Goal: Task Accomplishment & Management: Complete application form

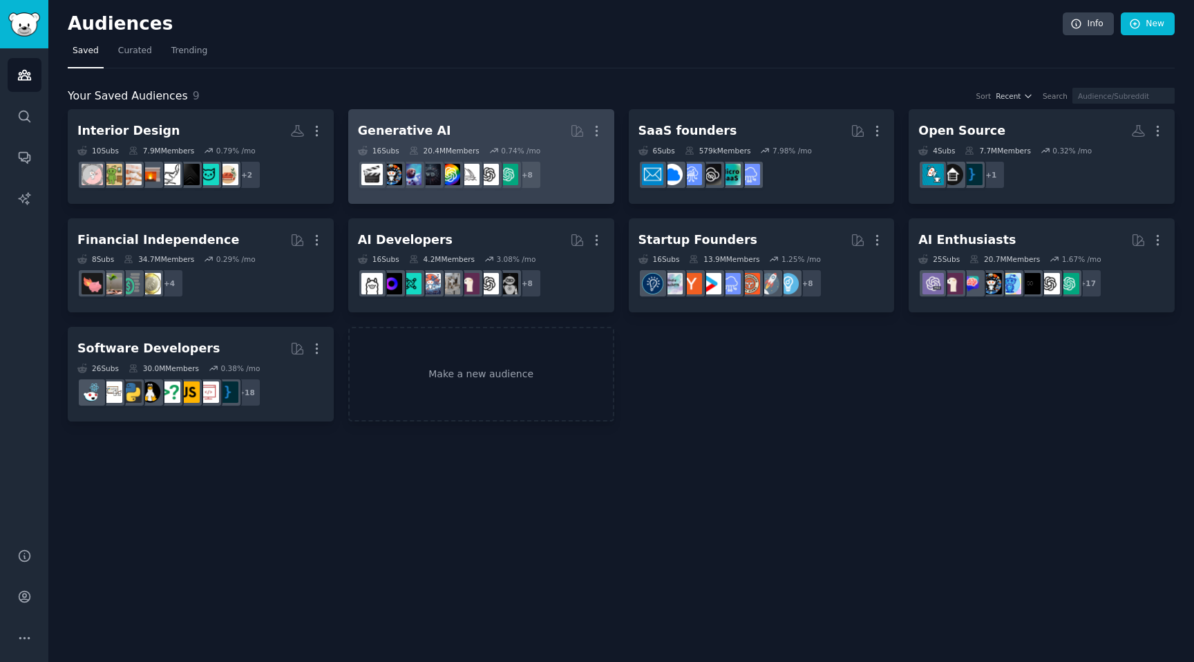
click at [484, 131] on h2 "Generative AI More" at bounding box center [481, 131] width 247 height 24
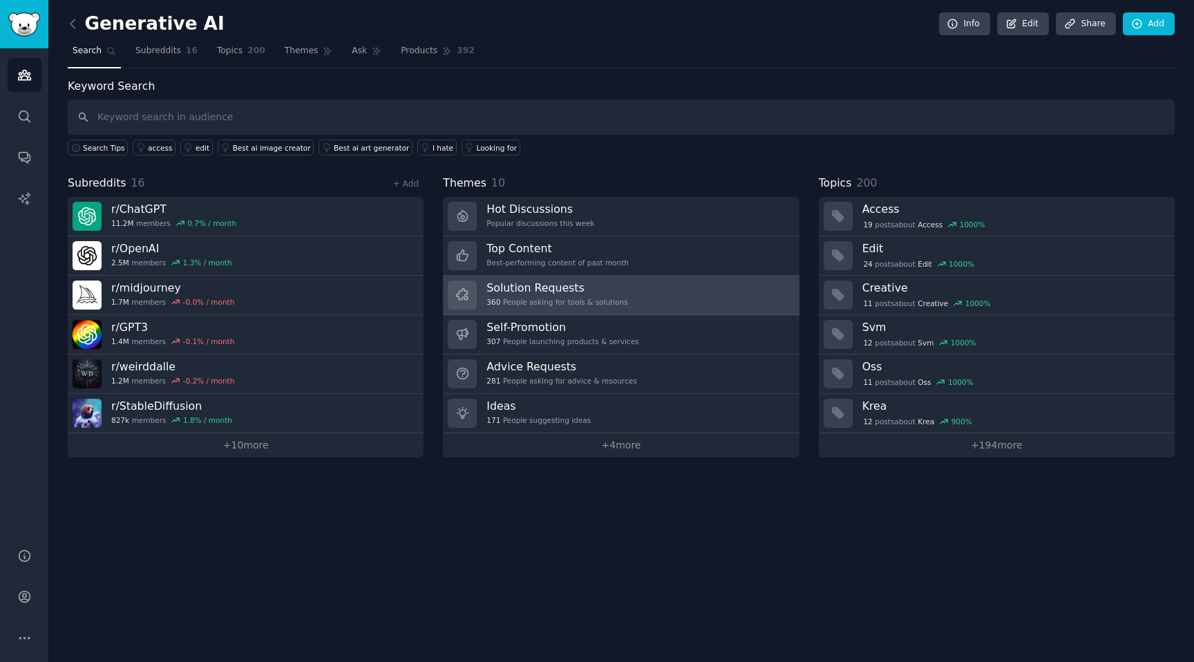
click at [513, 294] on h3 "Solution Requests" at bounding box center [557, 288] width 141 height 15
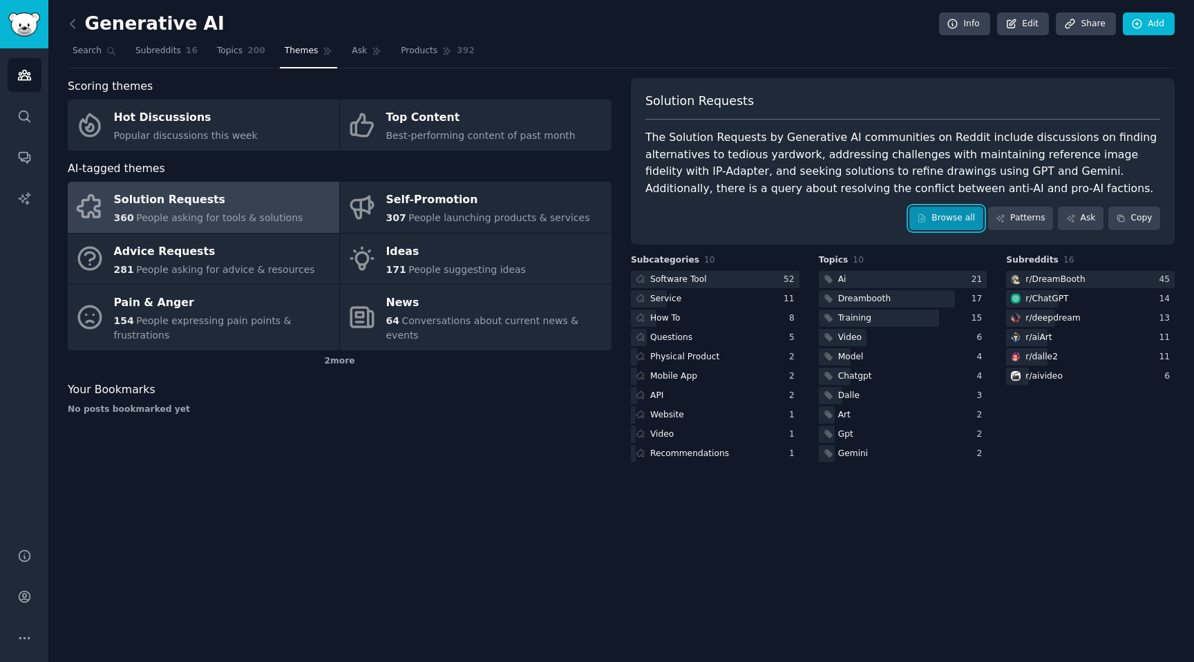
click at [936, 220] on link "Browse all" at bounding box center [946, 218] width 74 height 23
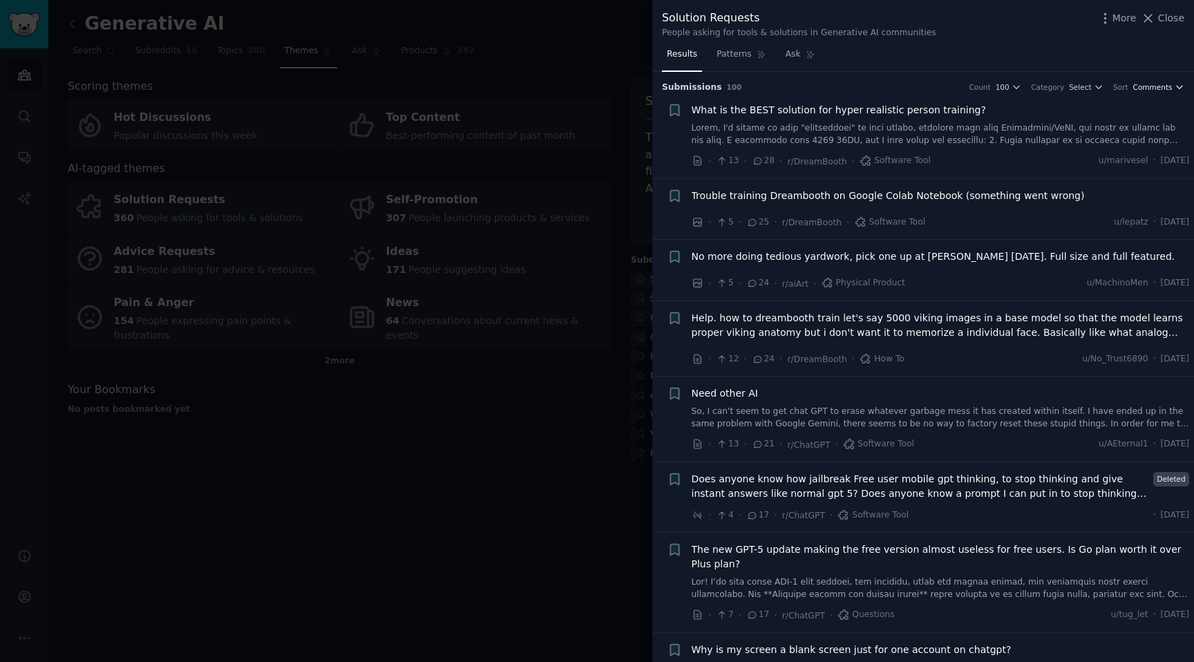
click at [1146, 87] on span "Comments" at bounding box center [1152, 87] width 39 height 10
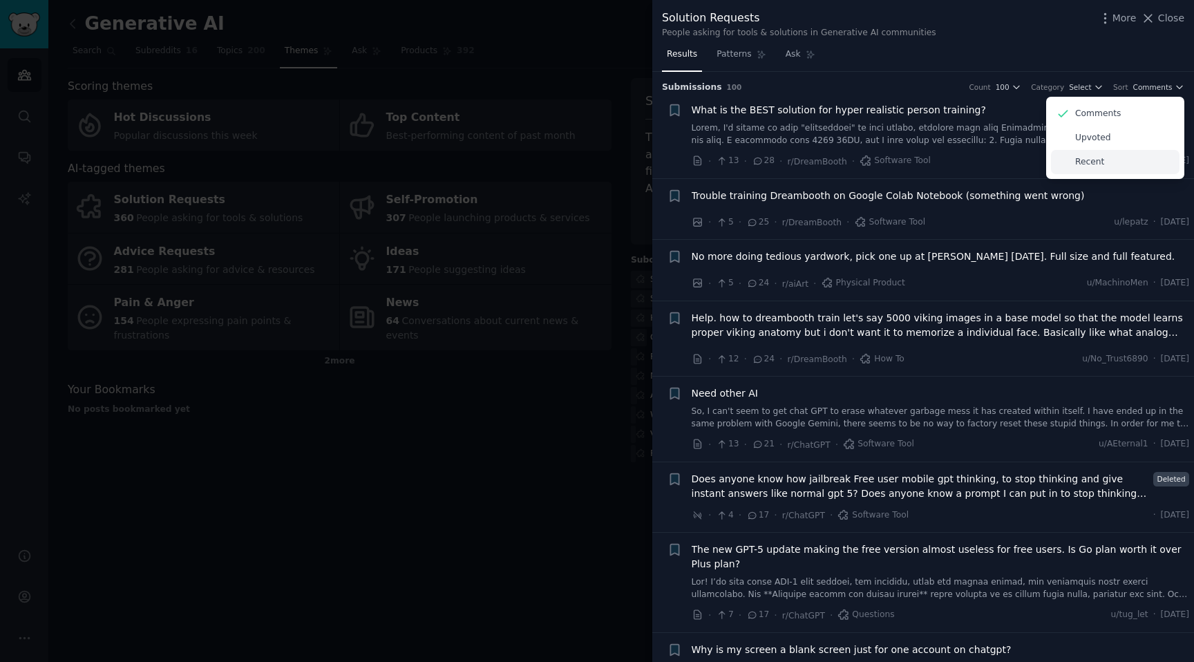
click at [1087, 163] on p "Recent" at bounding box center [1089, 162] width 29 height 12
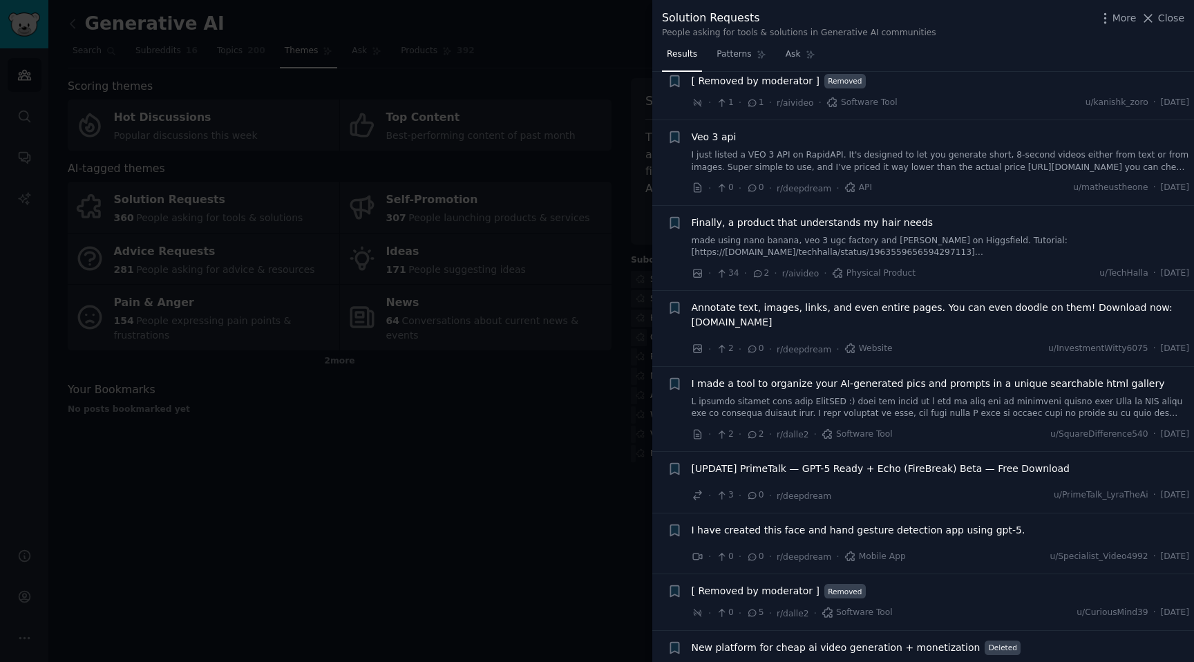
scroll to position [2115, 0]
click at [820, 238] on link "made using nano banana, veo 3 ugc factory and kling on Higgsfield. Tutorial: [h…" at bounding box center [941, 246] width 498 height 24
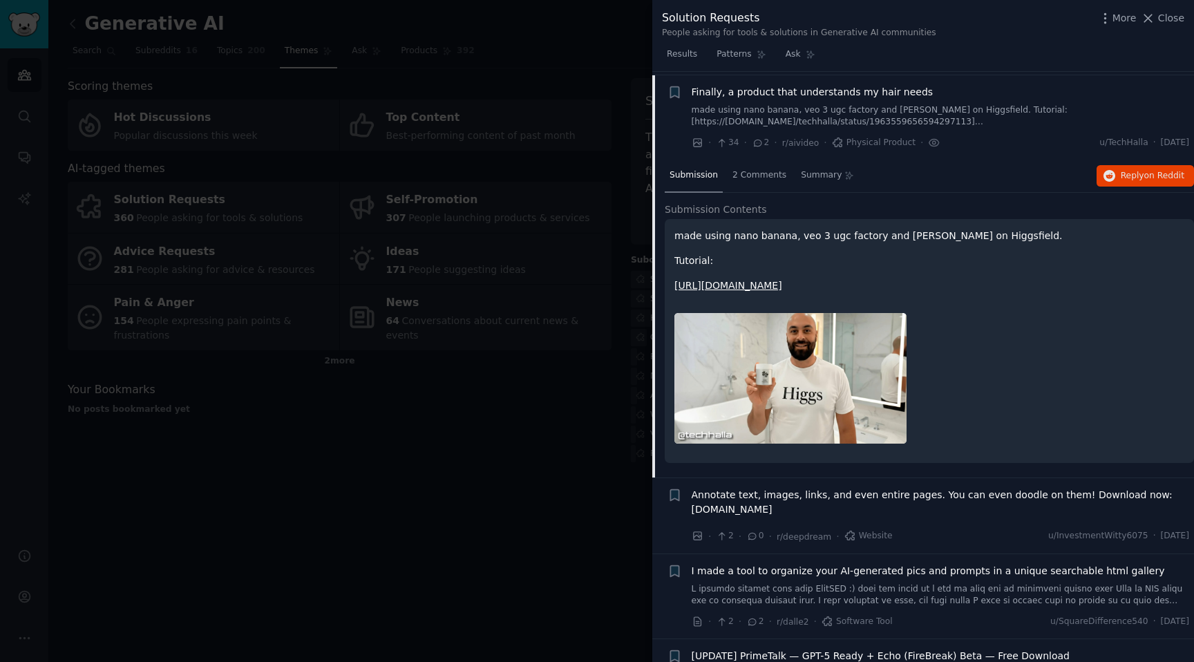
scroll to position [2247, 0]
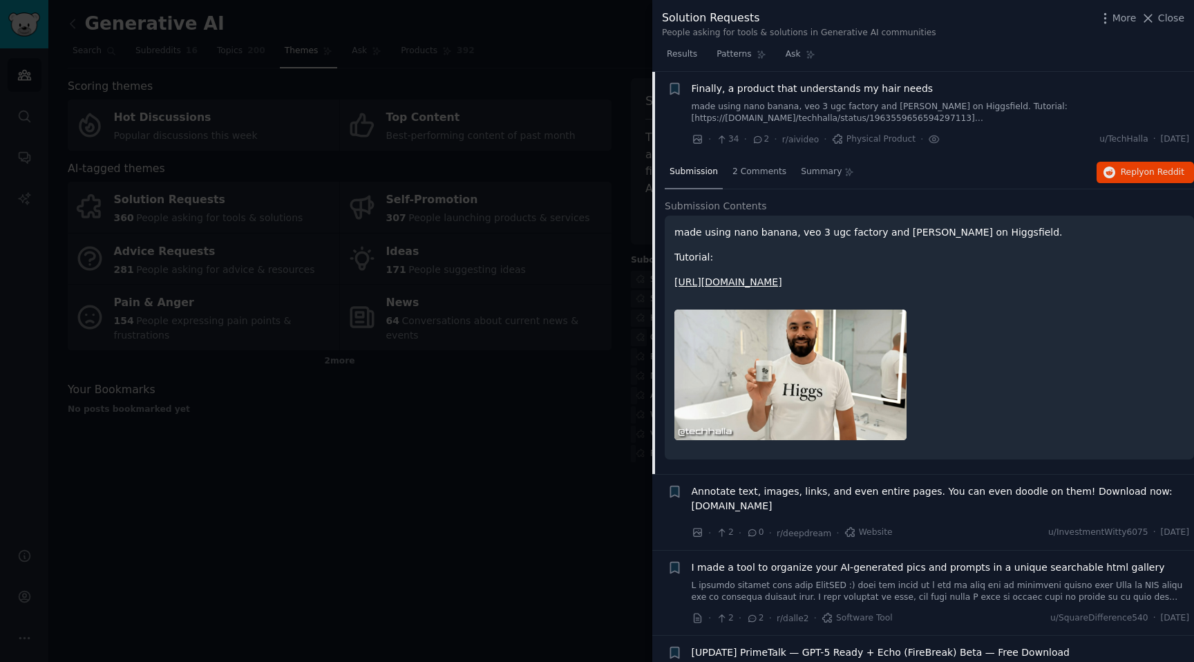
click at [778, 283] on link "https://x.com/techhalla/status/1963559656594297113" at bounding box center [728, 281] width 108 height 11
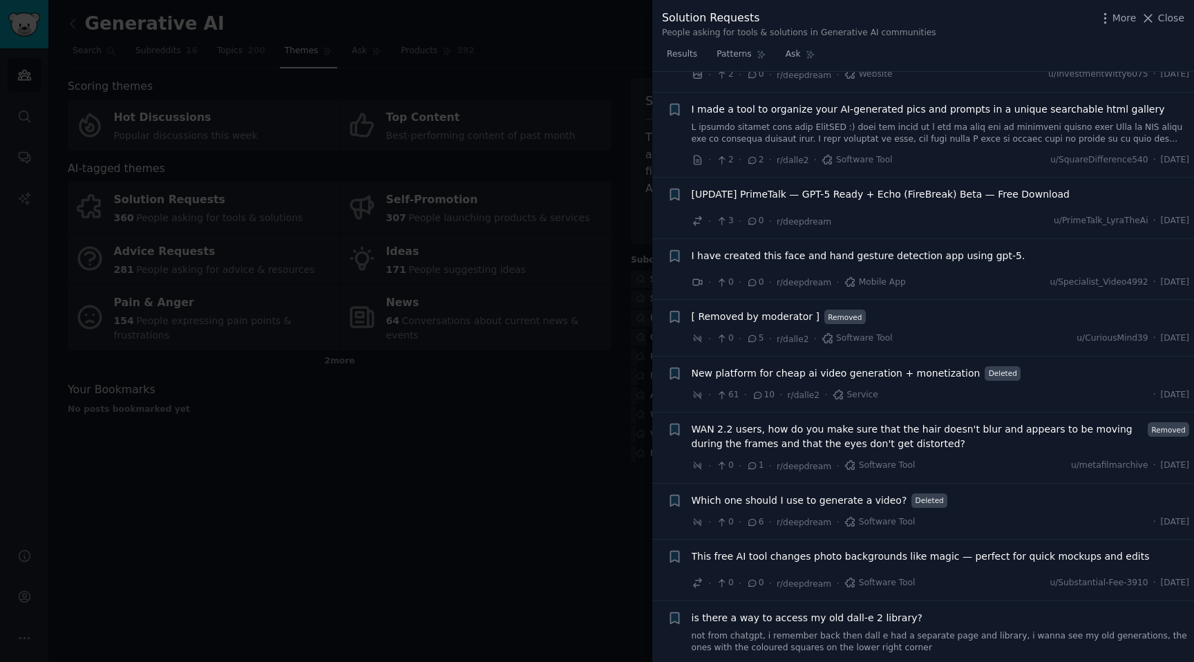
scroll to position [2710, 0]
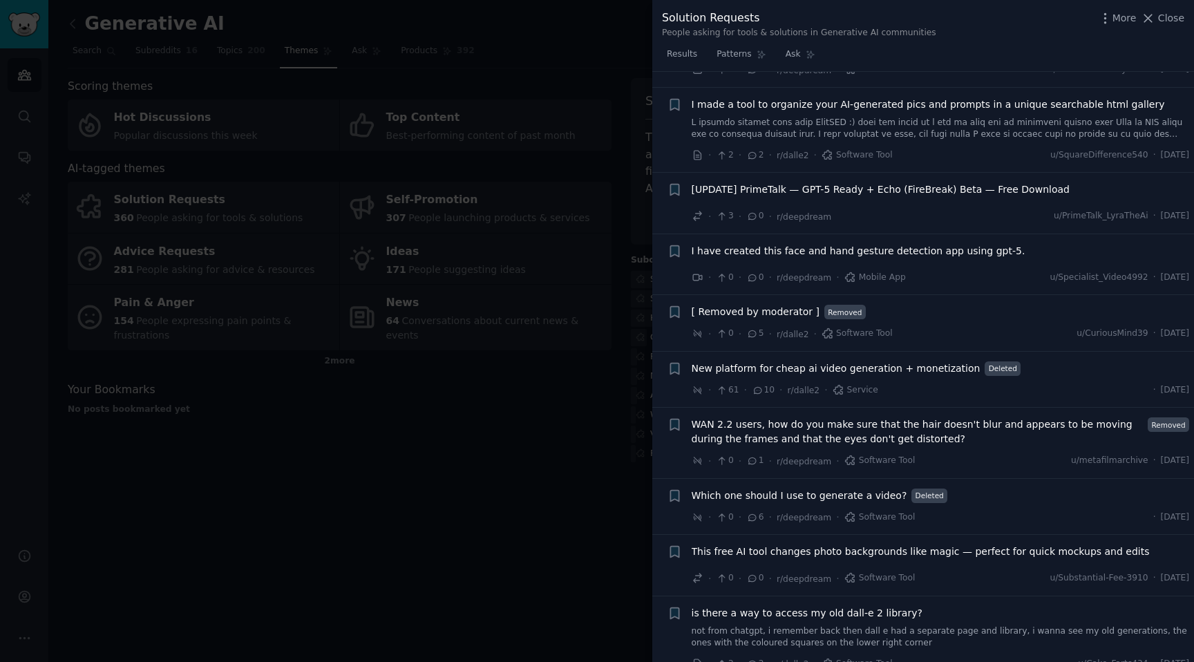
click at [438, 491] on div at bounding box center [597, 331] width 1194 height 662
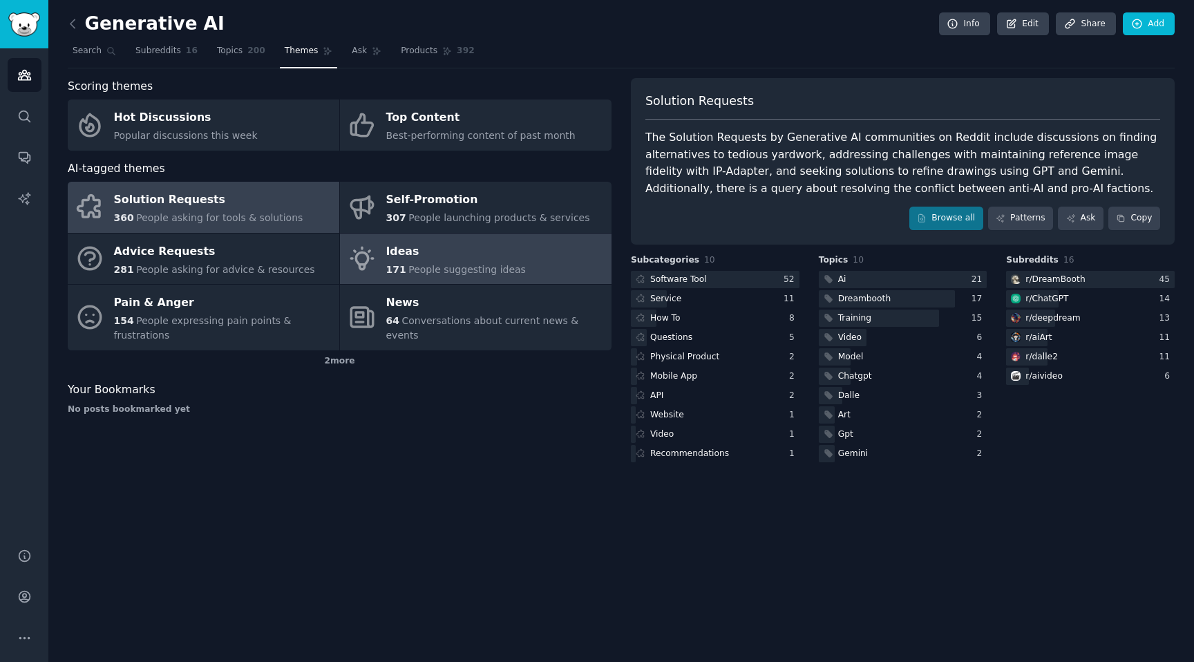
click at [469, 273] on span "People suggesting ideas" at bounding box center [466, 269] width 117 height 11
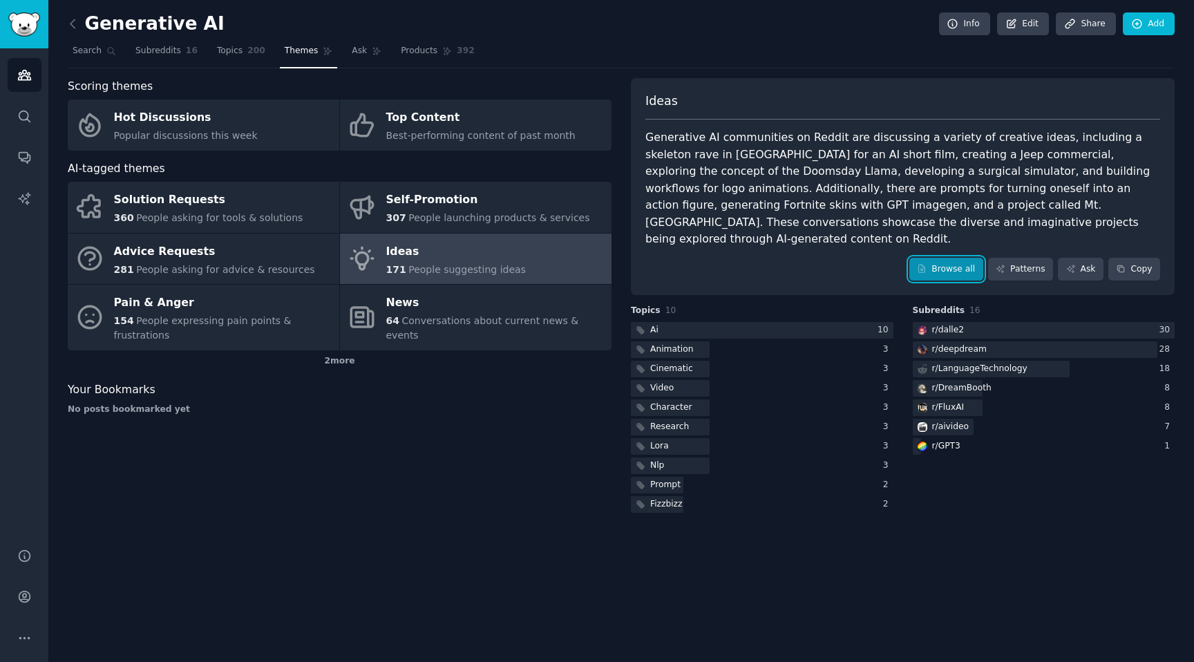
click at [947, 258] on link "Browse all" at bounding box center [946, 269] width 74 height 23
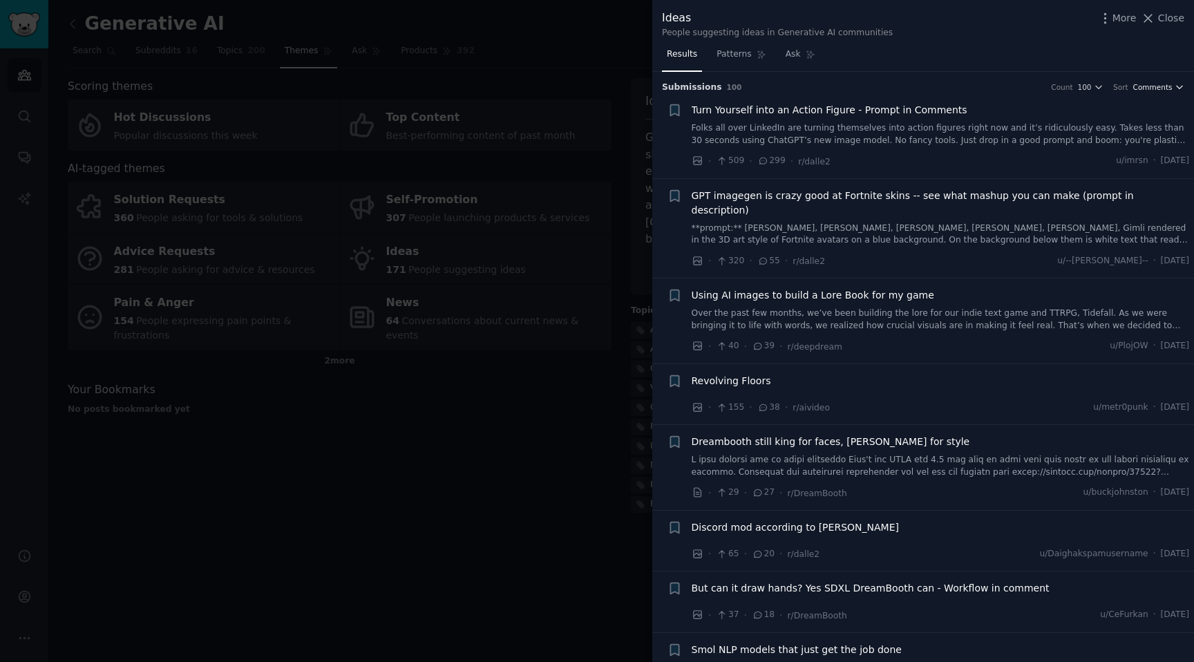
click at [1160, 90] on span "Comments" at bounding box center [1152, 87] width 39 height 10
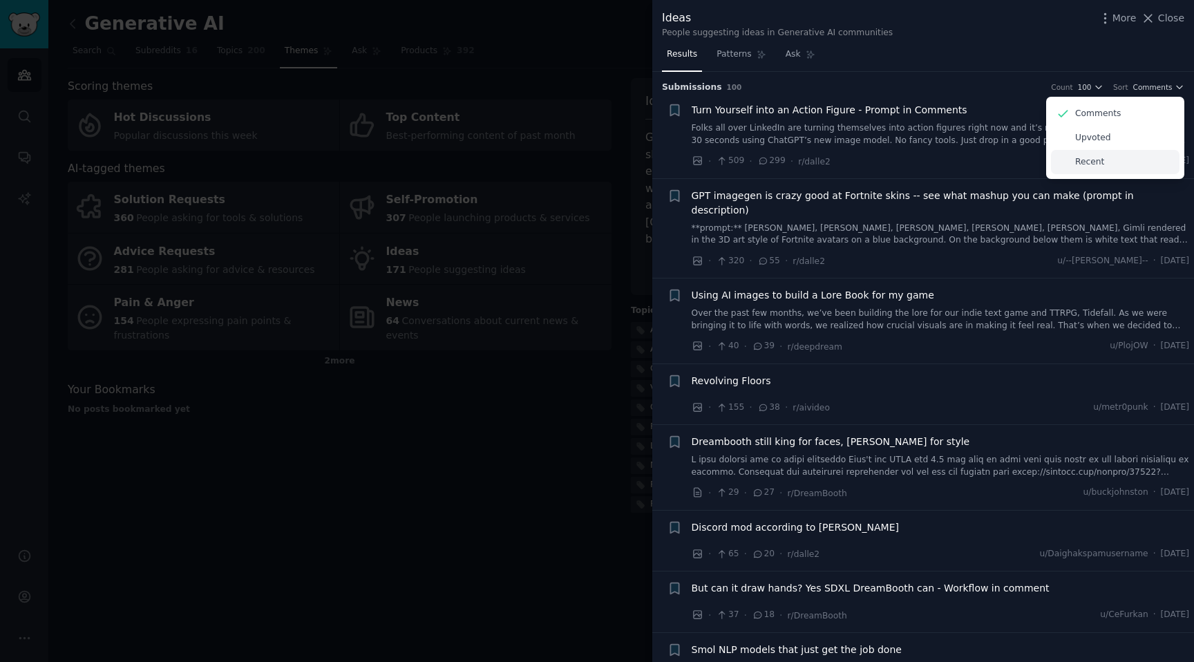
click at [1104, 164] on div "Recent" at bounding box center [1115, 162] width 129 height 24
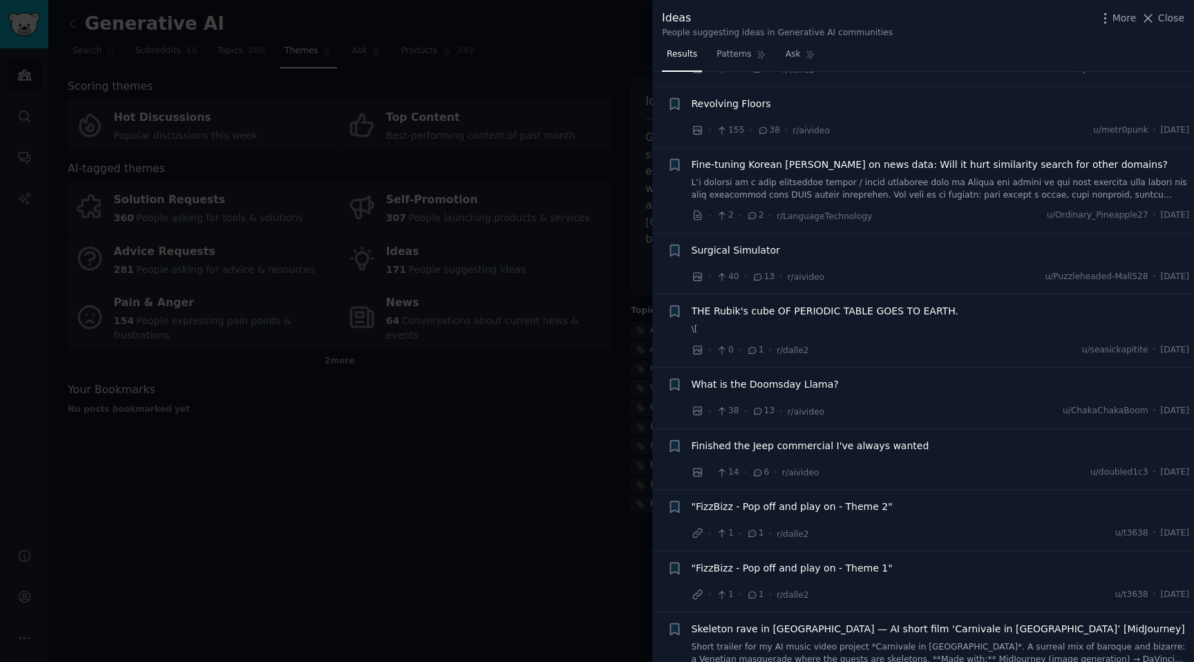
scroll to position [1145, 0]
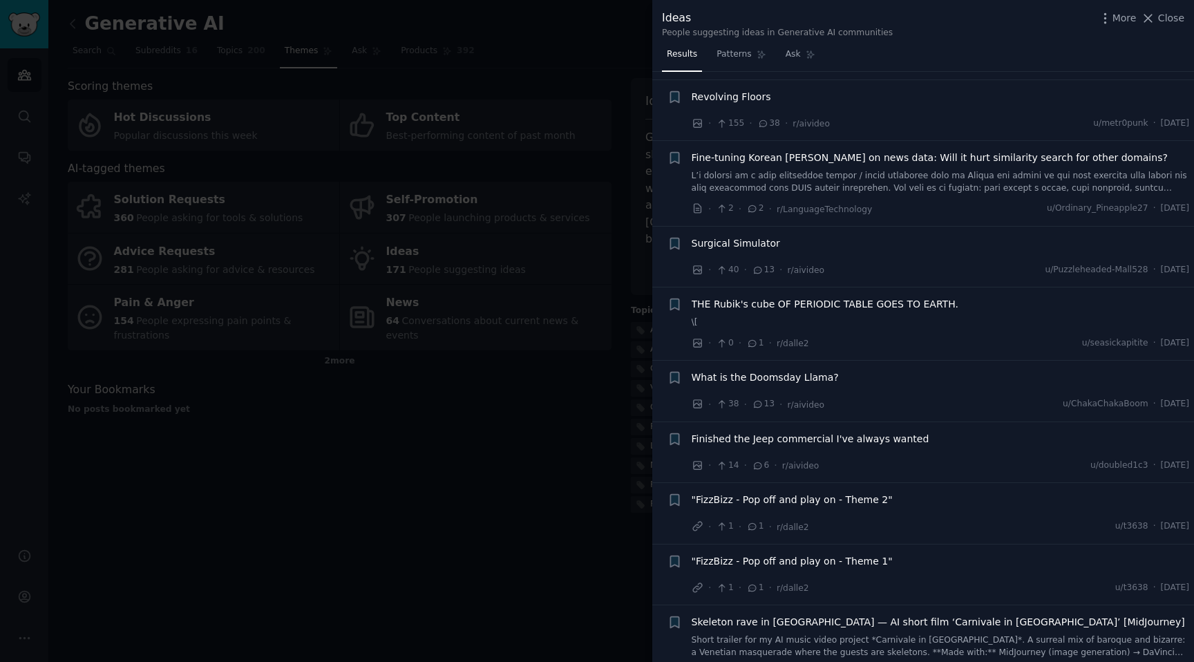
click at [375, 481] on div at bounding box center [597, 331] width 1194 height 662
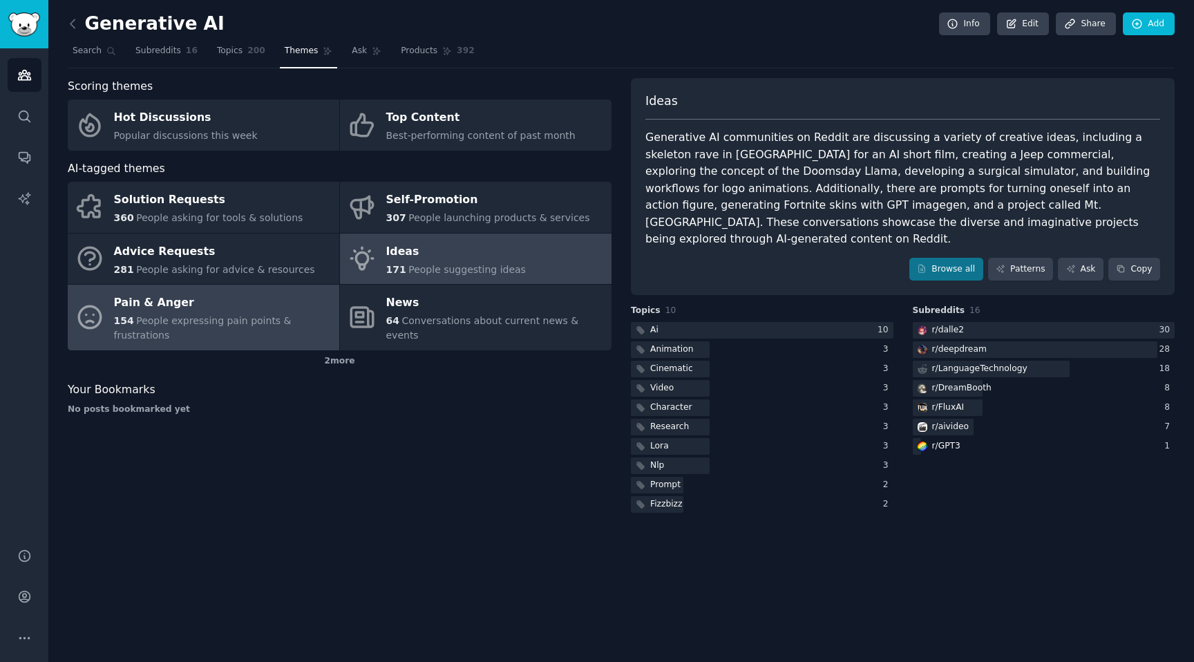
click at [208, 321] on span "People expressing pain points & frustrations" at bounding box center [203, 328] width 178 height 26
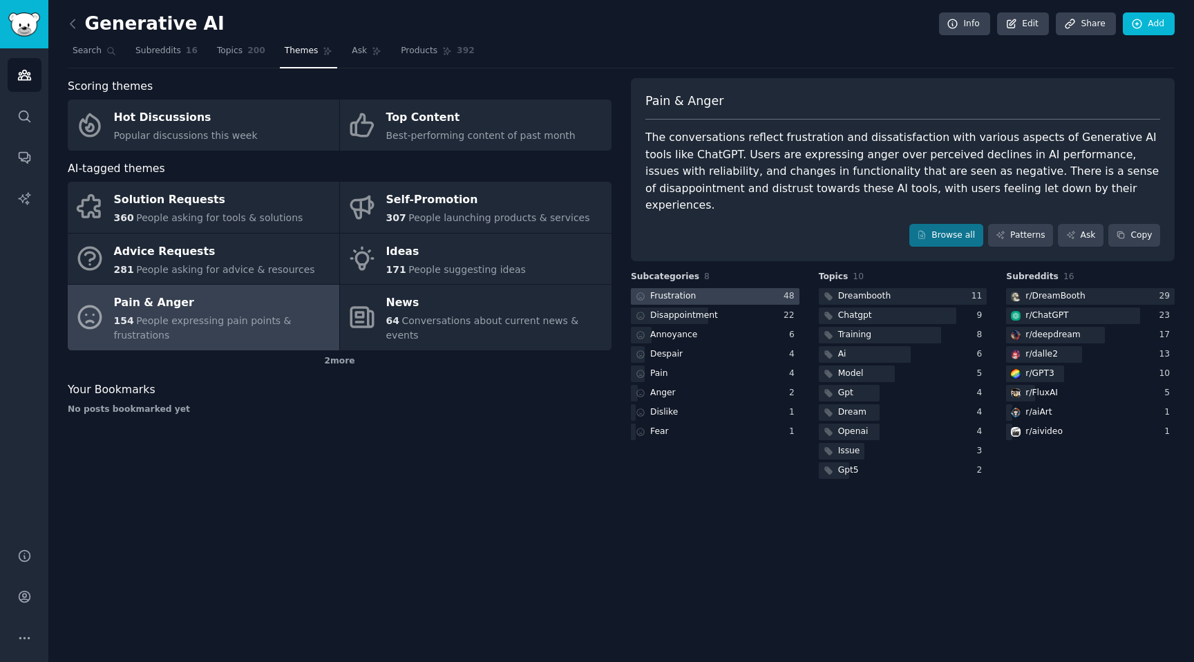
click at [701, 288] on div at bounding box center [715, 296] width 169 height 17
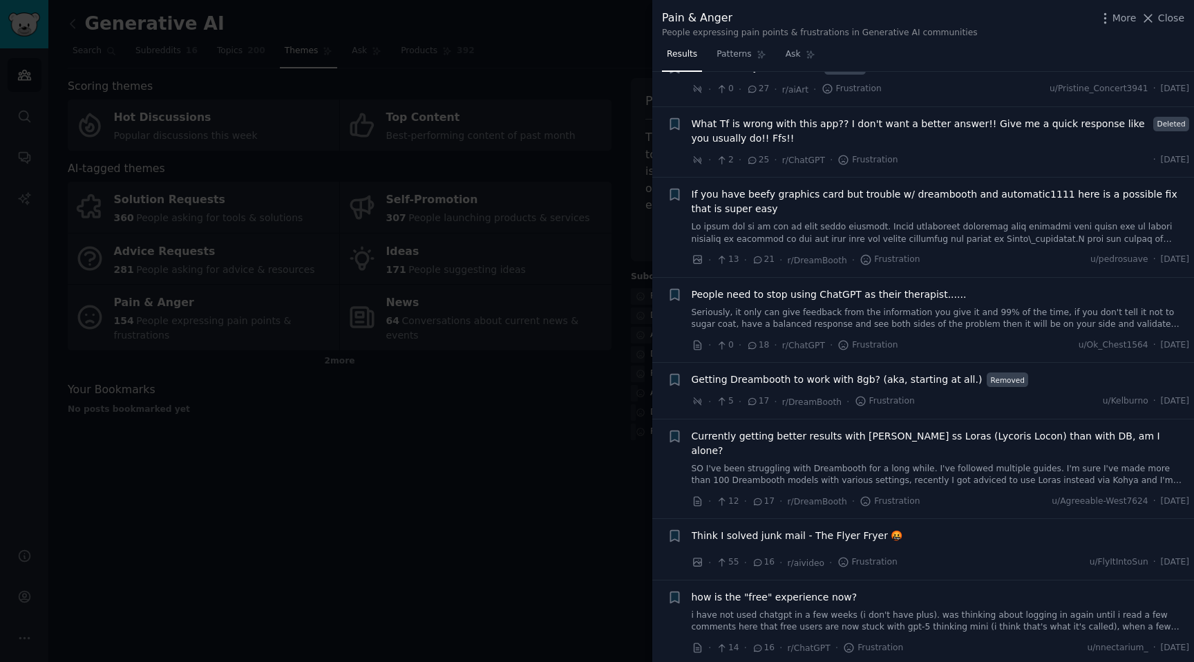
scroll to position [374, 0]
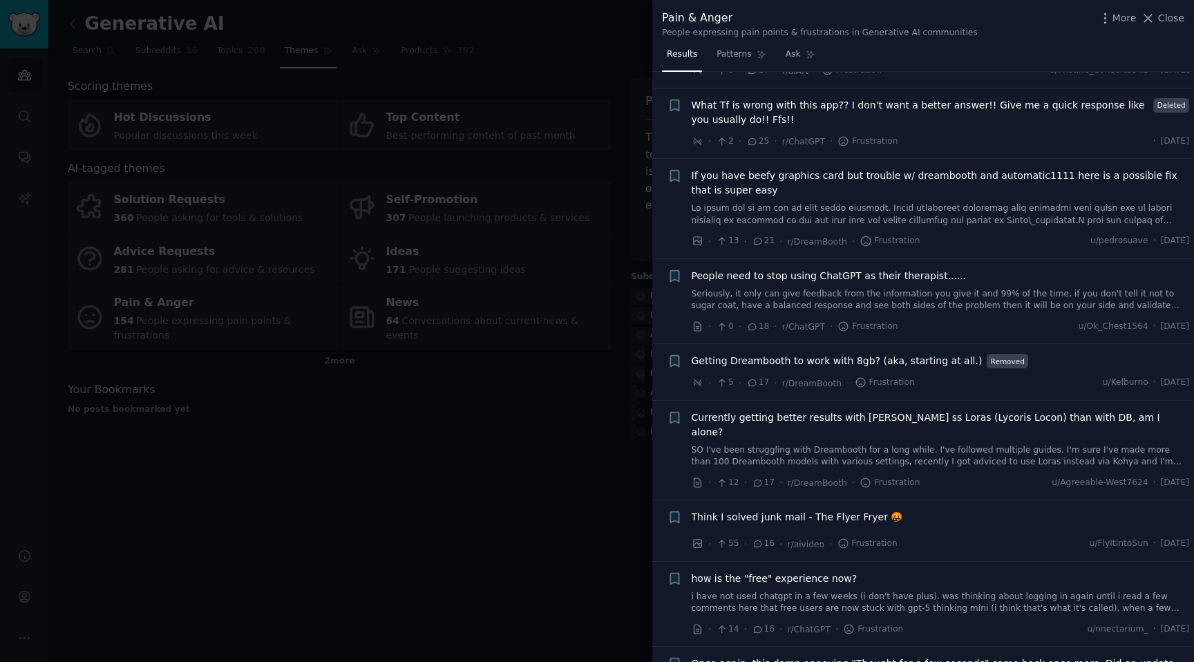
click at [383, 426] on div at bounding box center [597, 331] width 1194 height 662
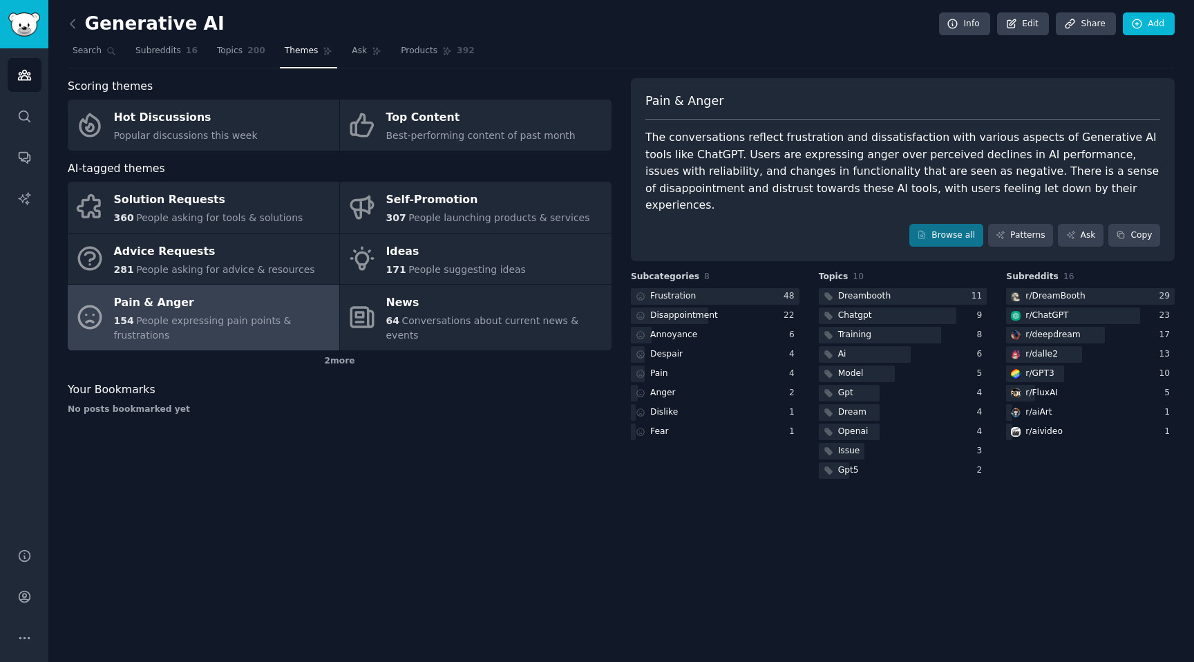
click at [383, 426] on div "Scoring themes Hot Discussions Popular discussions this week Top Content Best-p…" at bounding box center [340, 280] width 544 height 404
click at [70, 23] on icon at bounding box center [72, 23] width 4 height 8
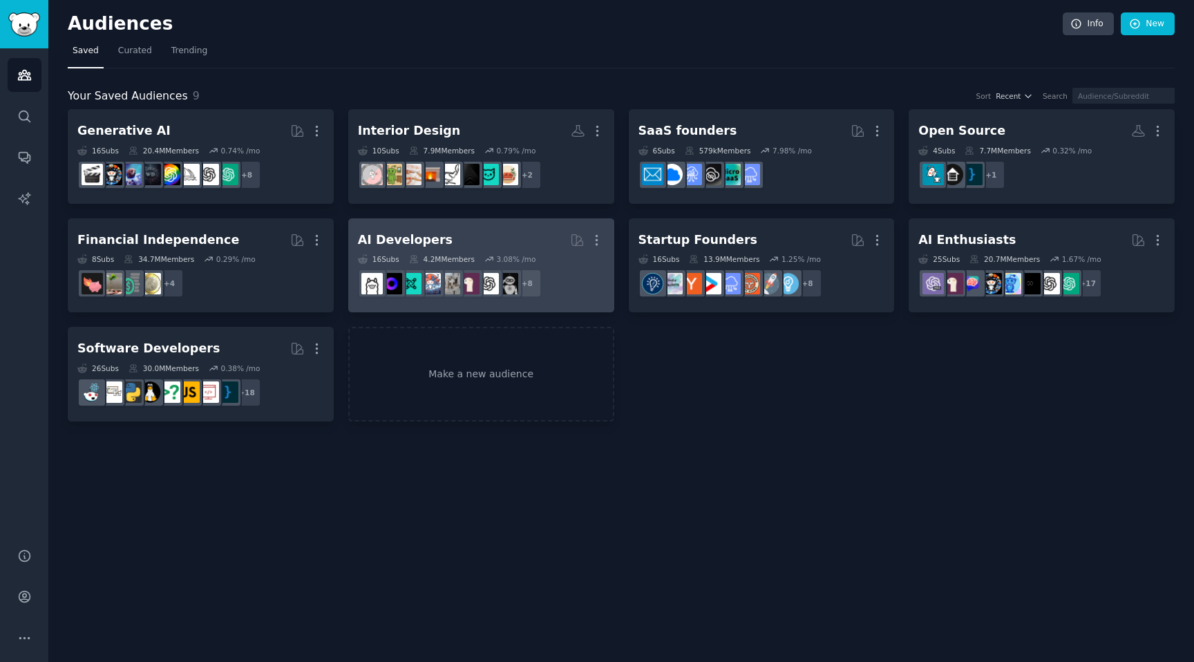
click at [515, 238] on h2 "AI Developers More" at bounding box center [481, 240] width 247 height 24
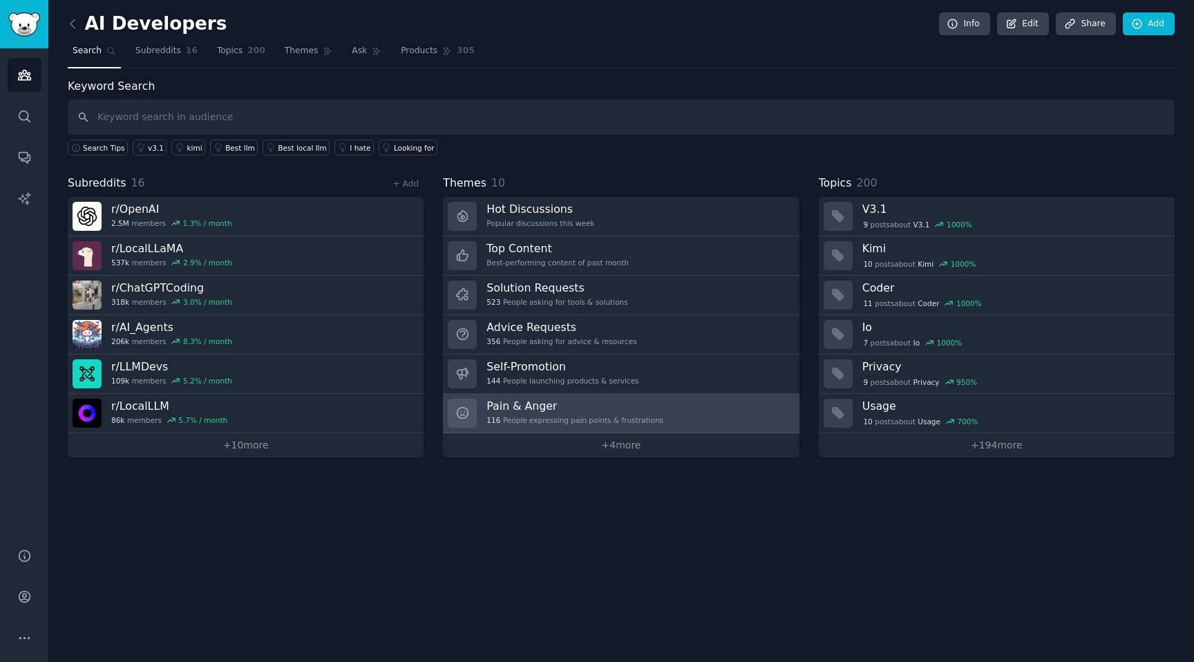
click at [604, 401] on h3 "Pain & Anger" at bounding box center [575, 406] width 177 height 15
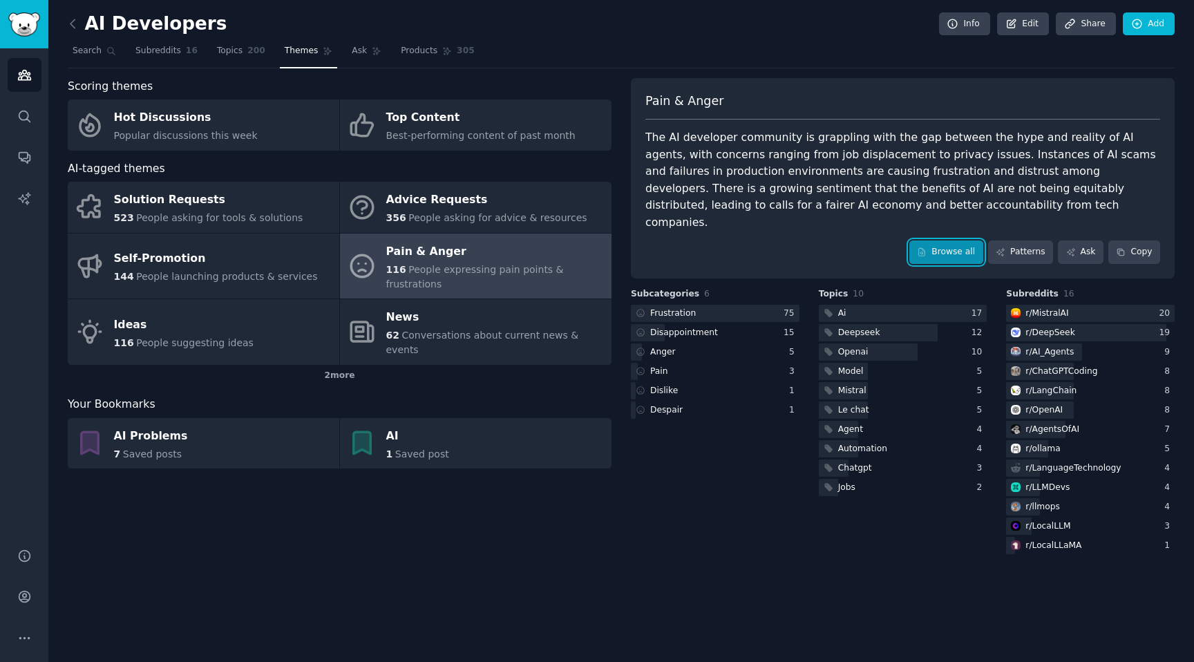
click at [938, 240] on link "Browse all" at bounding box center [946, 251] width 74 height 23
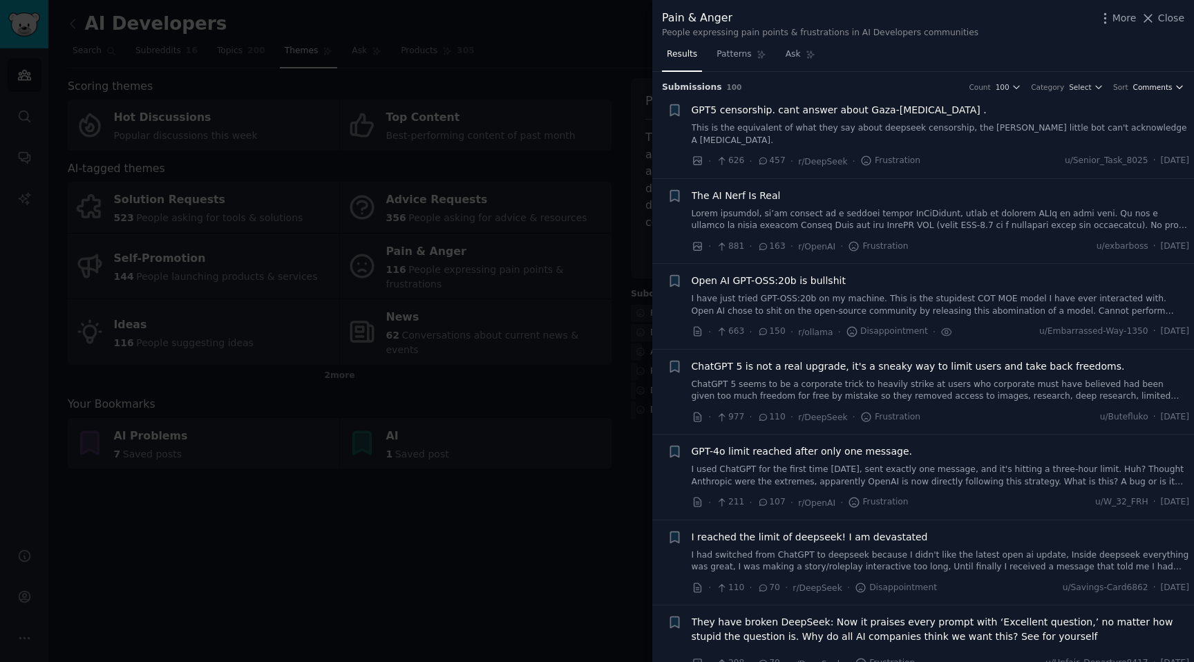
click at [1153, 86] on span "Comments" at bounding box center [1152, 87] width 39 height 10
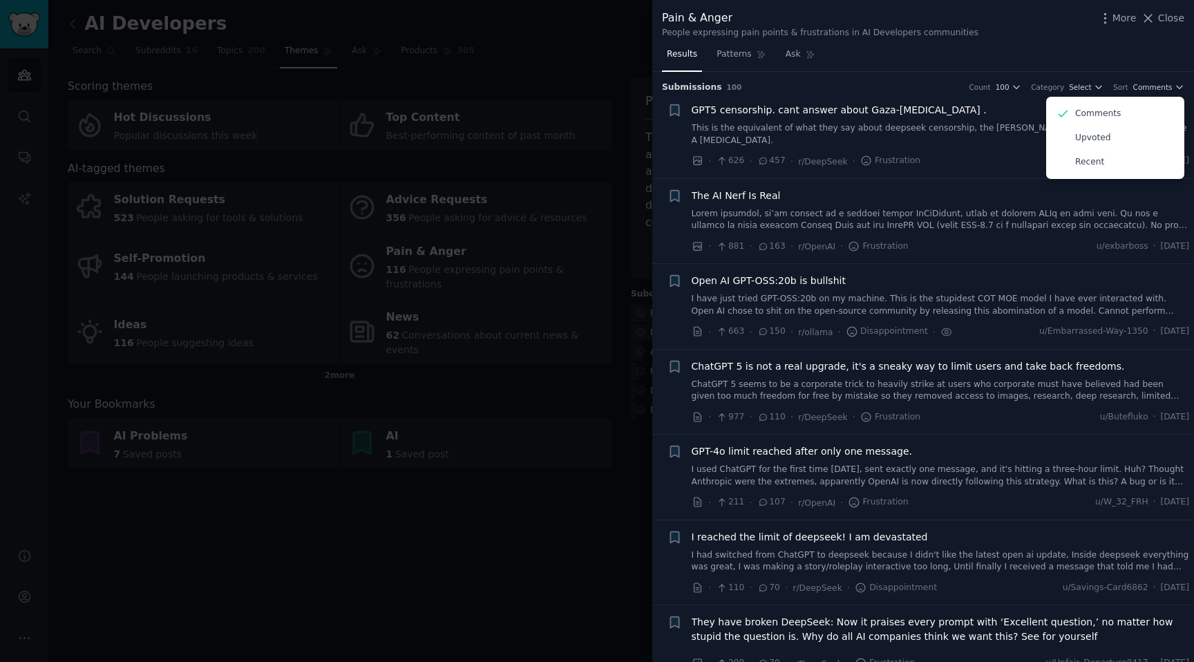
click at [963, 78] on div "Submission s 100 Count 100 Category Select Sort Comments Comments Upvoted Recent" at bounding box center [923, 83] width 522 height 22
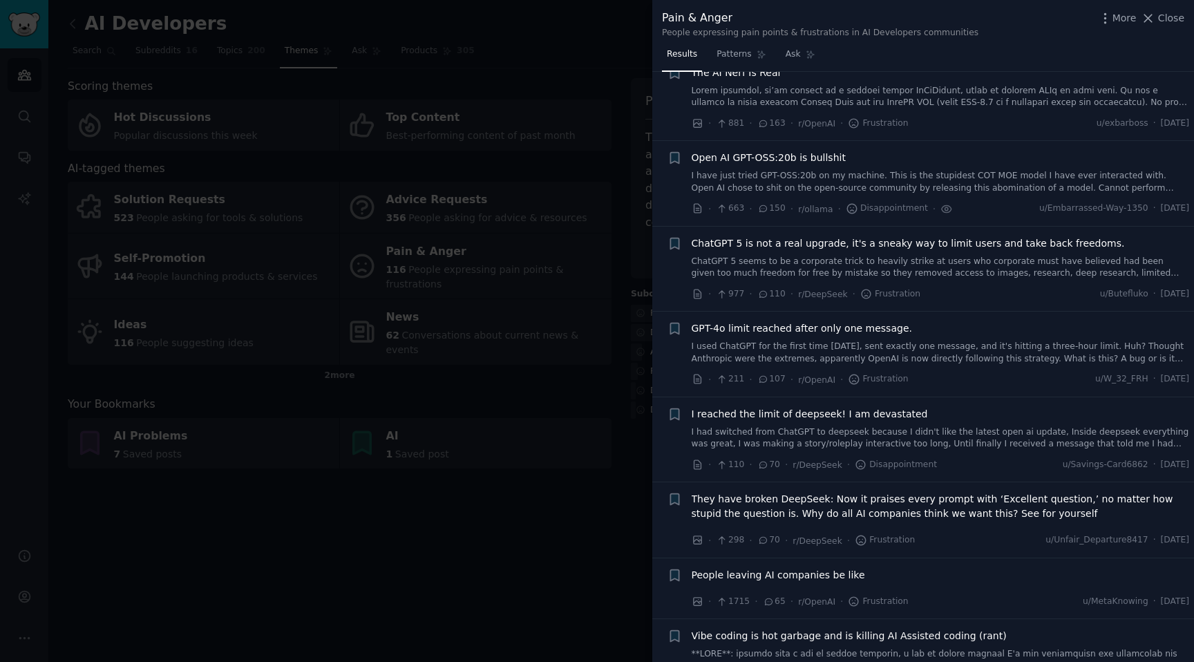
scroll to position [126, 0]
click at [954, 91] on link at bounding box center [941, 94] width 498 height 24
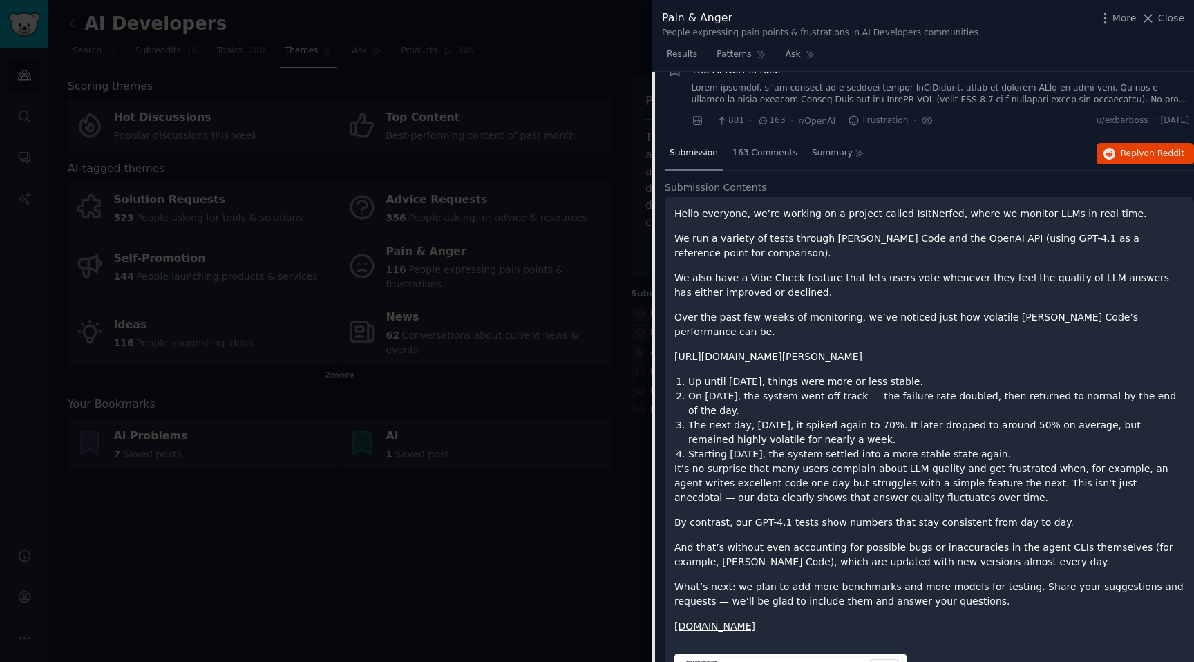
scroll to position [95, 0]
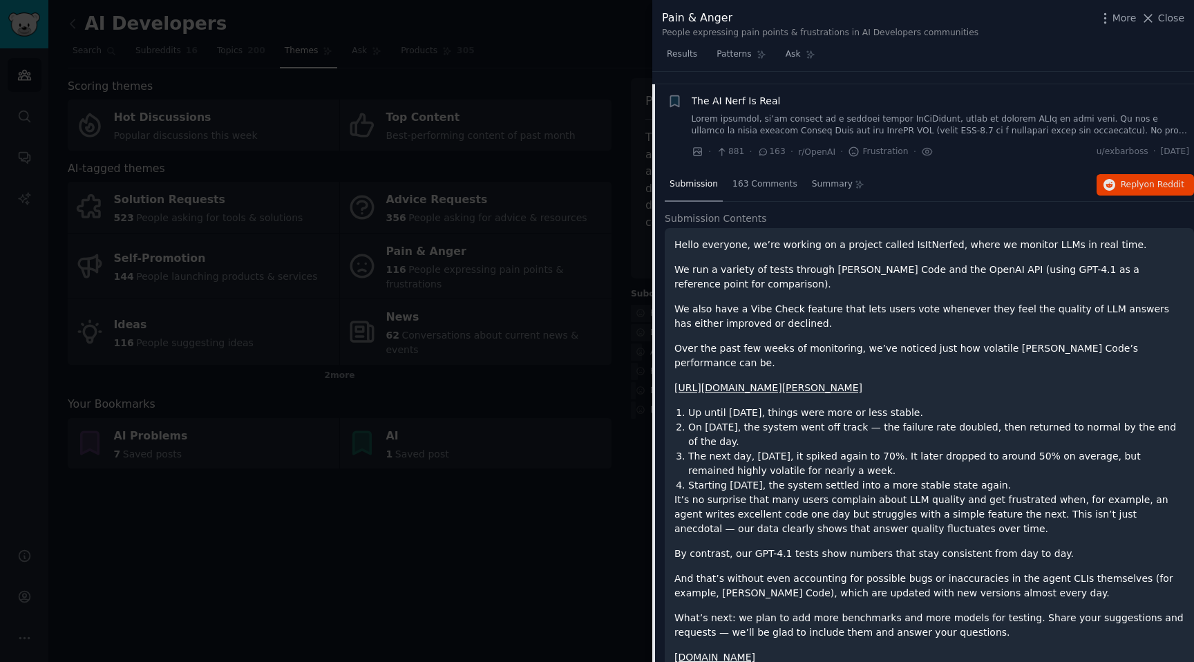
click at [895, 123] on link at bounding box center [941, 125] width 498 height 24
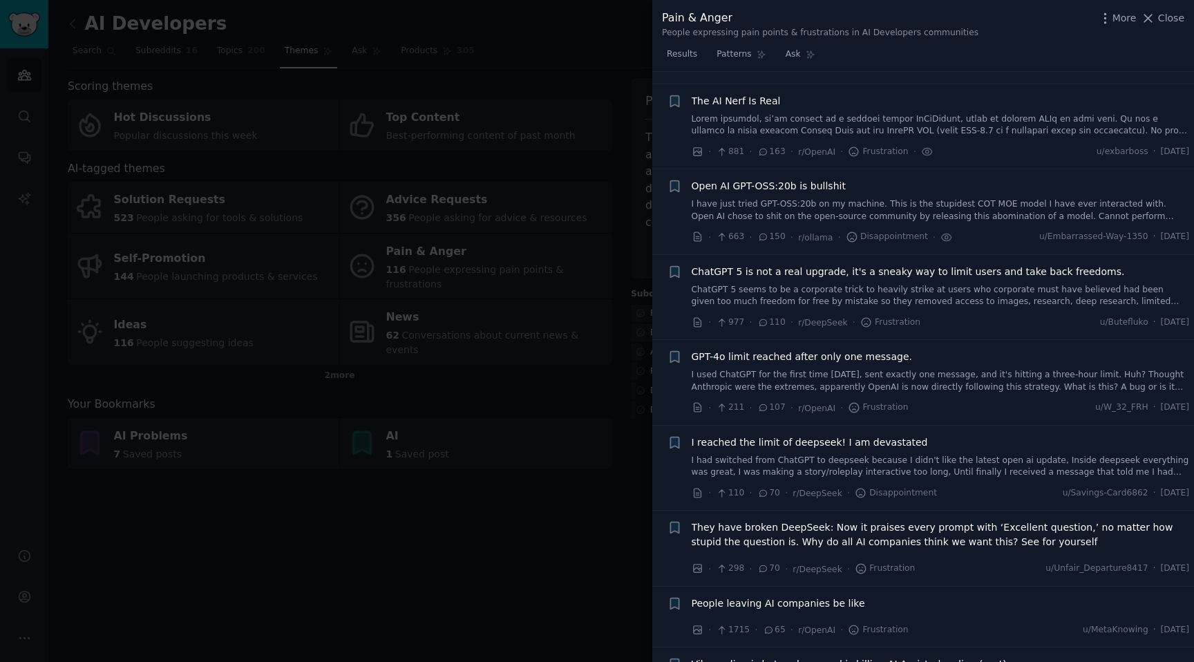
click at [855, 117] on link at bounding box center [941, 125] width 498 height 24
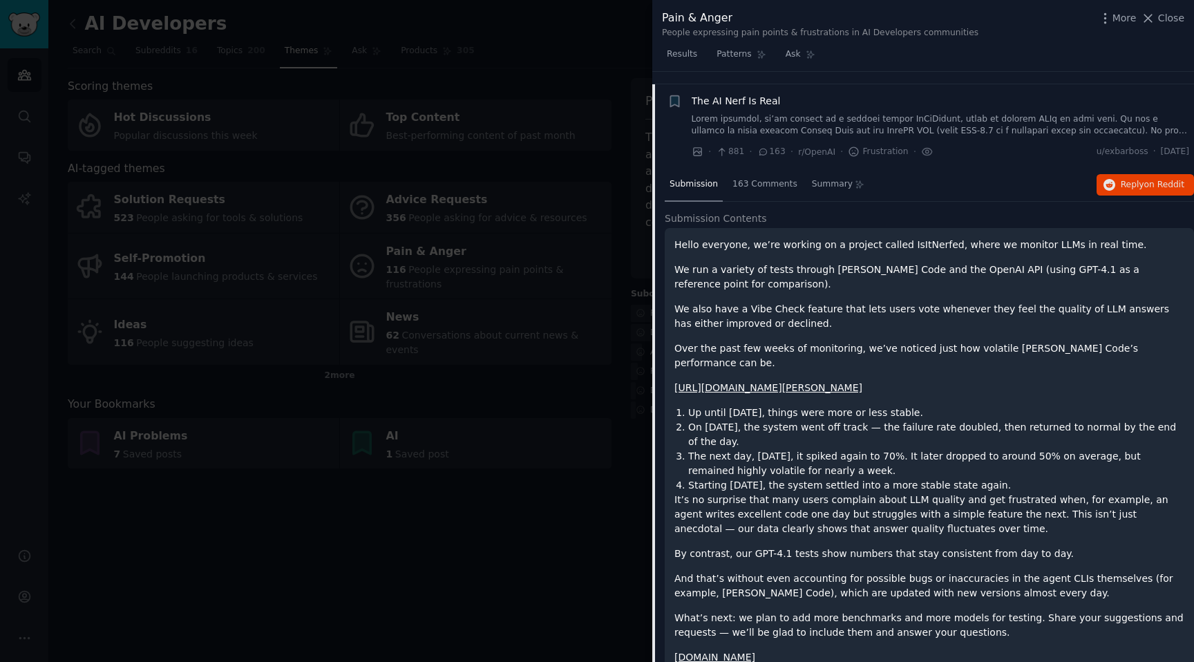
click at [726, 94] on span "The AI Nerf Is Real" at bounding box center [736, 101] width 89 height 15
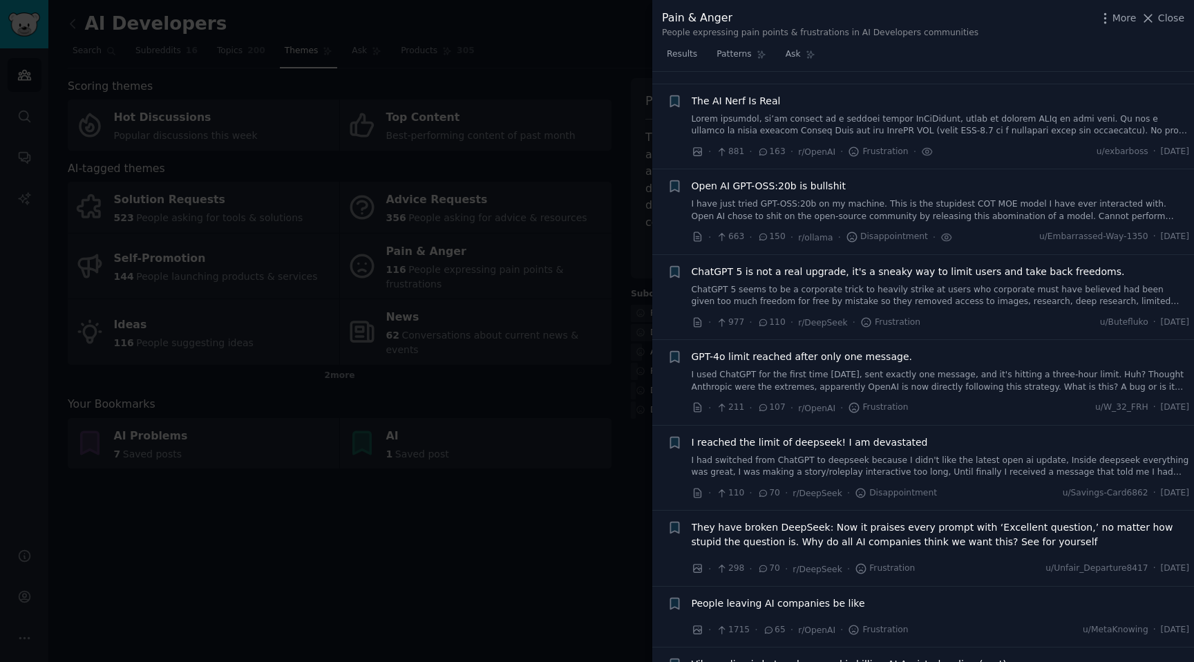
click at [726, 94] on span "The AI Nerf Is Real" at bounding box center [736, 101] width 89 height 15
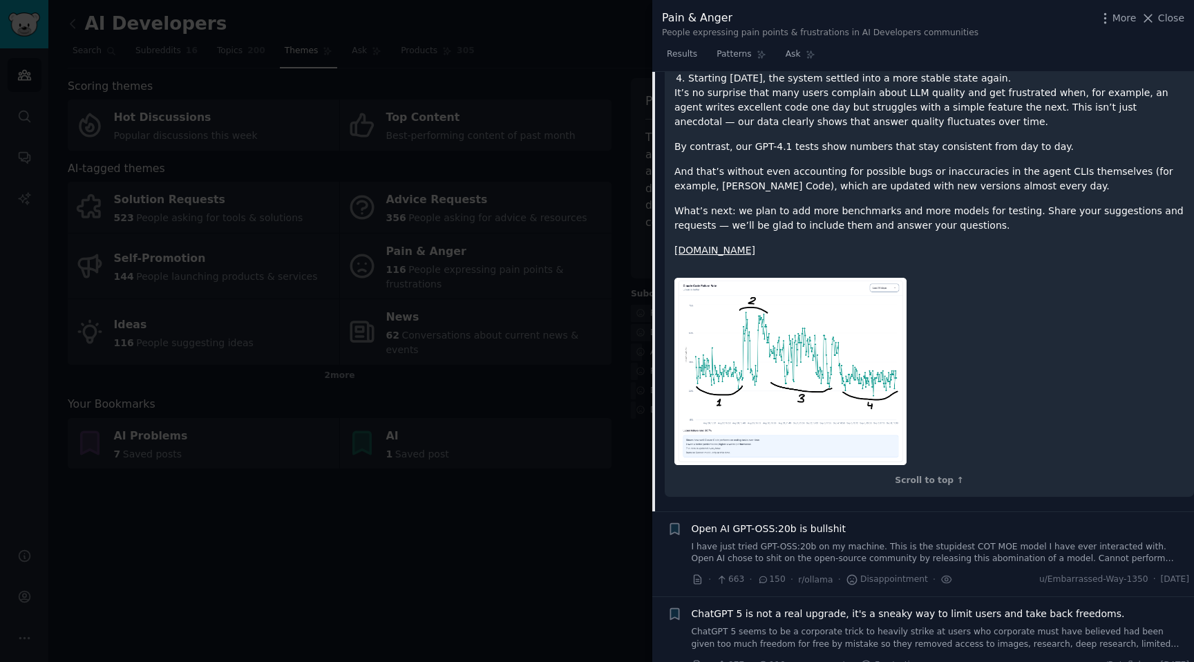
scroll to position [504, 0]
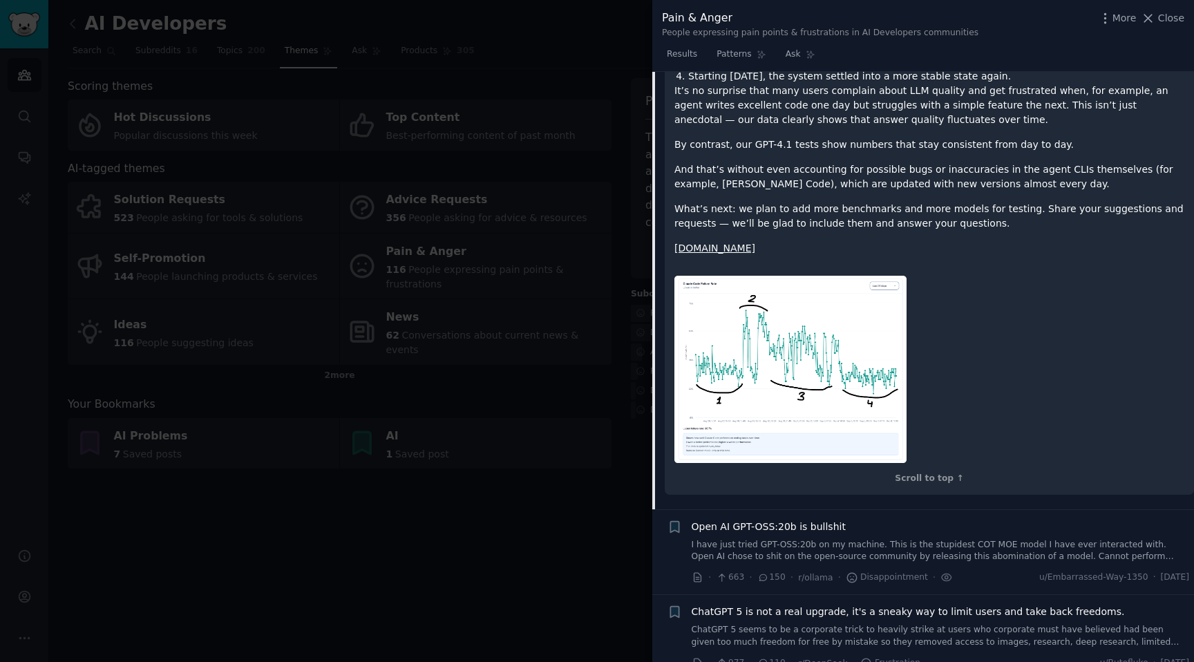
click at [712, 243] on link "isitnerfed.org" at bounding box center [714, 248] width 81 height 11
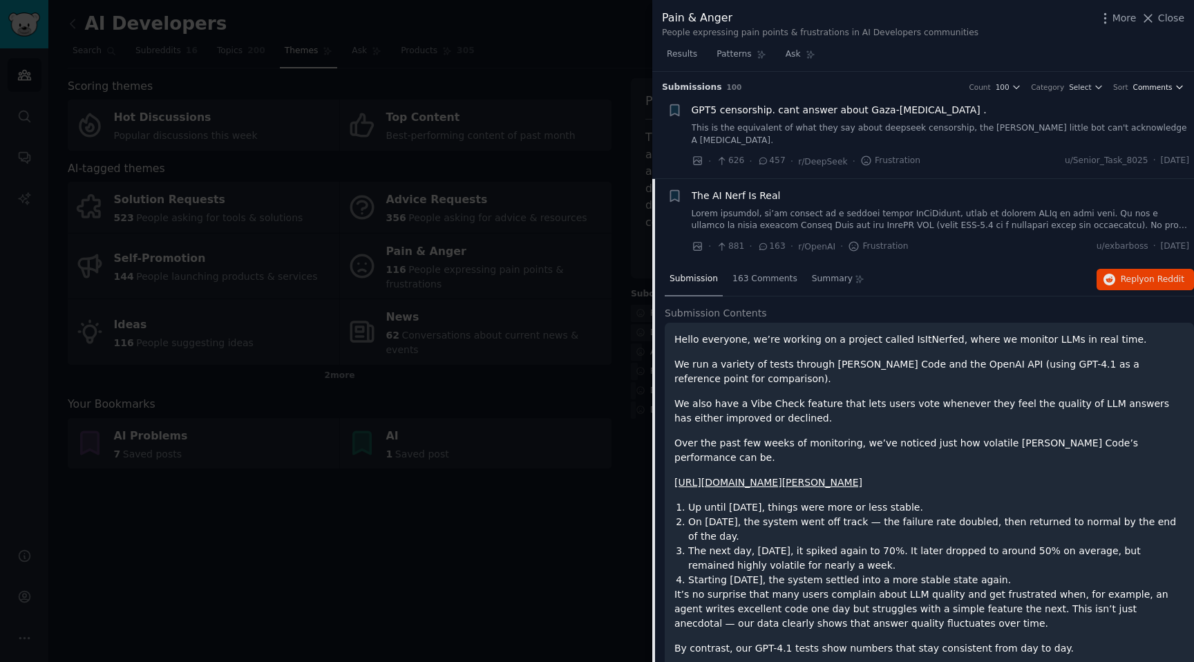
click at [1163, 91] on span "Comments" at bounding box center [1152, 87] width 39 height 10
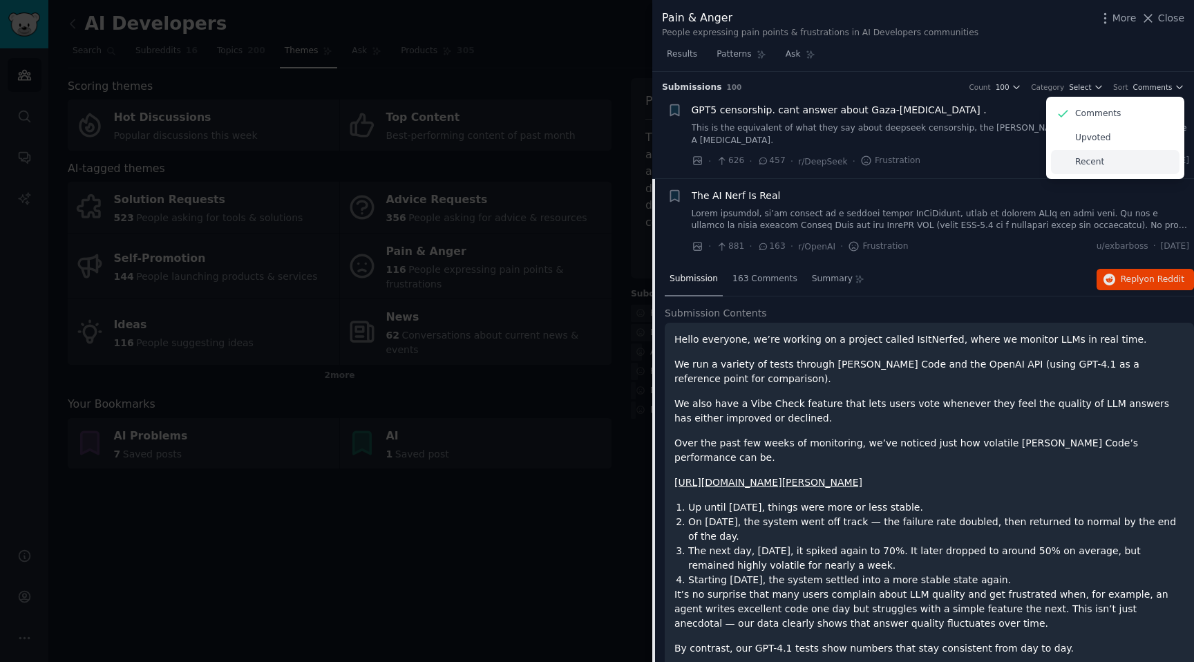
click at [1115, 162] on div "Recent" at bounding box center [1115, 162] width 129 height 24
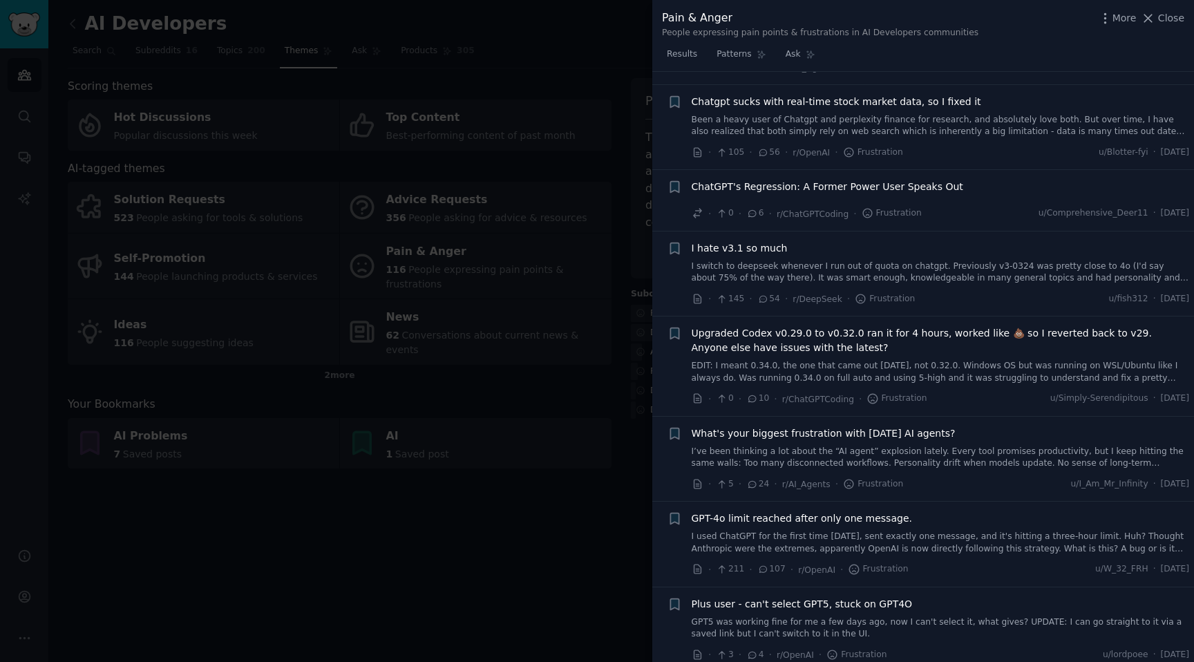
scroll to position [1048, 0]
click at [809, 112] on link "Been a heavy user of Chatgpt and perplexity finance for research, and absolutel…" at bounding box center [941, 124] width 498 height 24
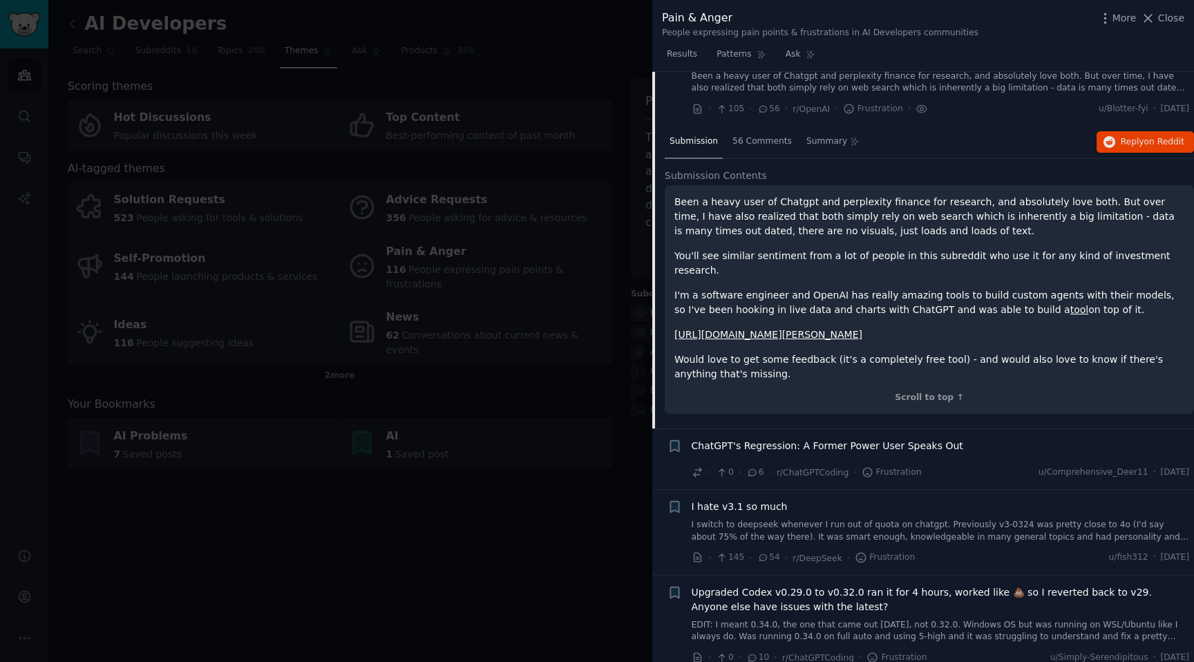
scroll to position [1092, 0]
click at [1070, 301] on link "tool" at bounding box center [1079, 306] width 19 height 11
click at [769, 133] on div "56 Comments" at bounding box center [762, 139] width 69 height 33
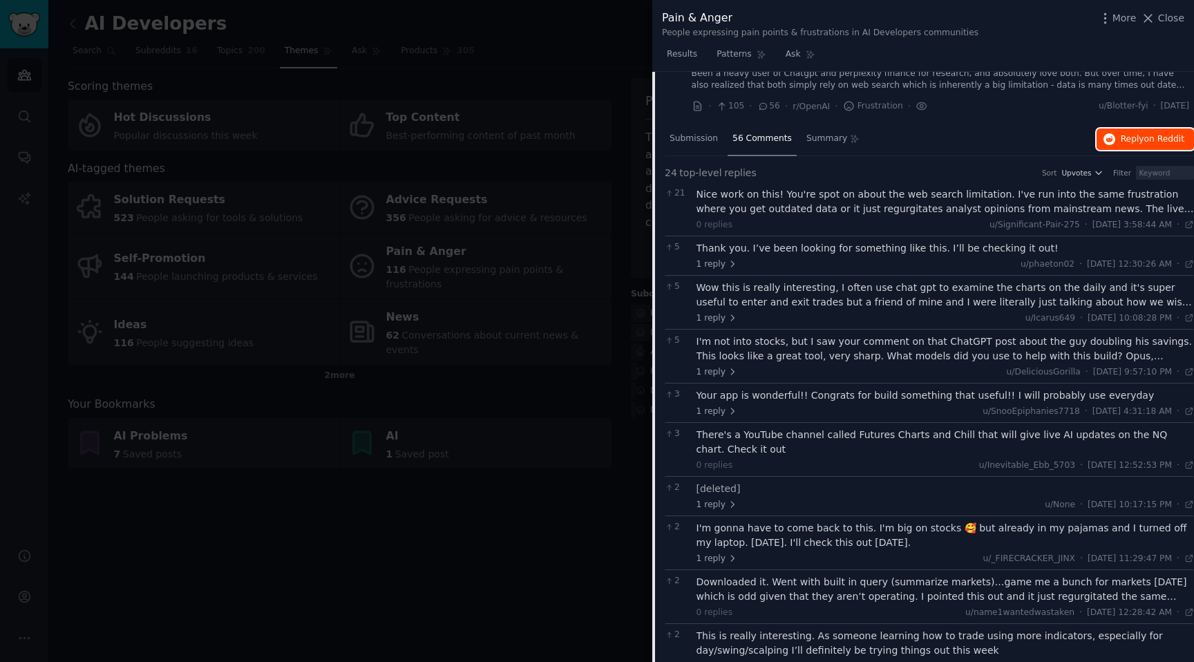
click at [1155, 134] on span "on Reddit" at bounding box center [1164, 139] width 40 height 10
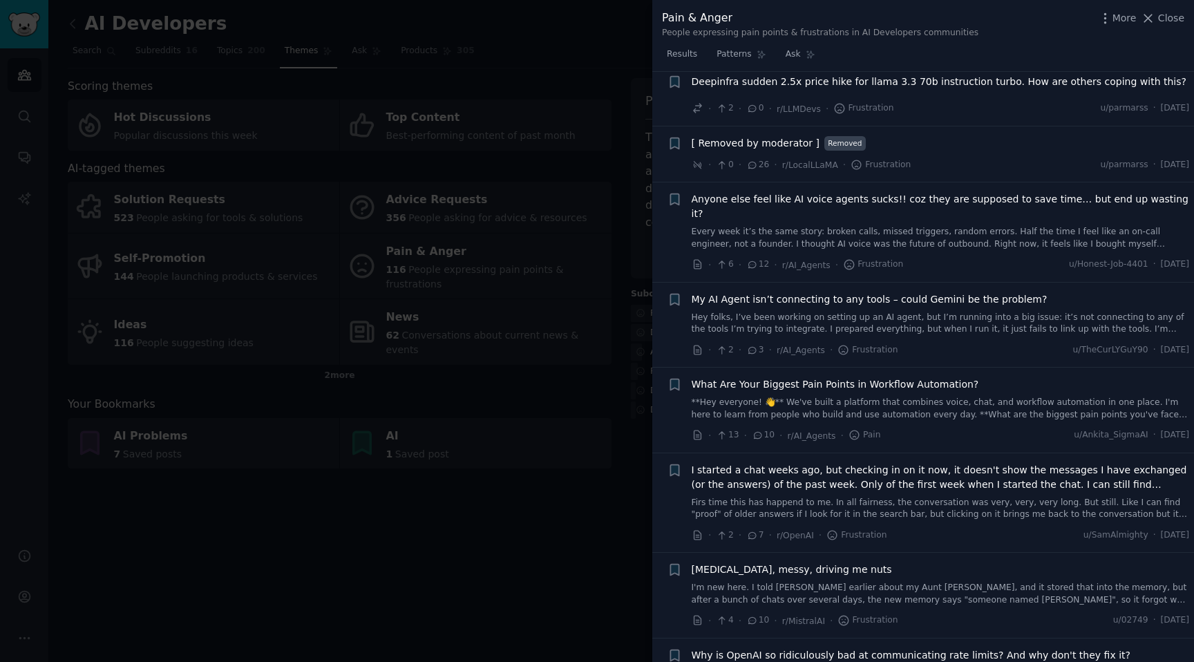
scroll to position [0, 0]
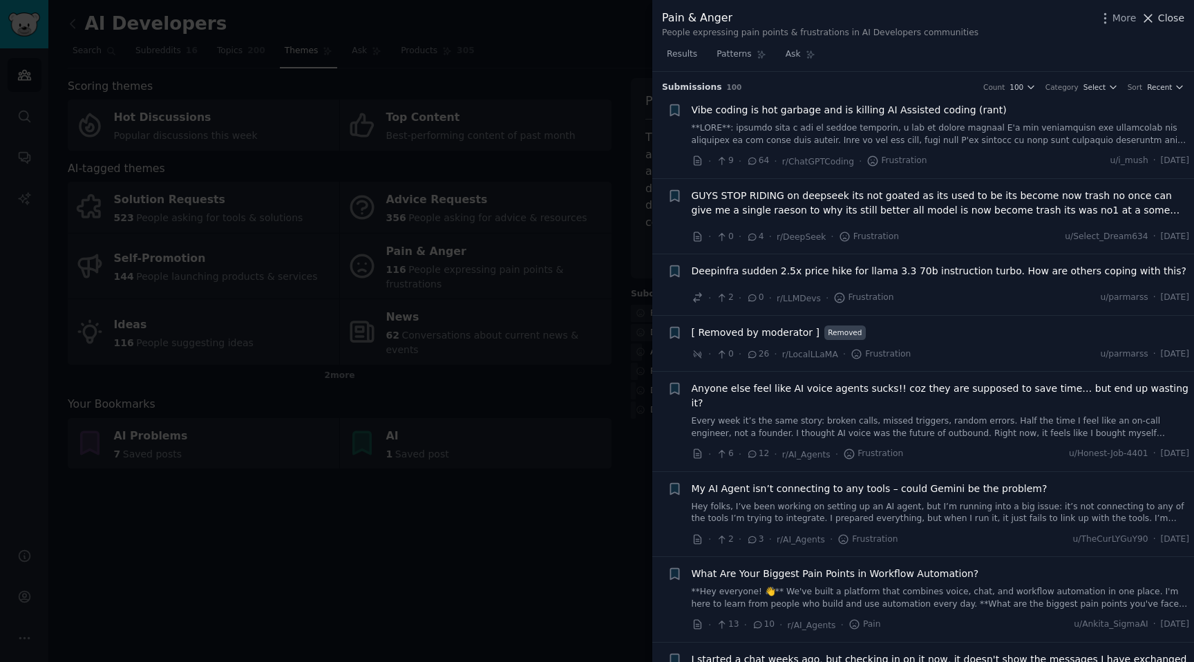
click at [1147, 21] on icon at bounding box center [1148, 18] width 15 height 15
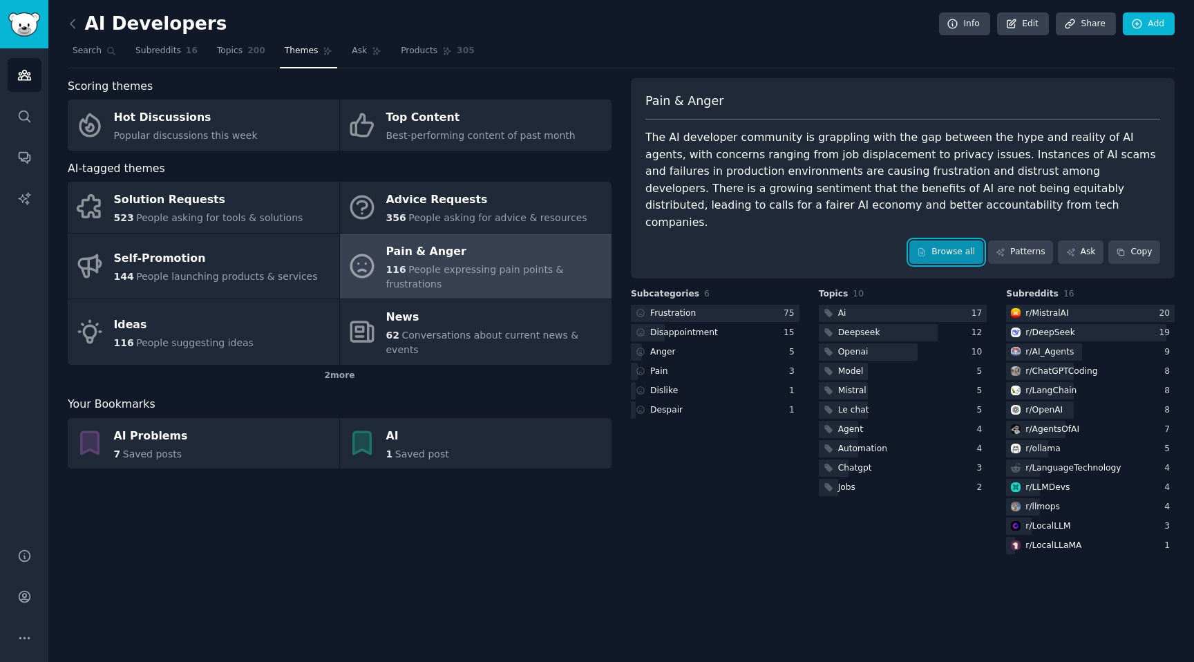
click at [950, 243] on link "Browse all" at bounding box center [946, 251] width 74 height 23
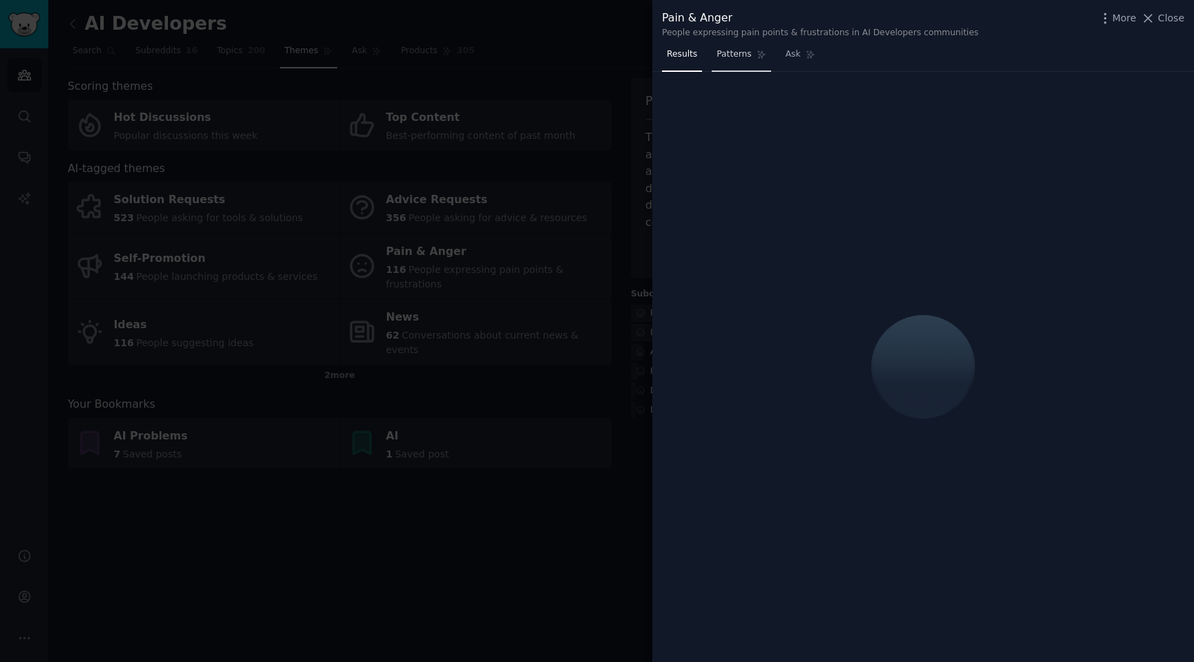
click at [735, 55] on span "Patterns" at bounding box center [734, 54] width 35 height 12
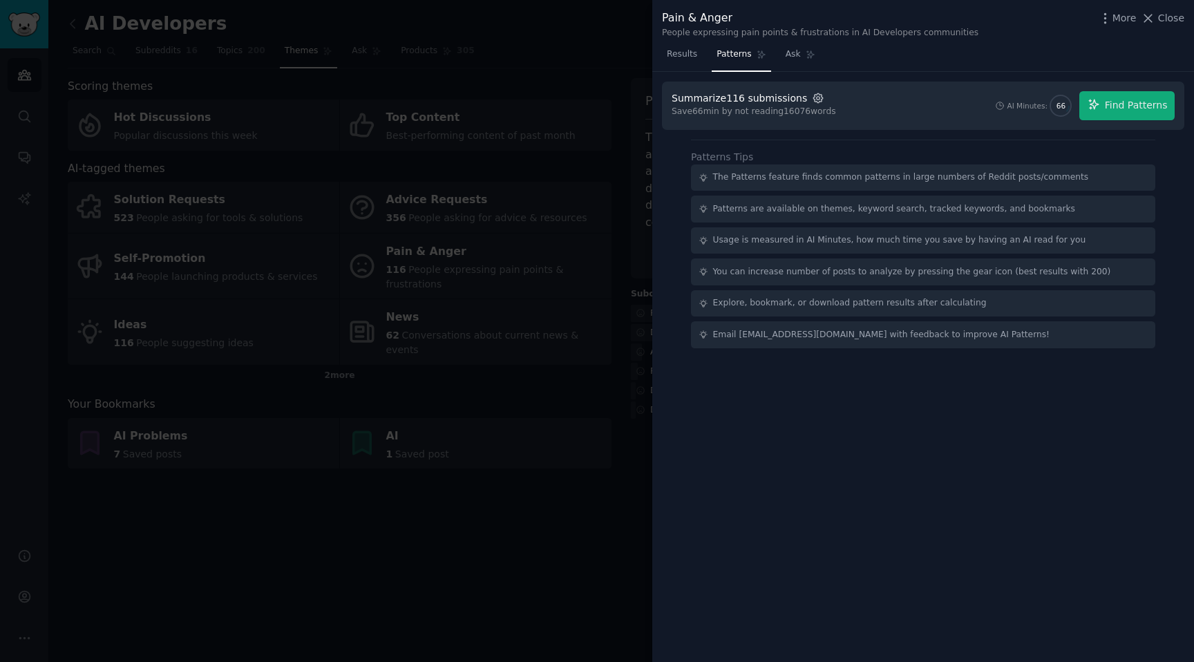
click at [812, 100] on icon "button" at bounding box center [818, 98] width 12 height 12
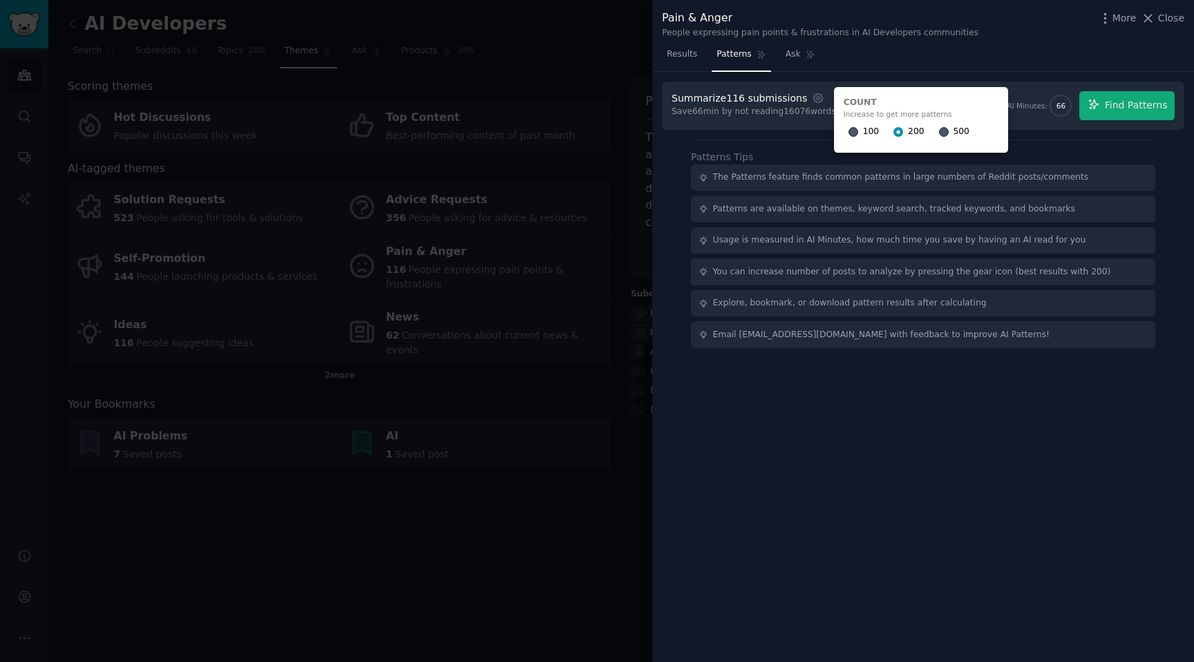
click at [896, 70] on div "Results Patterns Ask" at bounding box center [923, 58] width 542 height 28
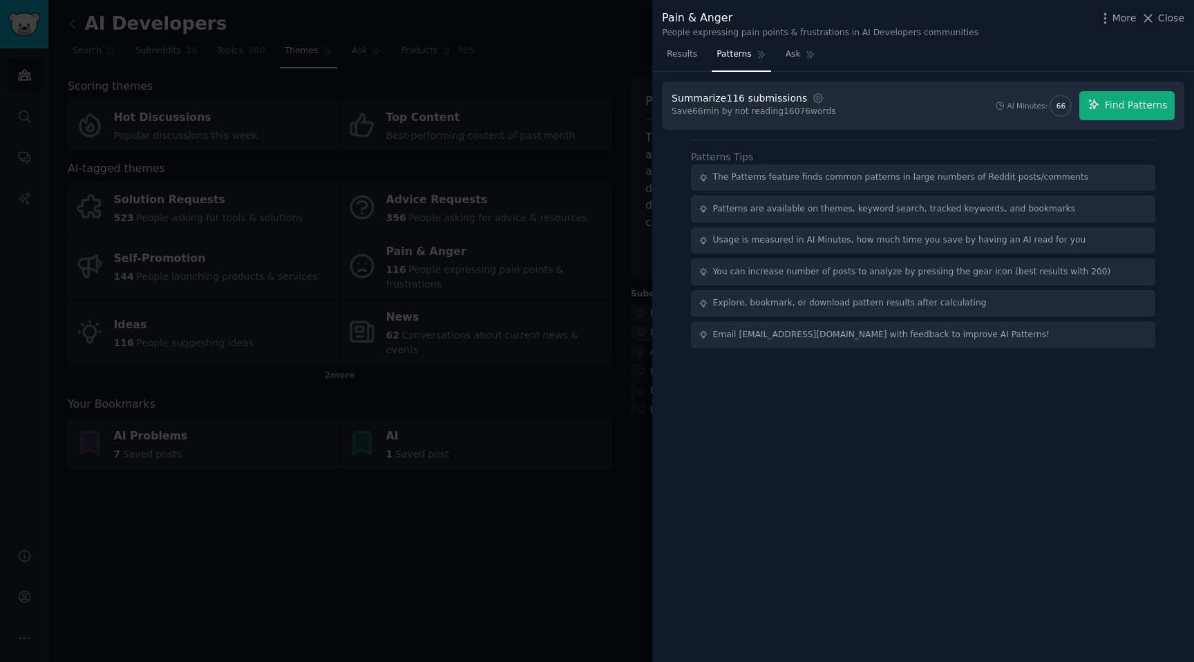
click at [551, 491] on div at bounding box center [597, 331] width 1194 height 662
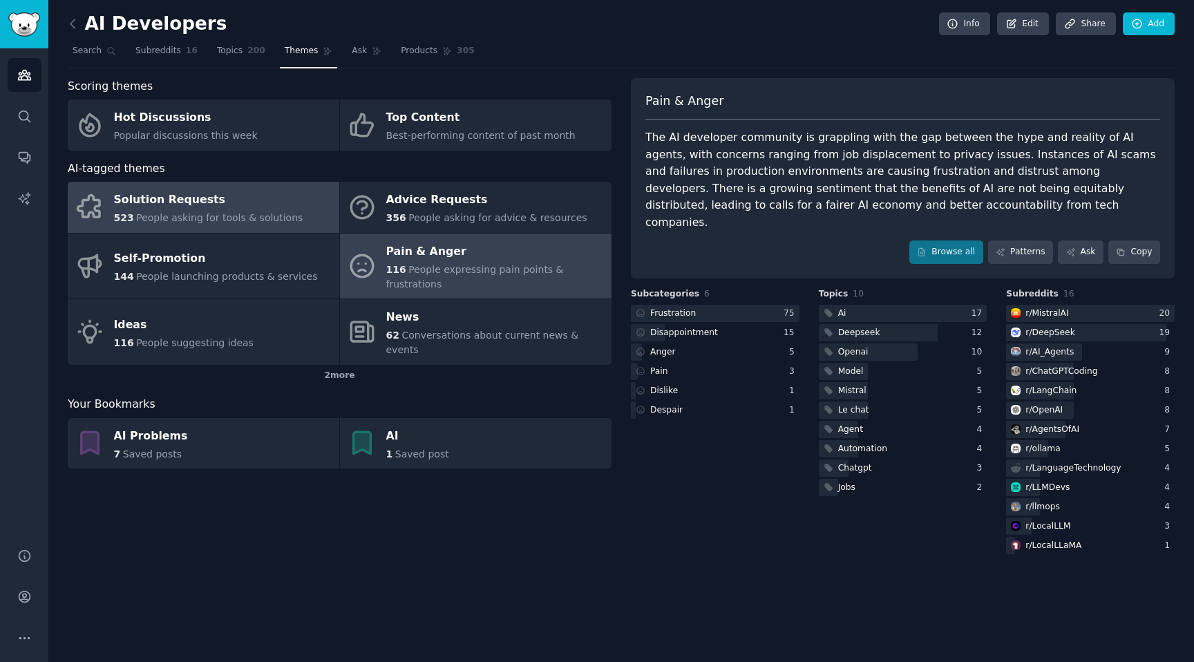
click at [221, 216] on span "People asking for tools & solutions" at bounding box center [219, 217] width 167 height 11
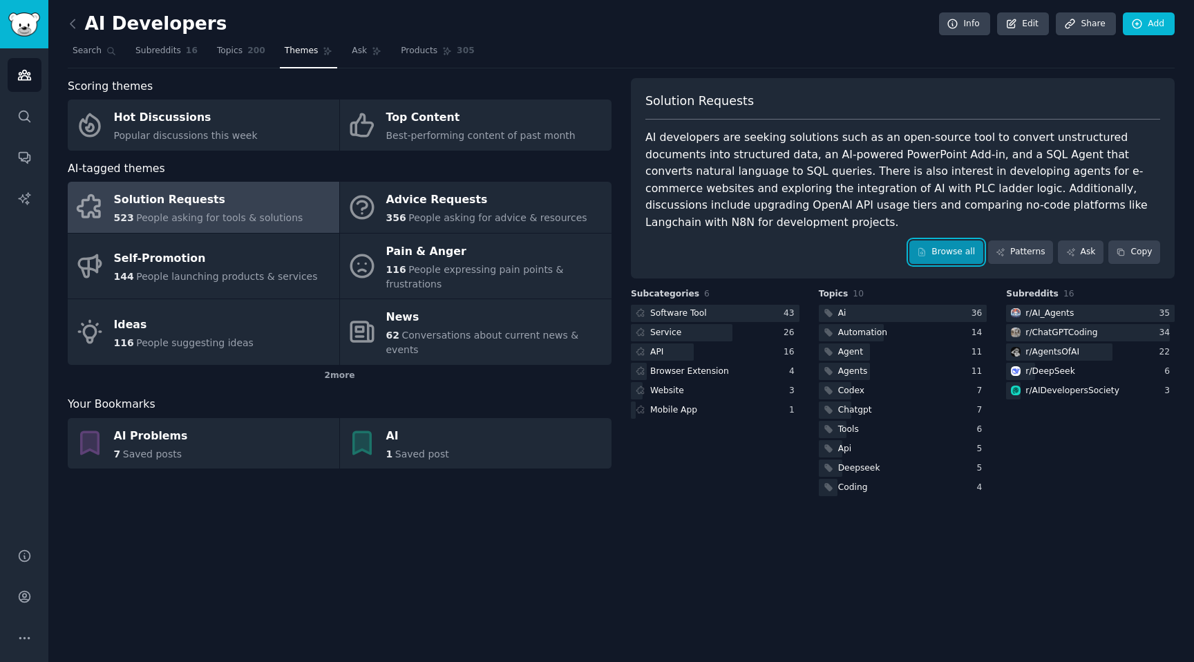
click at [945, 240] on link "Browse all" at bounding box center [946, 251] width 74 height 23
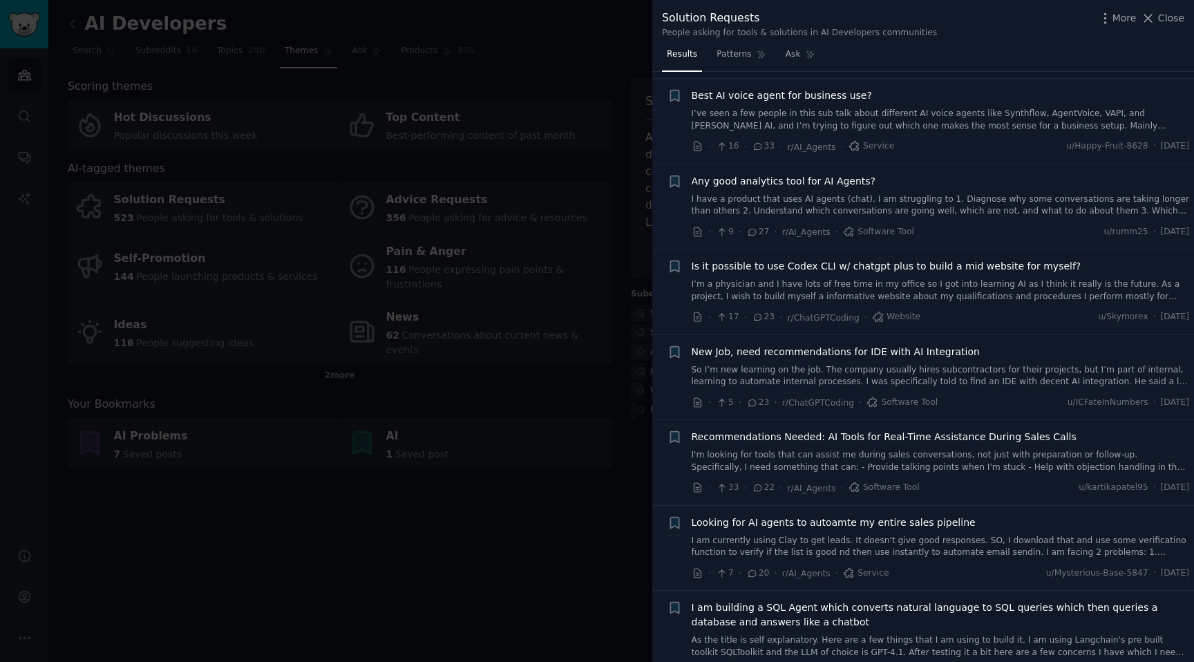
scroll to position [729, 0]
click at [831, 545] on link "I am currently using Clay to get leads. It doesn't give good responses. SO, I d…" at bounding box center [941, 544] width 498 height 24
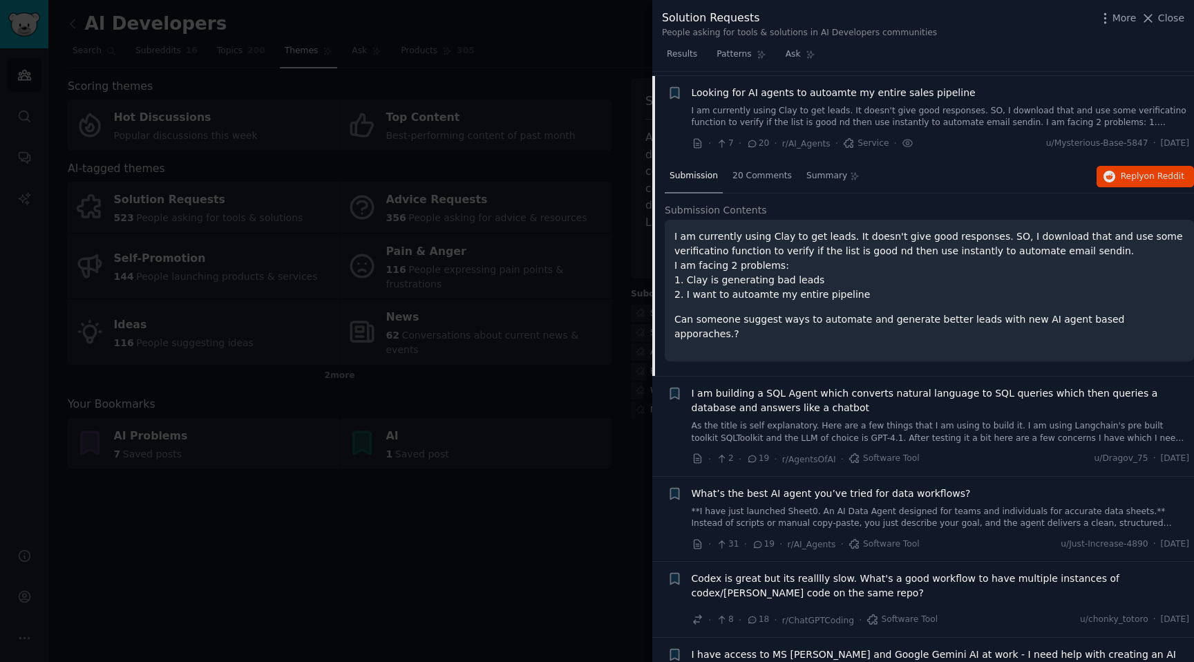
scroll to position [1160, 0]
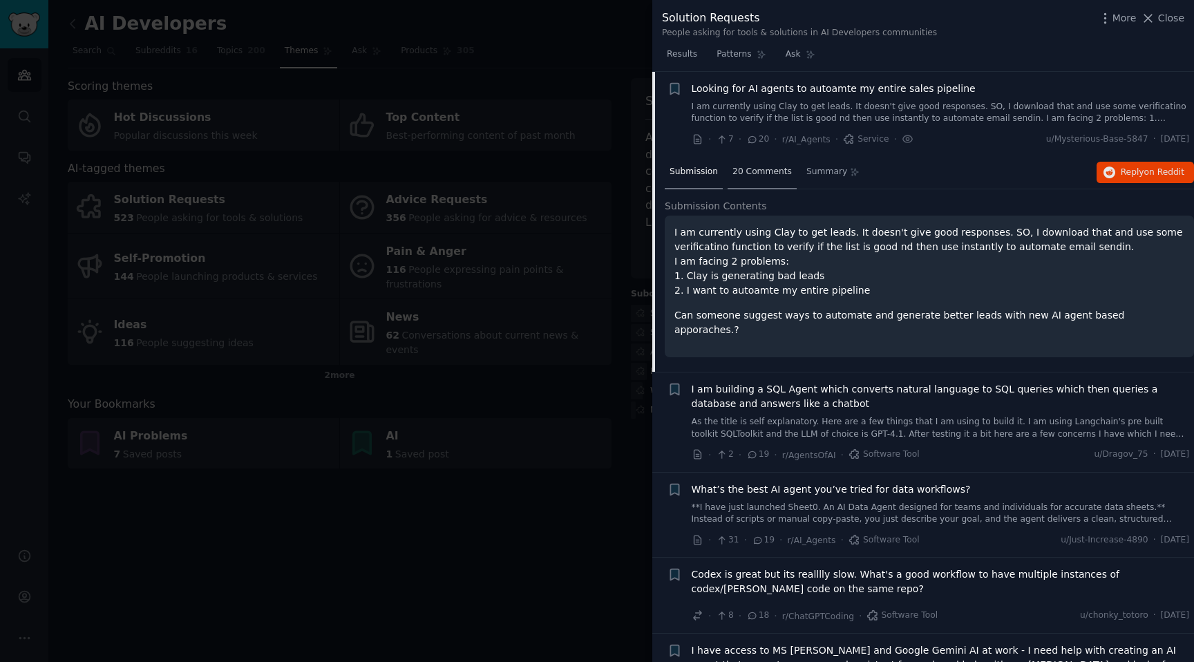
click at [766, 173] on span "20 Comments" at bounding box center [762, 172] width 59 height 12
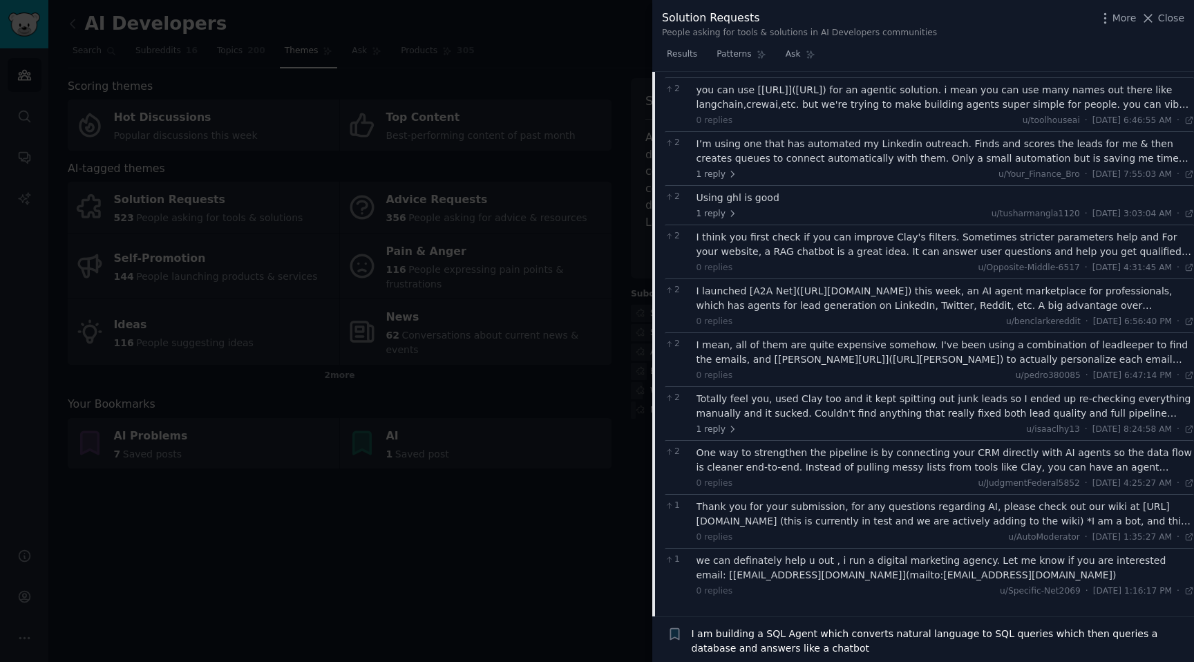
scroll to position [1350, 0]
click at [830, 160] on div "I’m using one that has automated my Linkedin outreach. Finds and scores the lea…" at bounding box center [946, 153] width 498 height 29
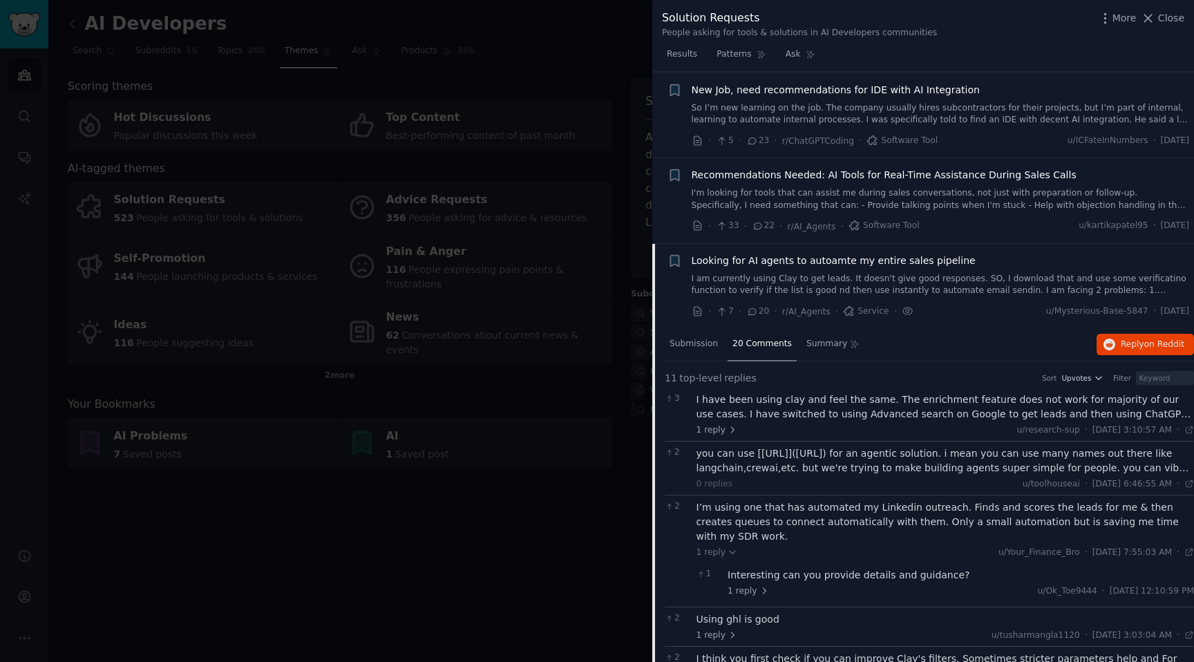
scroll to position [982, 0]
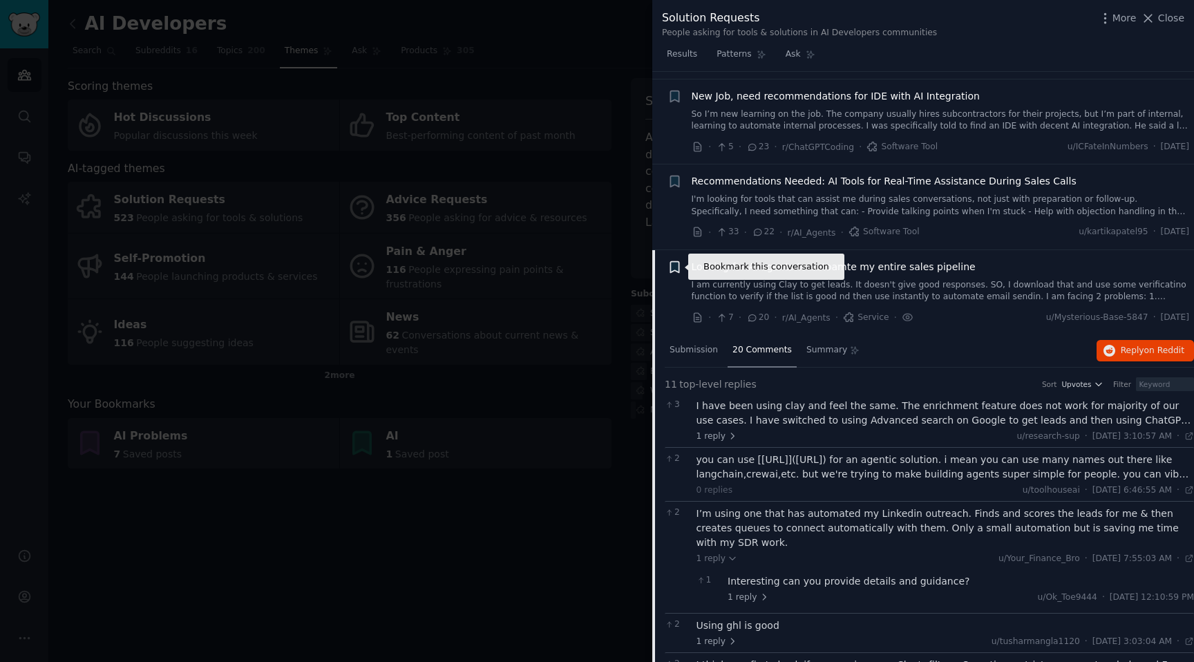
click at [672, 265] on icon "button" at bounding box center [674, 266] width 8 height 11
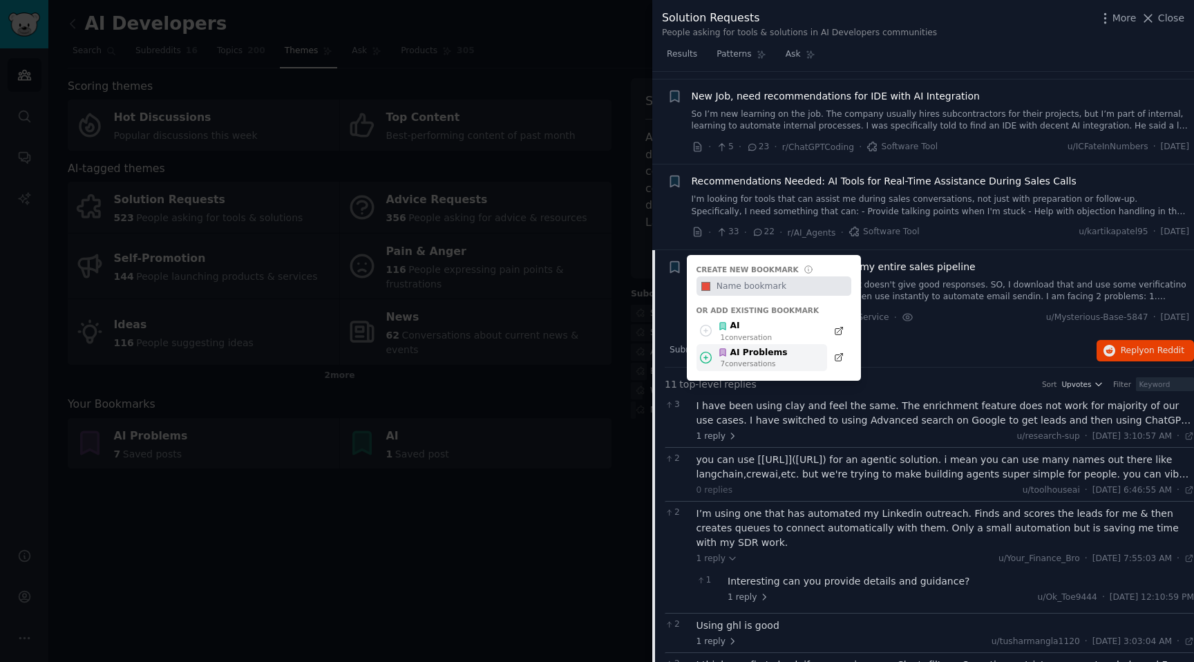
click at [757, 361] on div "7 conversation s" at bounding box center [754, 364] width 67 height 10
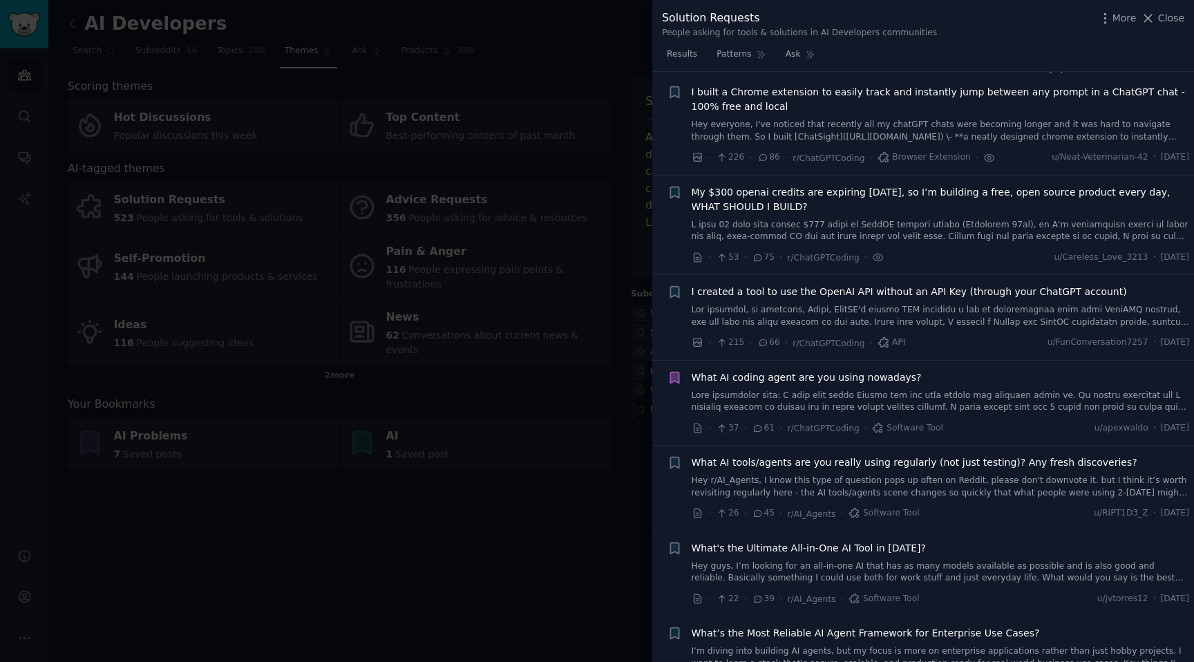
scroll to position [0, 0]
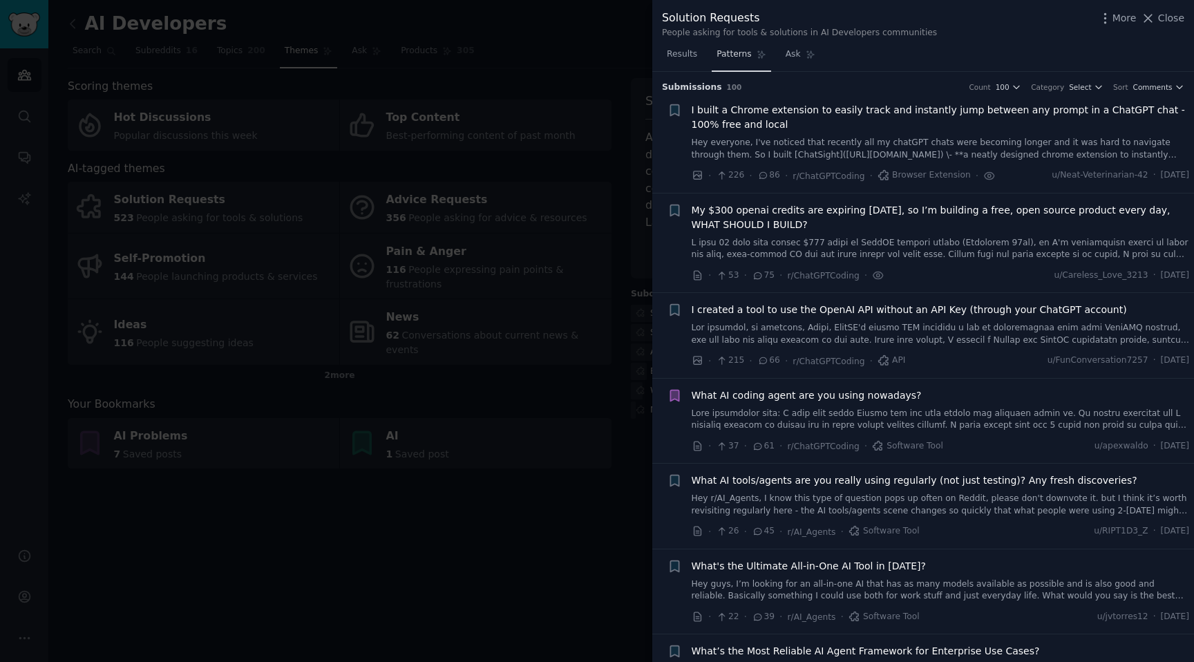
click at [741, 51] on span "Patterns" at bounding box center [734, 54] width 35 height 12
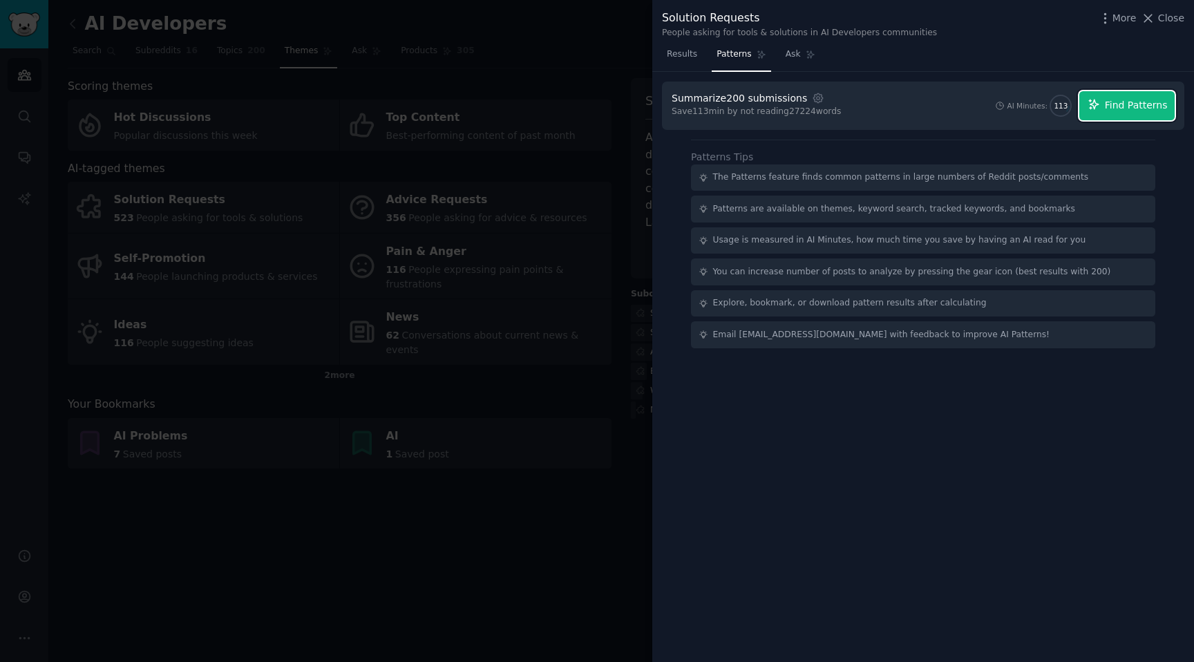
click at [1120, 108] on span "Find Patterns" at bounding box center [1136, 105] width 63 height 15
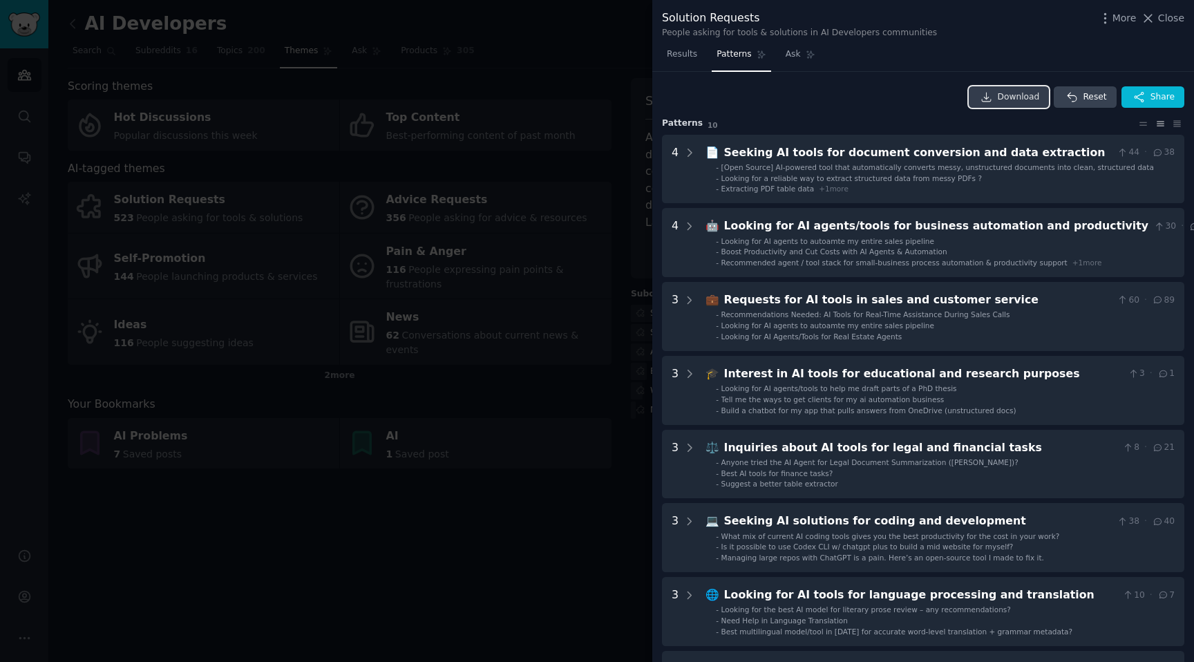
click at [1008, 97] on span "Download" at bounding box center [1019, 97] width 42 height 12
click at [446, 59] on div at bounding box center [597, 331] width 1194 height 662
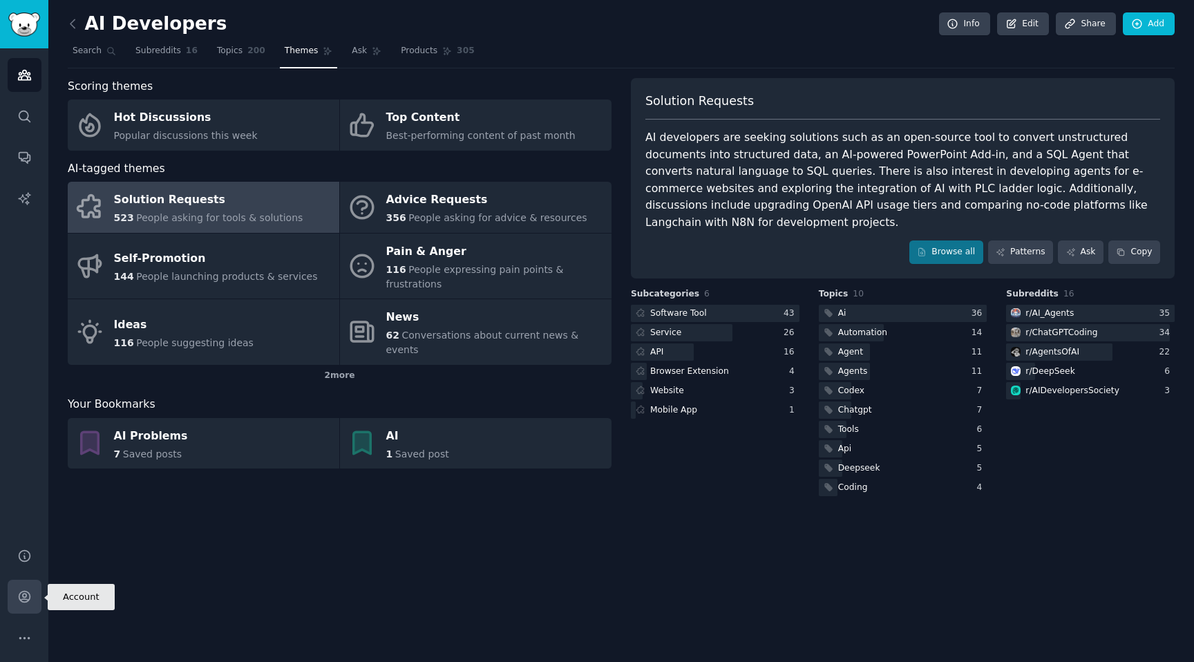
click at [20, 594] on icon "Sidebar" at bounding box center [24, 596] width 15 height 15
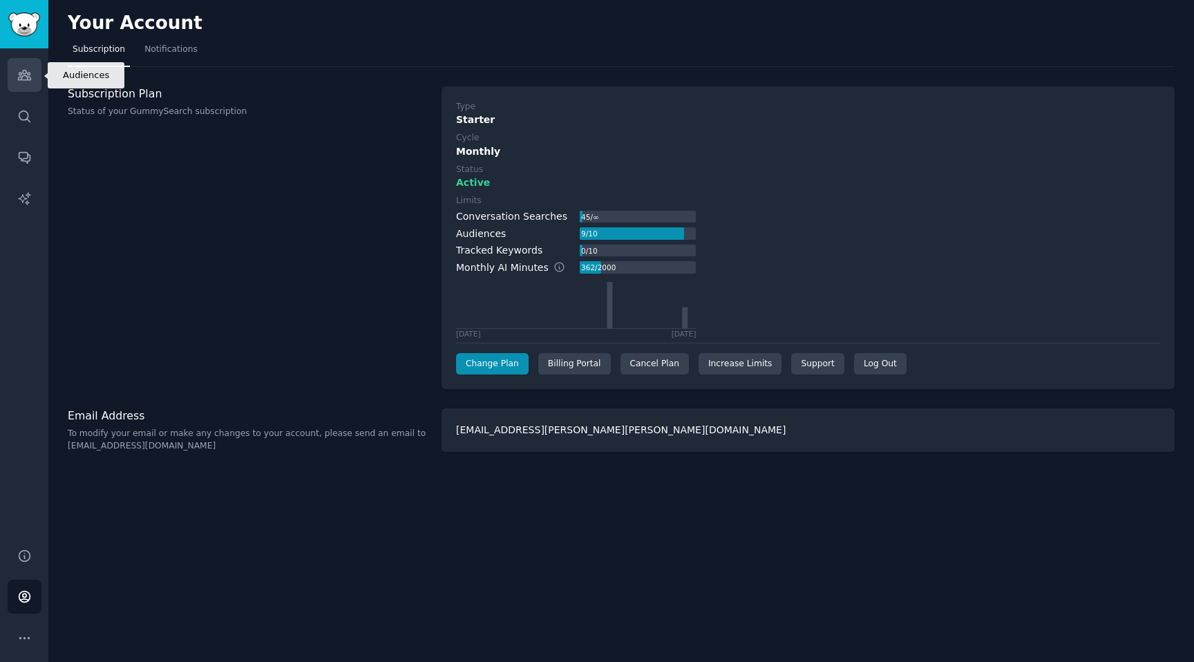
click at [24, 84] on link "Audiences" at bounding box center [25, 75] width 34 height 34
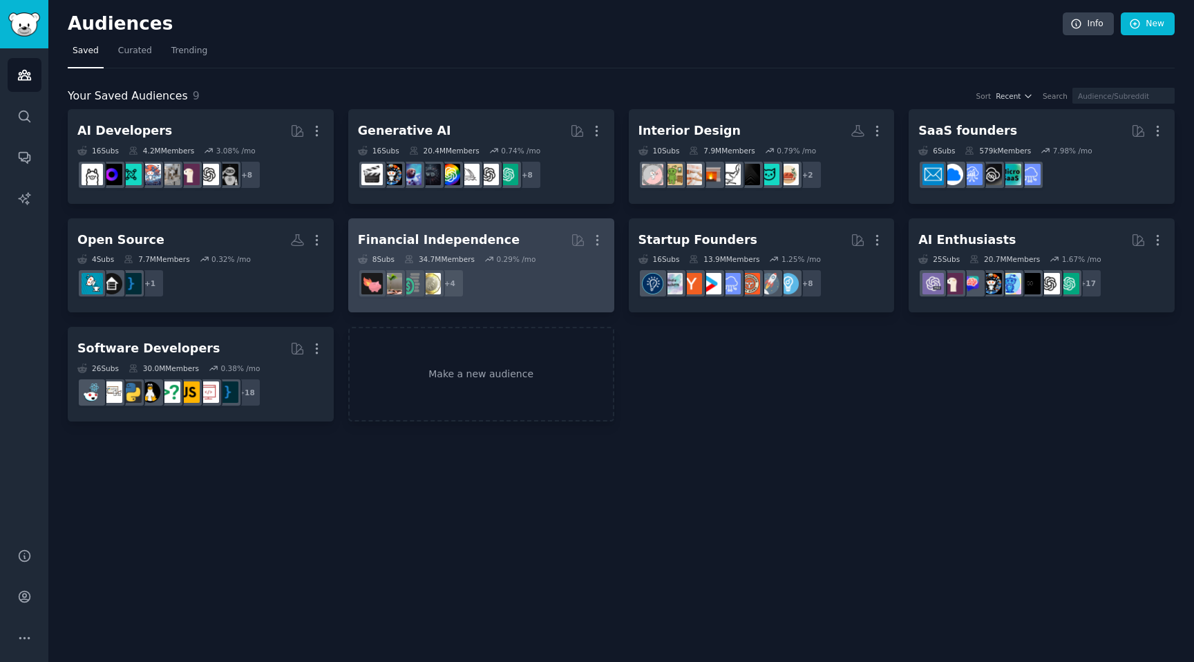
click at [510, 241] on h2 "Financial Independence More" at bounding box center [481, 240] width 247 height 24
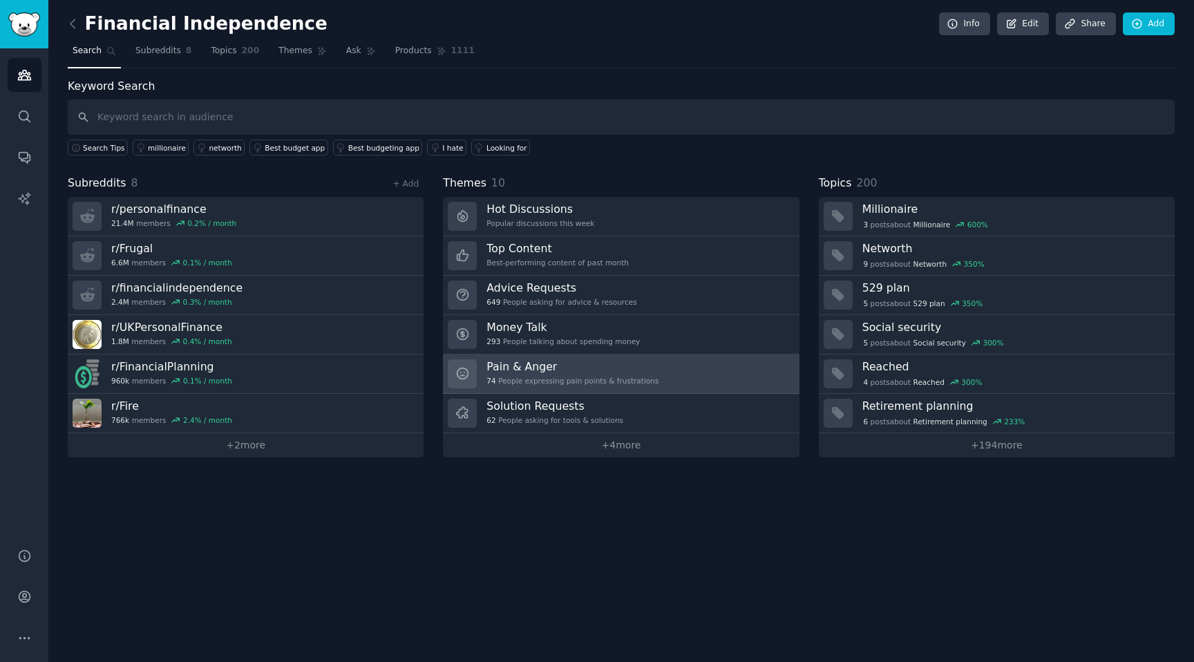
click at [554, 388] on div "Pain & Anger 74 People expressing pain points & frustrations" at bounding box center [573, 373] width 172 height 29
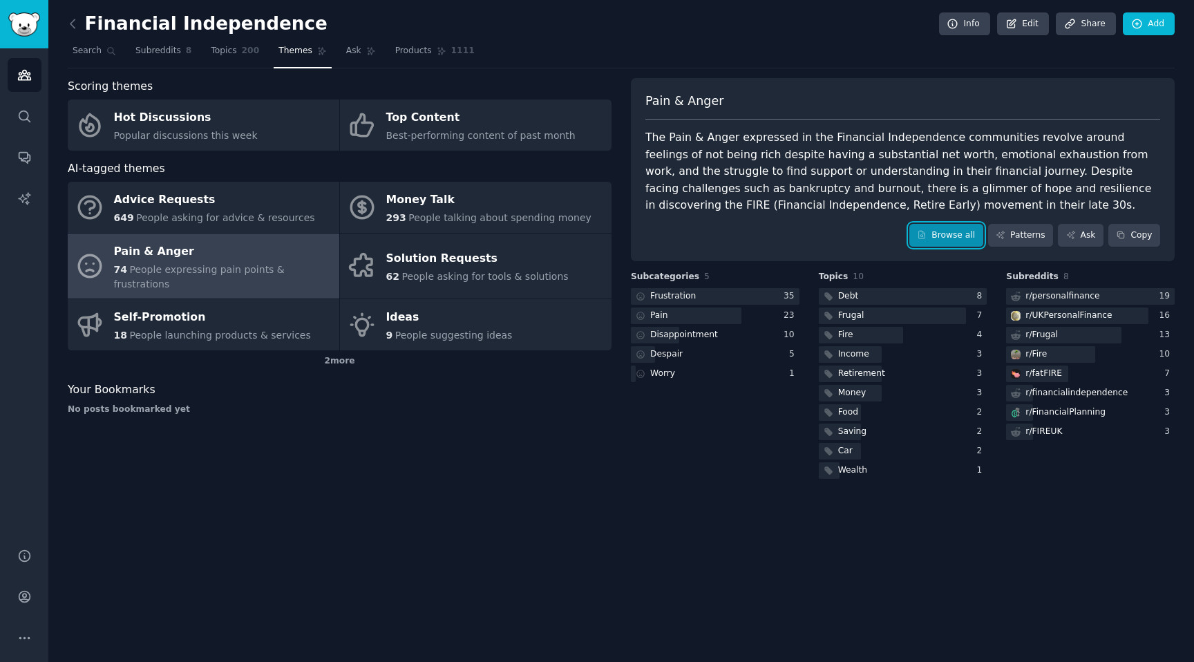
click at [930, 229] on link "Browse all" at bounding box center [946, 235] width 74 height 23
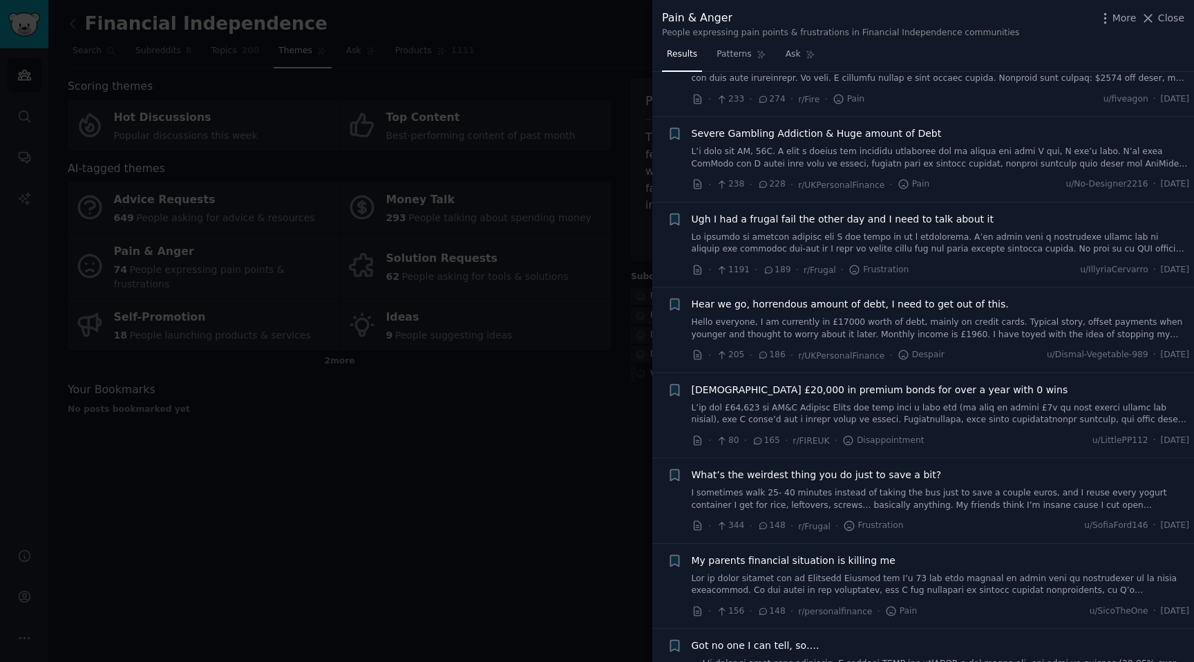
scroll to position [341, 0]
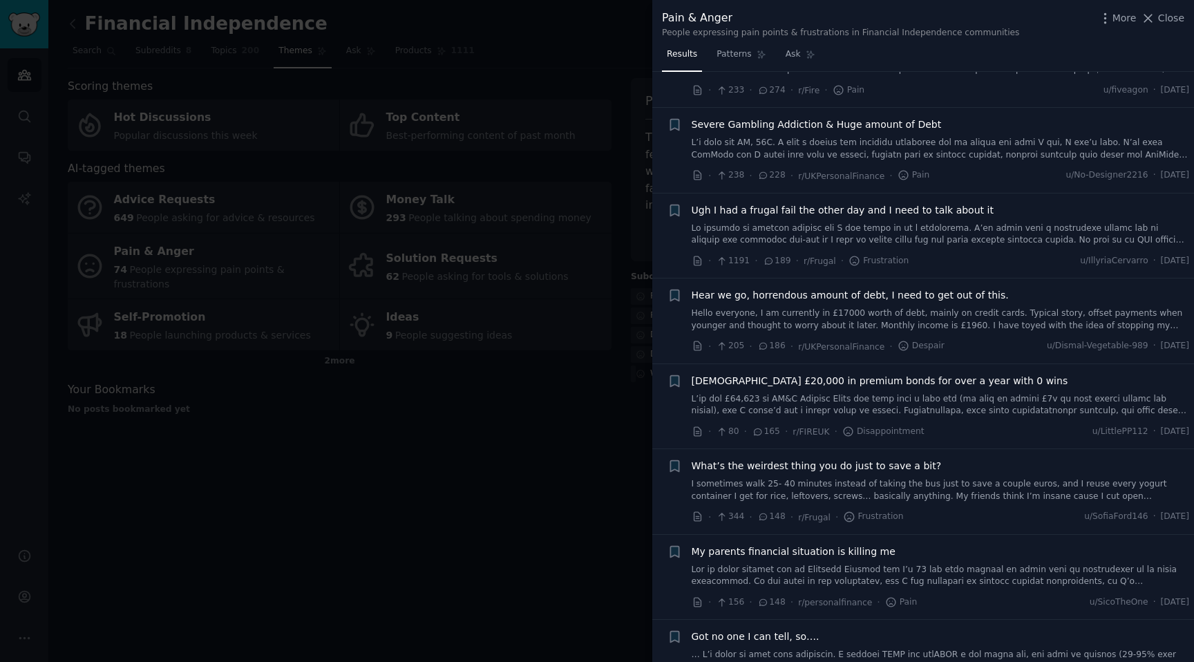
click at [487, 453] on div at bounding box center [597, 331] width 1194 height 662
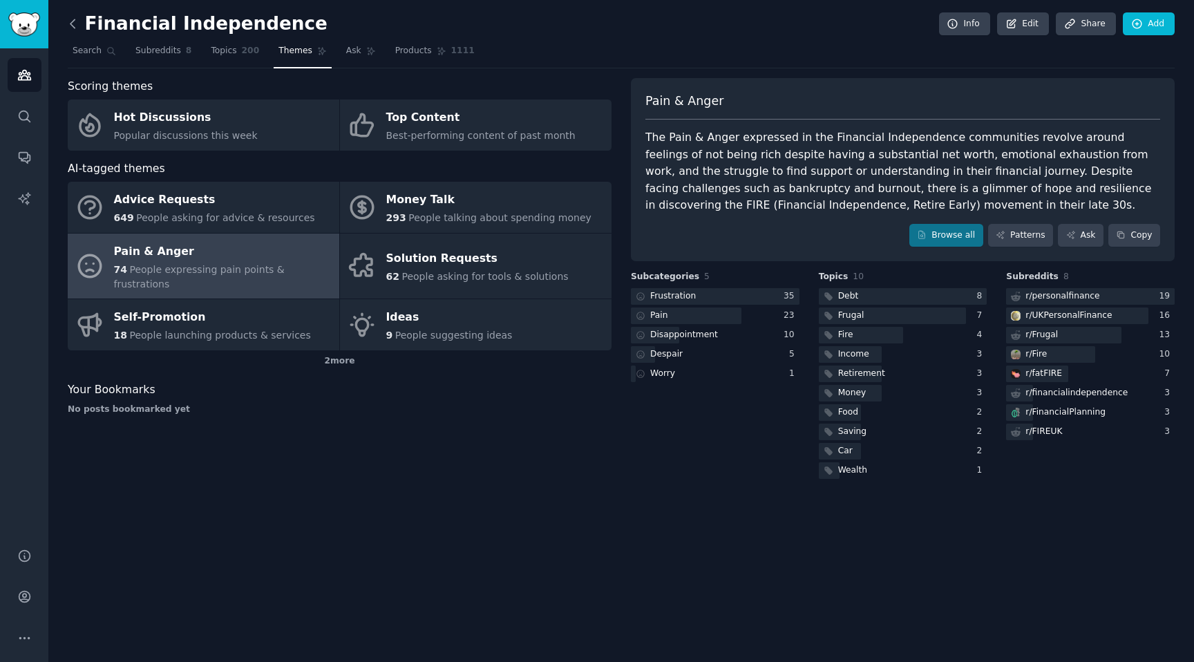
click at [73, 24] on icon at bounding box center [73, 24] width 15 height 15
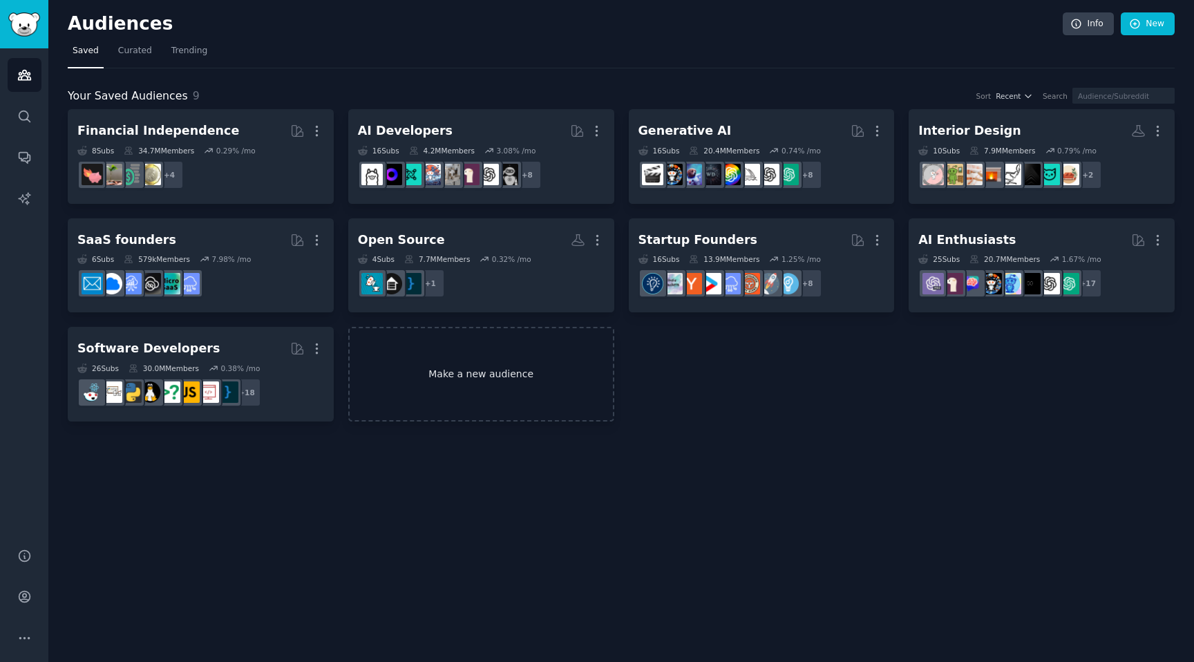
click at [453, 377] on link "Make a new audience" at bounding box center [481, 374] width 266 height 95
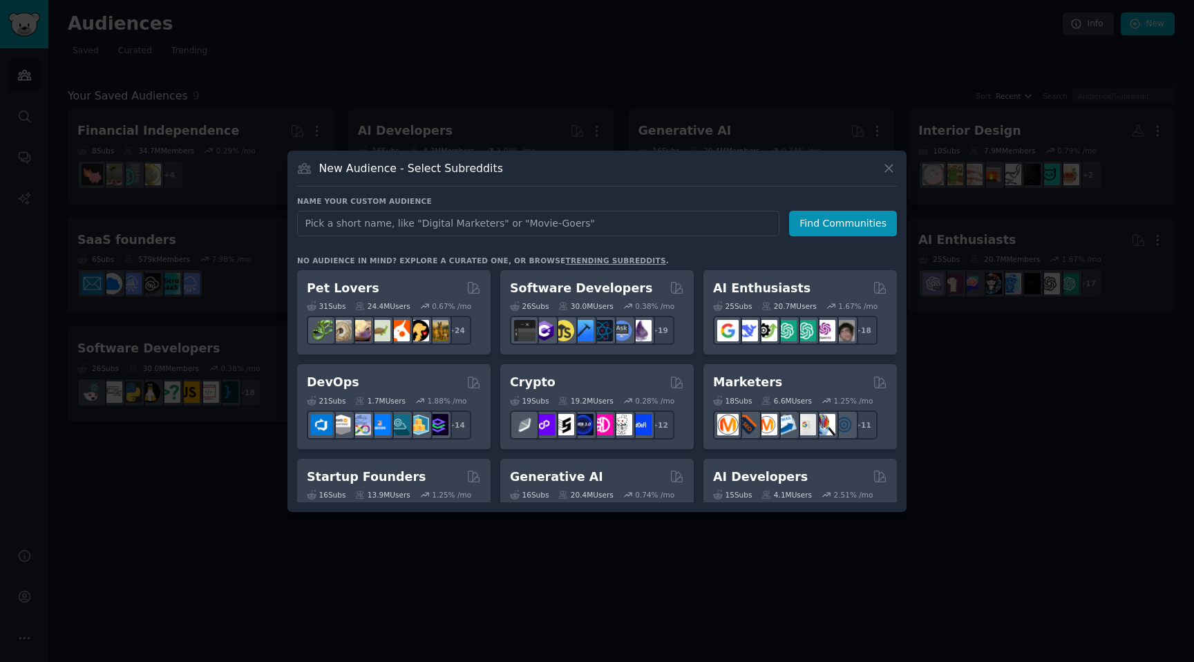
click at [478, 223] on input "text" at bounding box center [538, 224] width 482 height 26
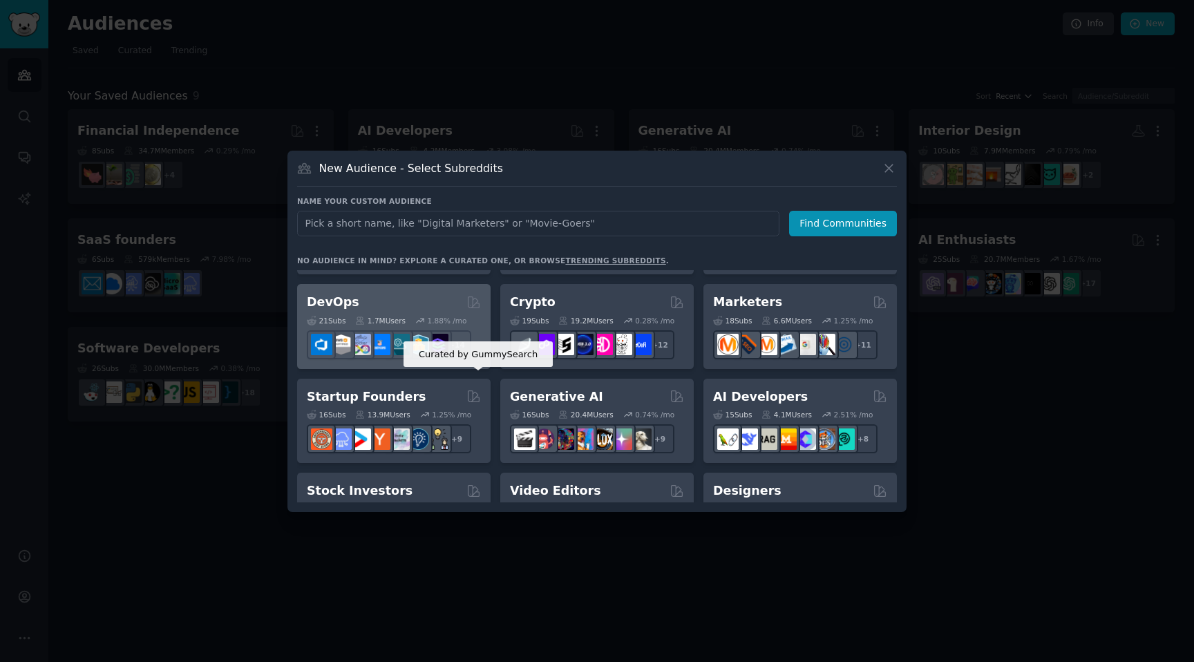
scroll to position [84, 0]
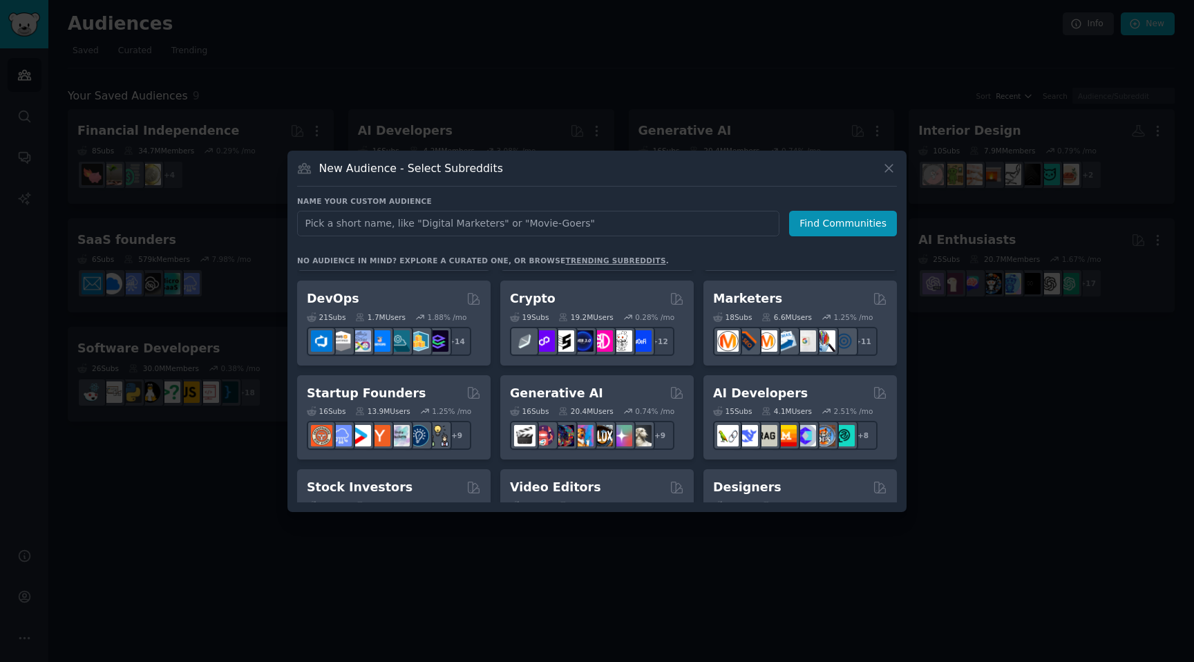
click at [399, 628] on div at bounding box center [597, 331] width 1194 height 662
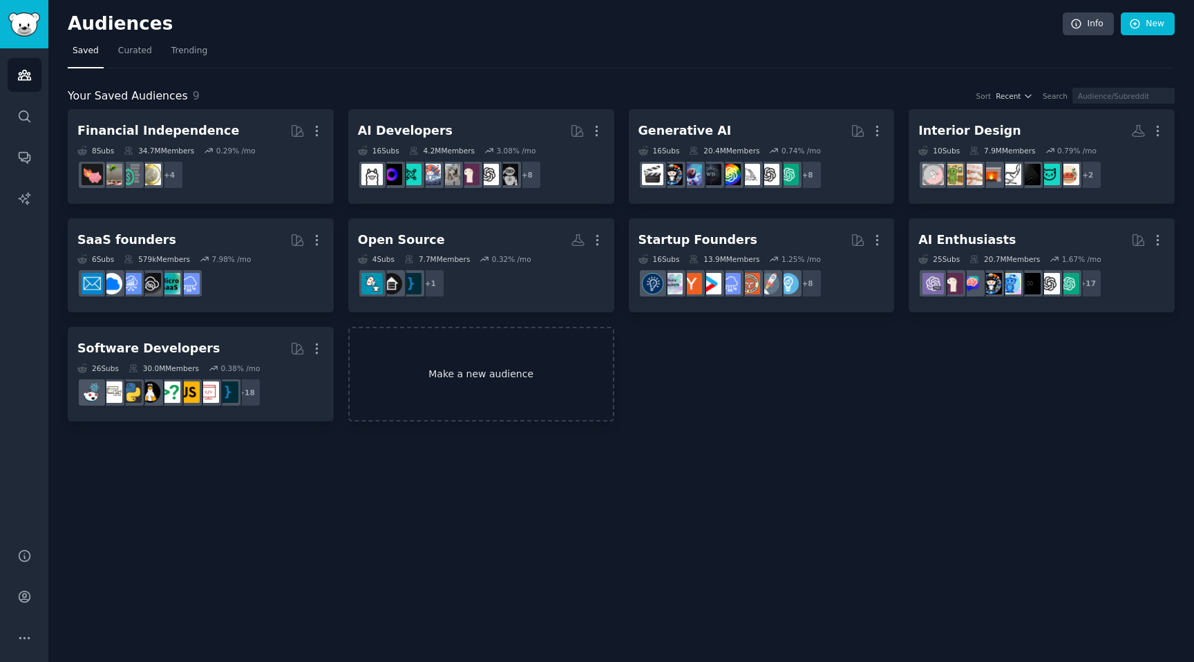
click at [512, 400] on link "Make a new audience" at bounding box center [481, 374] width 266 height 95
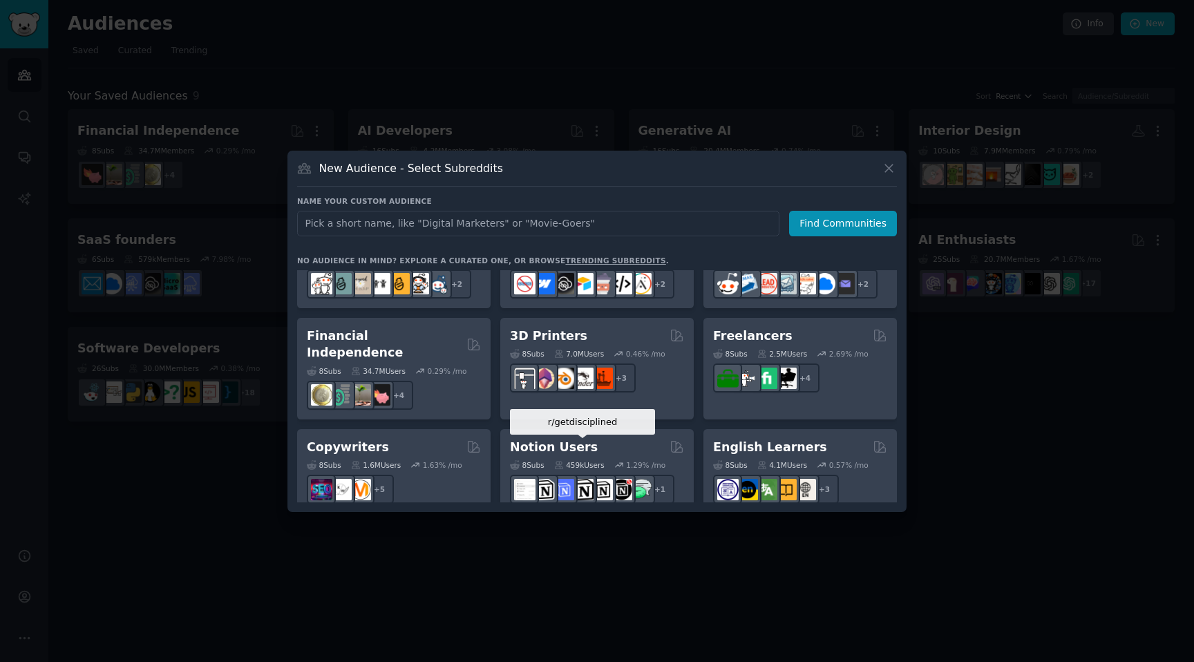
scroll to position [696, 0]
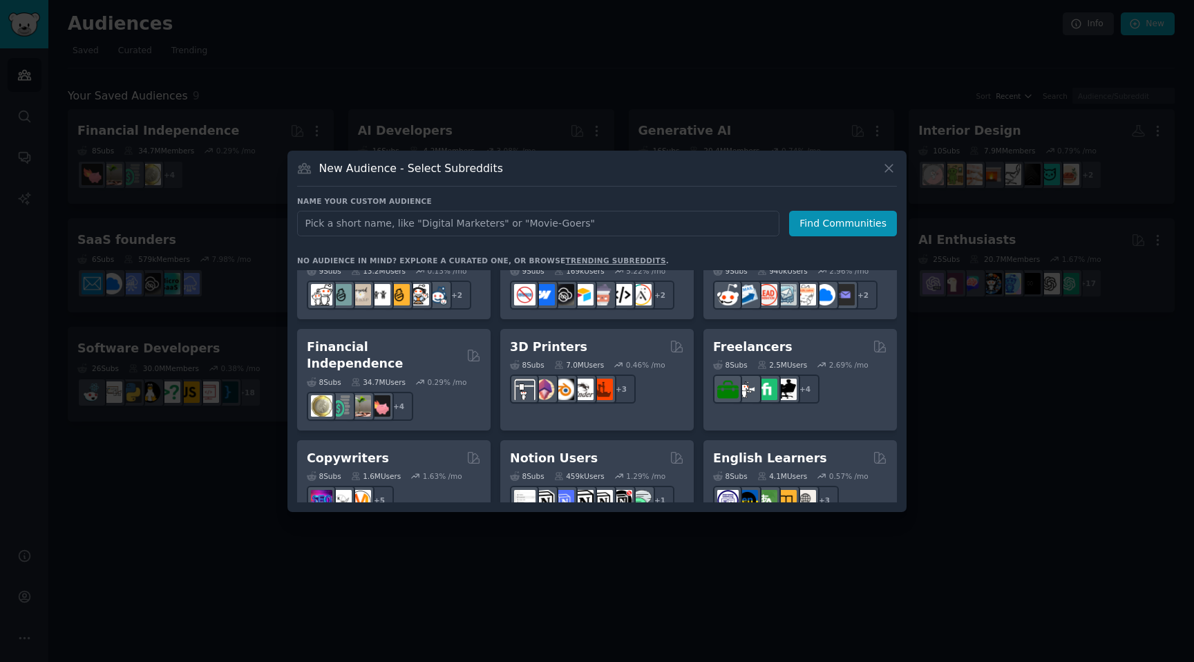
click at [531, 220] on input "text" at bounding box center [538, 224] width 482 height 26
type input "Stoic"
click button "Find Communities" at bounding box center [843, 224] width 108 height 26
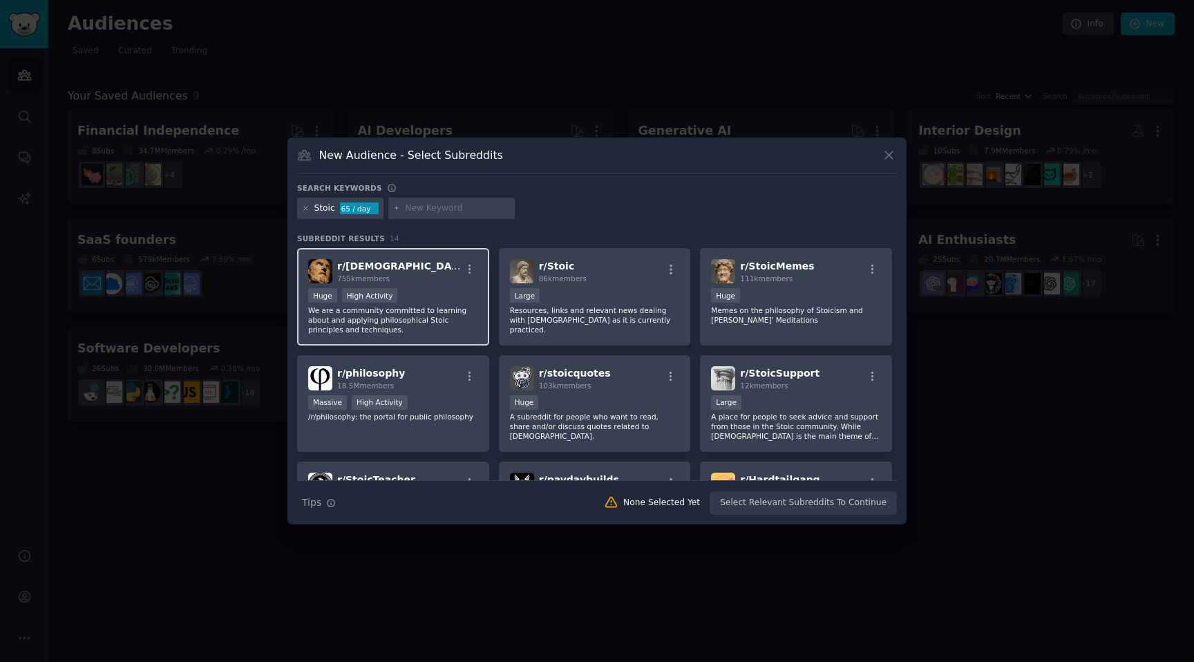
click at [440, 281] on div "r/ Stoicism 755k members" at bounding box center [393, 271] width 170 height 24
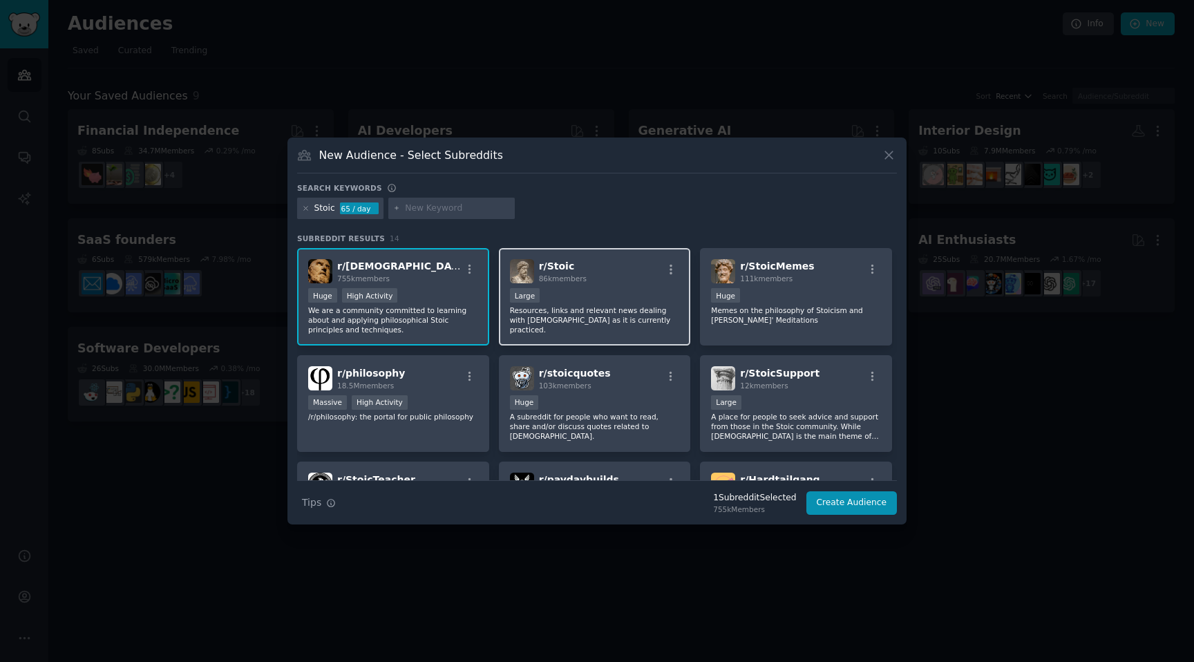
click at [558, 270] on span "r/ Stoic" at bounding box center [557, 266] width 36 height 11
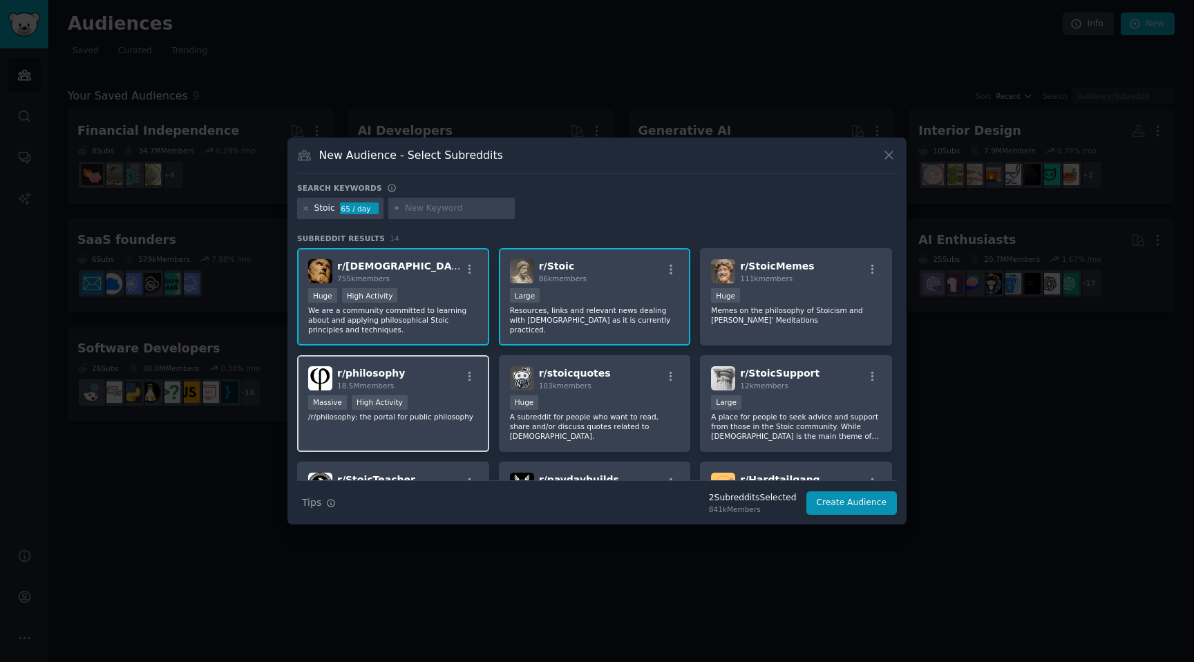
click at [442, 385] on div "r/ philosophy 18.5M members" at bounding box center [393, 378] width 170 height 24
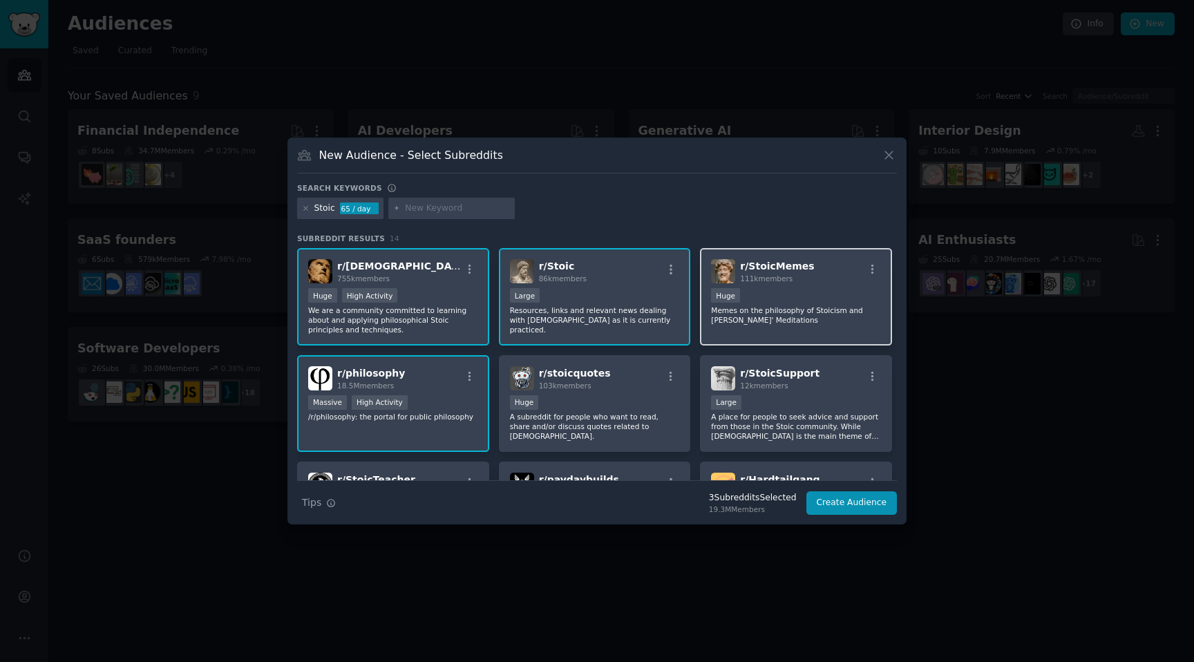
click at [767, 258] on div "r/ StoicMemes 111k members 100,000 - 1,000,000 members Huge Memes on the philos…" at bounding box center [796, 296] width 192 height 97
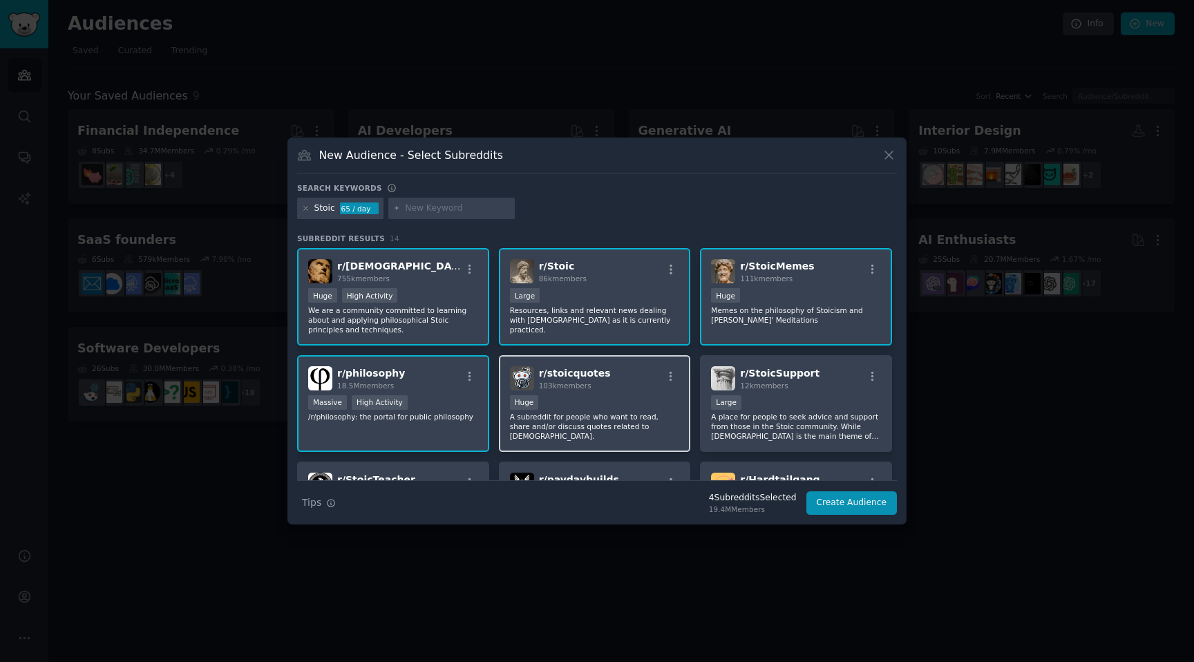
click at [598, 385] on div "103k members" at bounding box center [575, 386] width 72 height 10
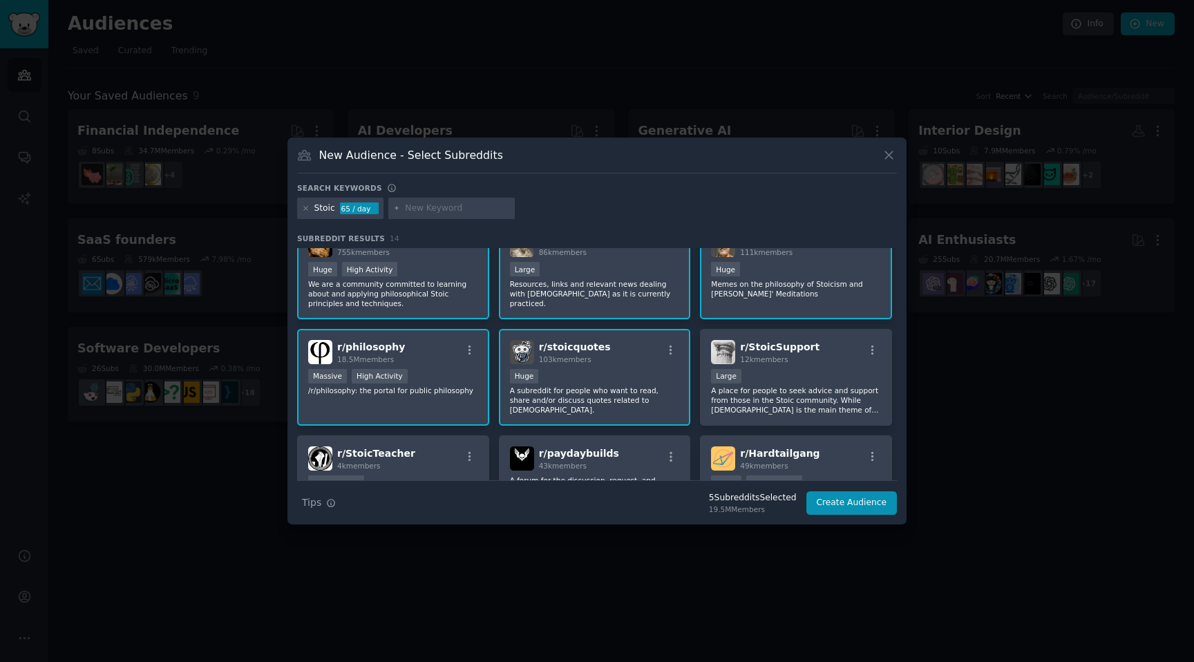
scroll to position [27, 0]
click at [842, 359] on div "r/ StoicSupport 12k members" at bounding box center [796, 351] width 170 height 24
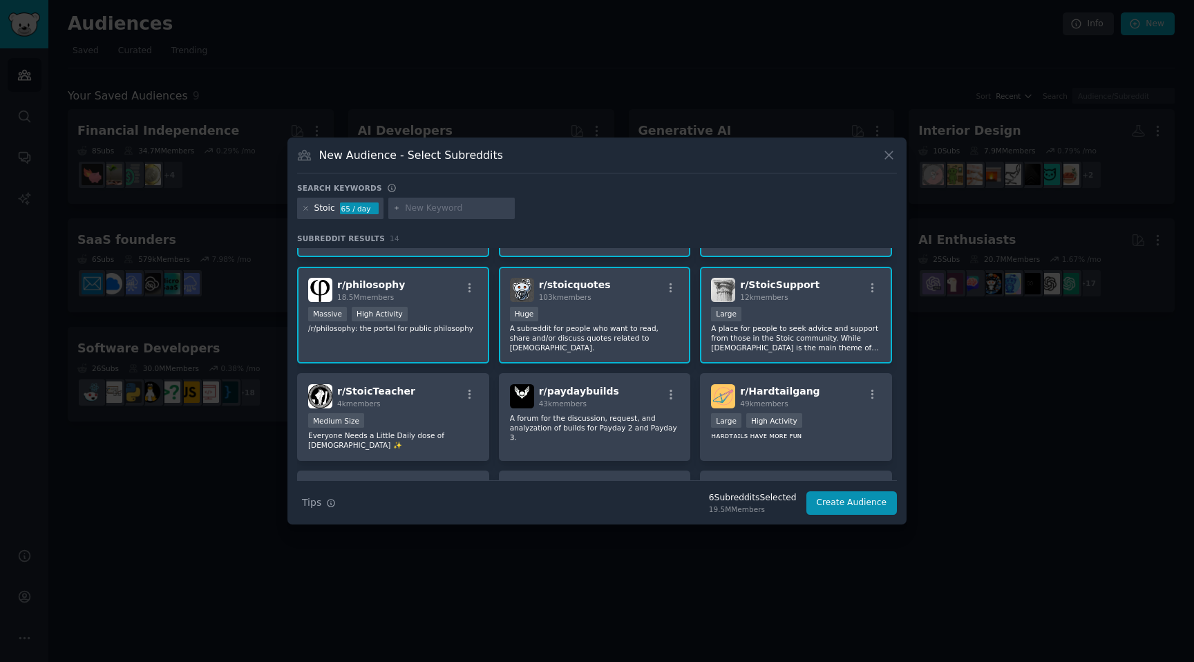
scroll to position [89, 0]
click at [858, 501] on button "Create Audience" at bounding box center [851, 502] width 91 height 23
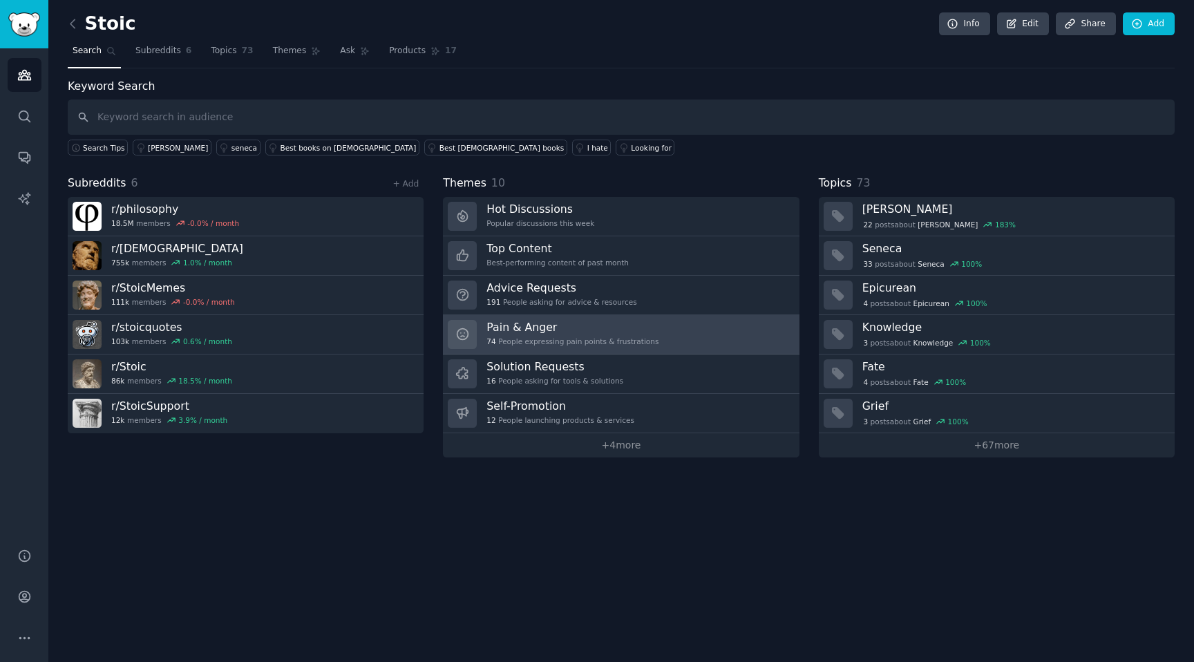
click at [711, 332] on link "Pain & Anger 74 People expressing pain points & frustrations" at bounding box center [621, 334] width 356 height 39
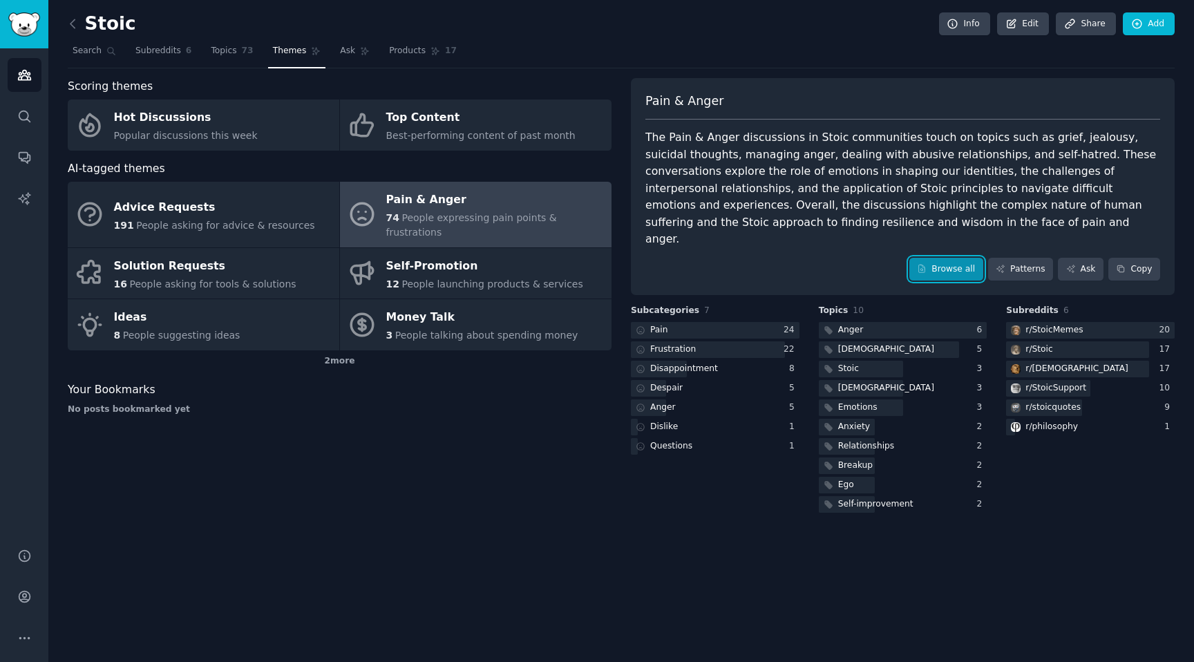
click at [943, 258] on link "Browse all" at bounding box center [946, 269] width 74 height 23
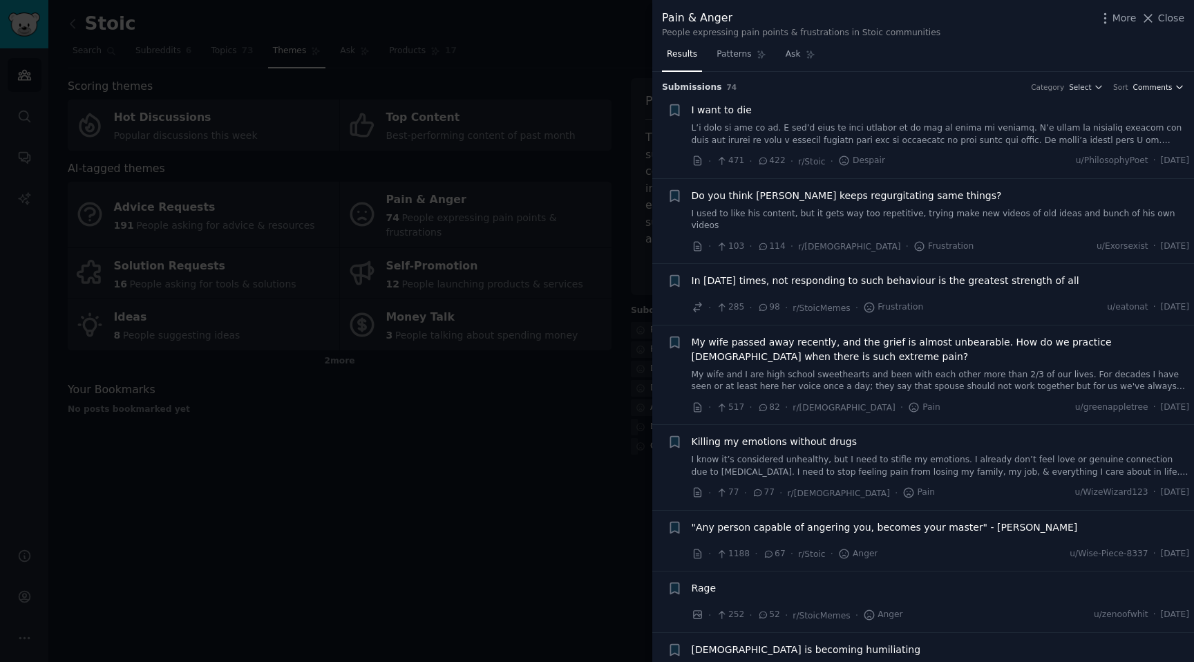
click at [1163, 84] on span "Comments" at bounding box center [1152, 87] width 39 height 10
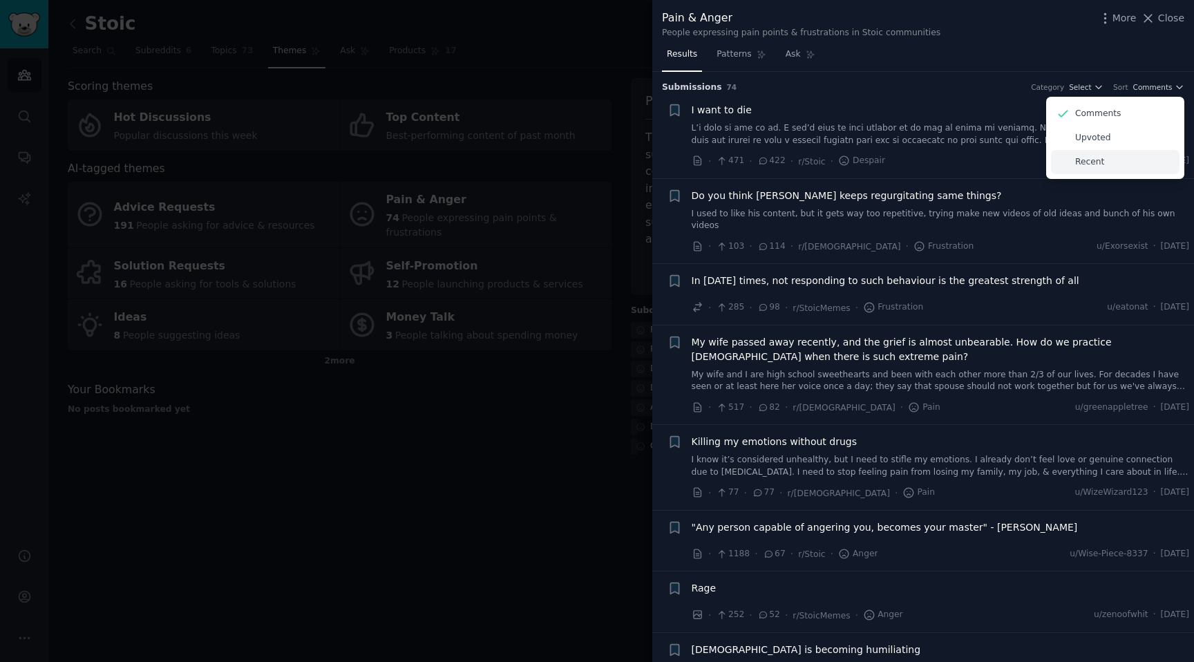
click at [1104, 161] on div "Recent" at bounding box center [1115, 162] width 129 height 24
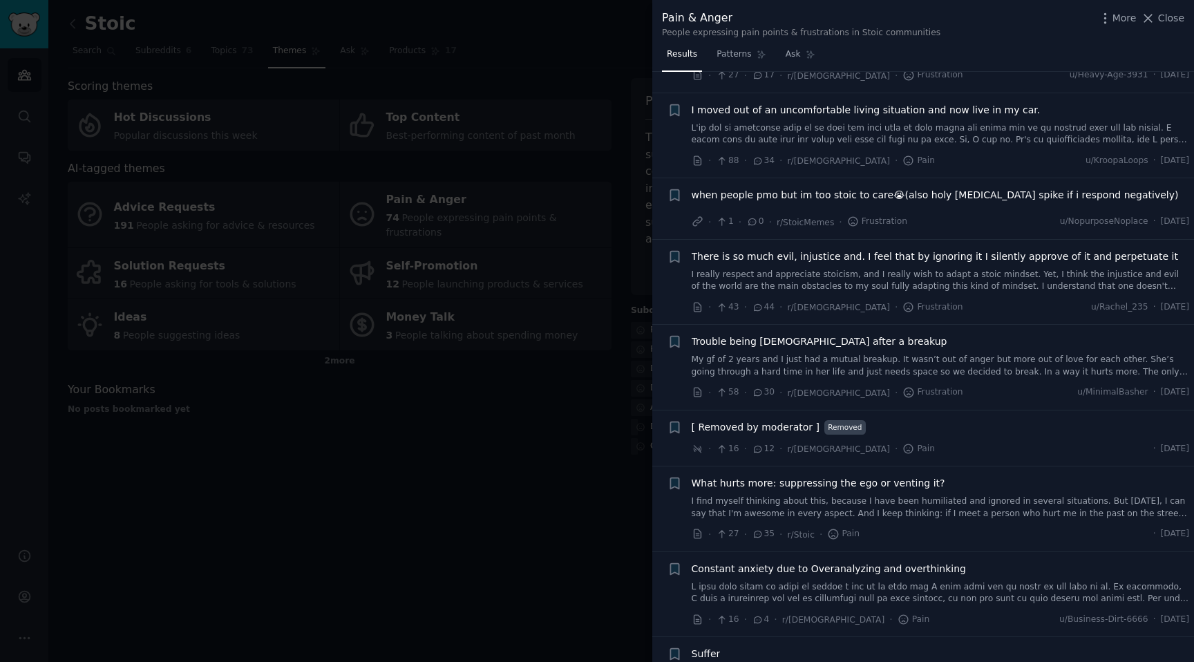
scroll to position [927, 0]
click at [515, 395] on div at bounding box center [597, 331] width 1194 height 662
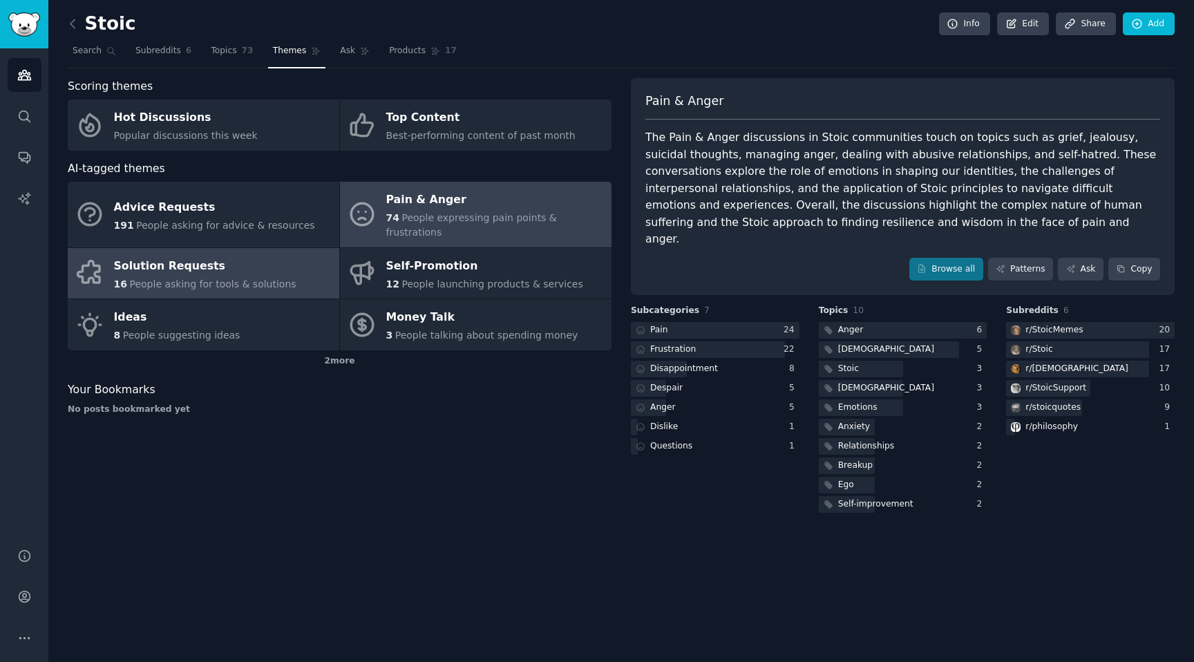
click at [300, 256] on link "Solution Requests 16 People asking for tools & solutions" at bounding box center [204, 273] width 272 height 51
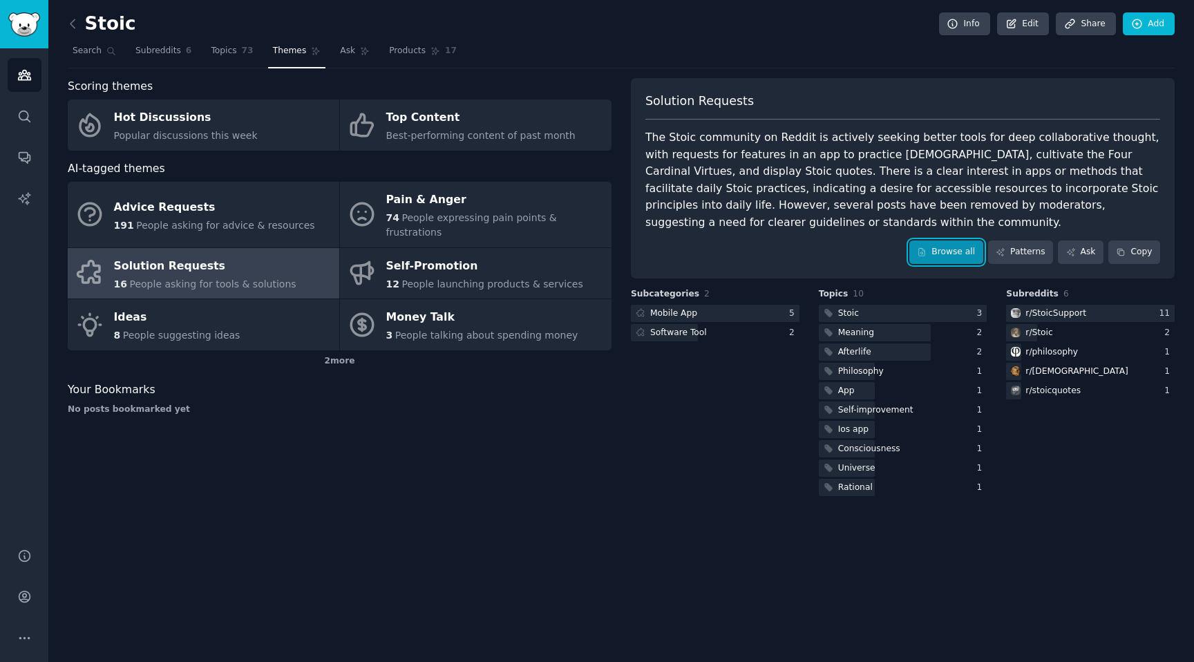
click at [936, 253] on link "Browse all" at bounding box center [946, 251] width 74 height 23
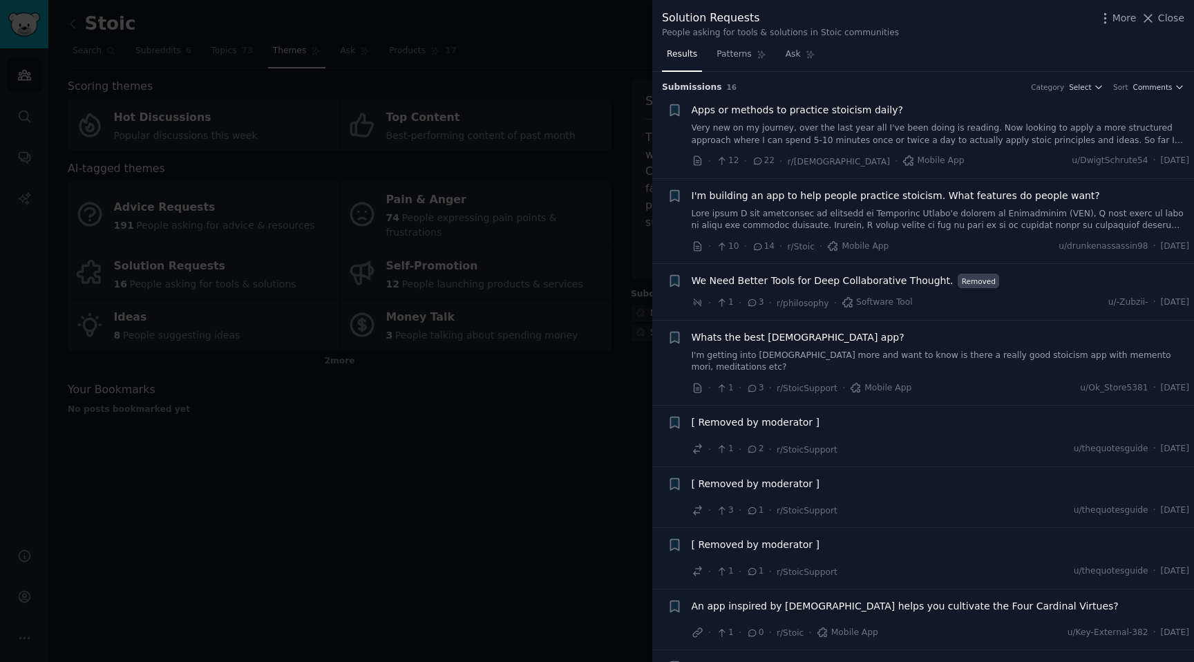
click at [936, 129] on link "Very new on my journey, over the last year all I've been doing is reading. Now …" at bounding box center [941, 134] width 498 height 24
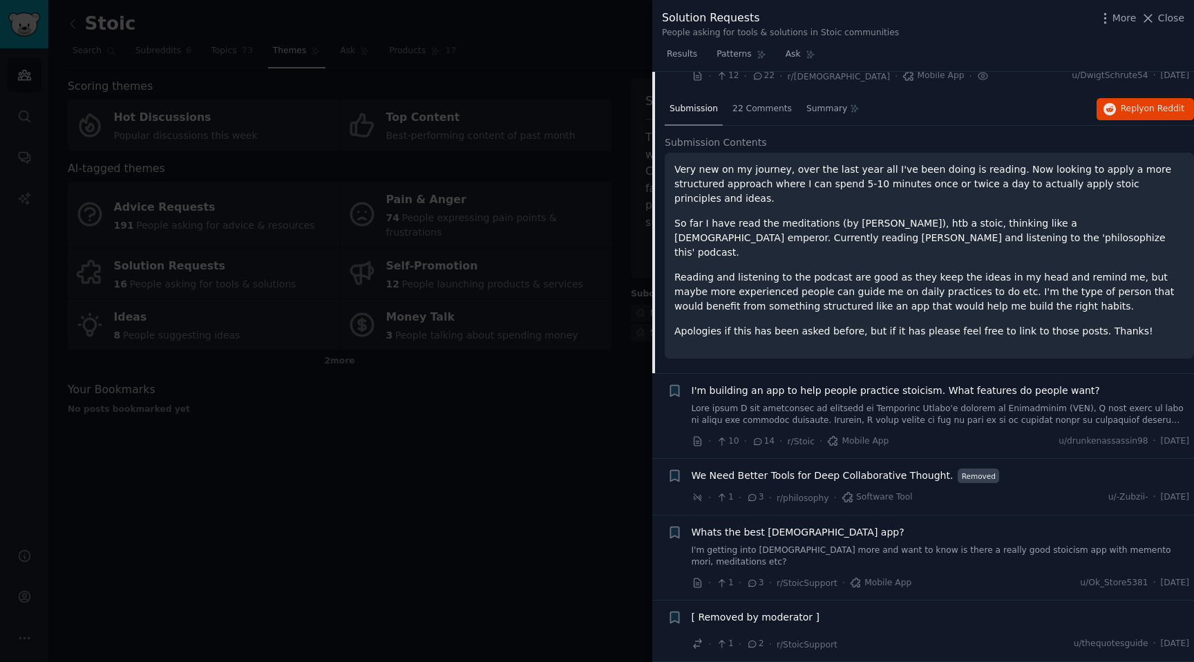
scroll to position [87, 0]
click at [764, 111] on span "22 Comments" at bounding box center [762, 107] width 59 height 12
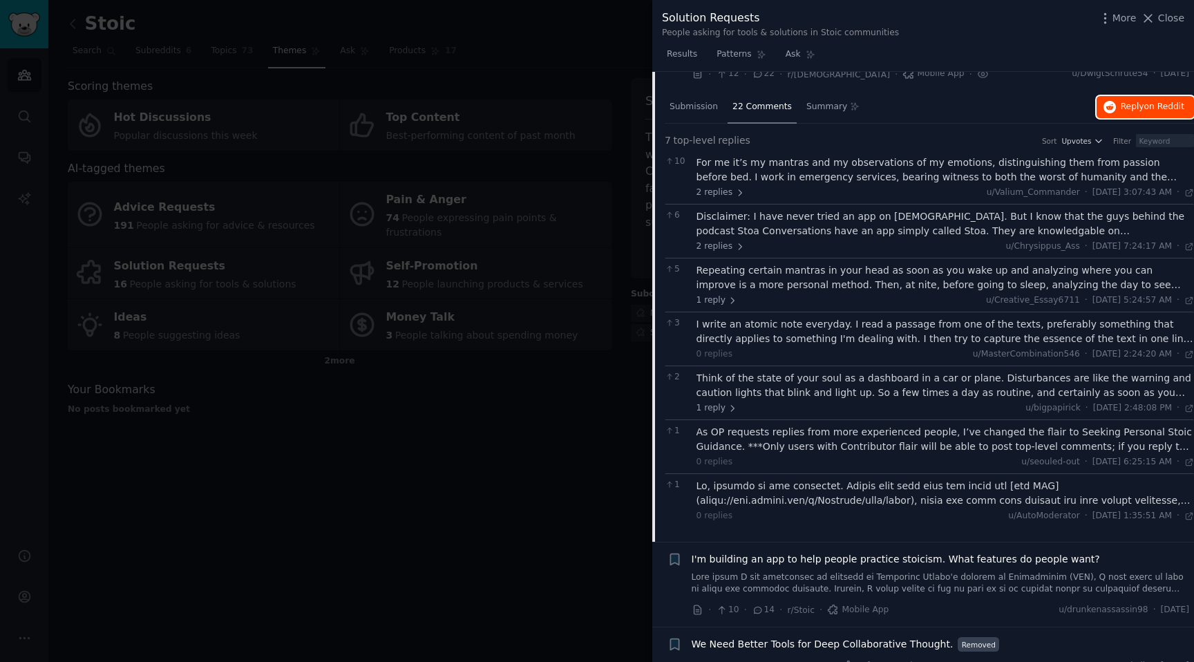
click at [1113, 113] on button "Reply on Reddit" at bounding box center [1145, 107] width 97 height 22
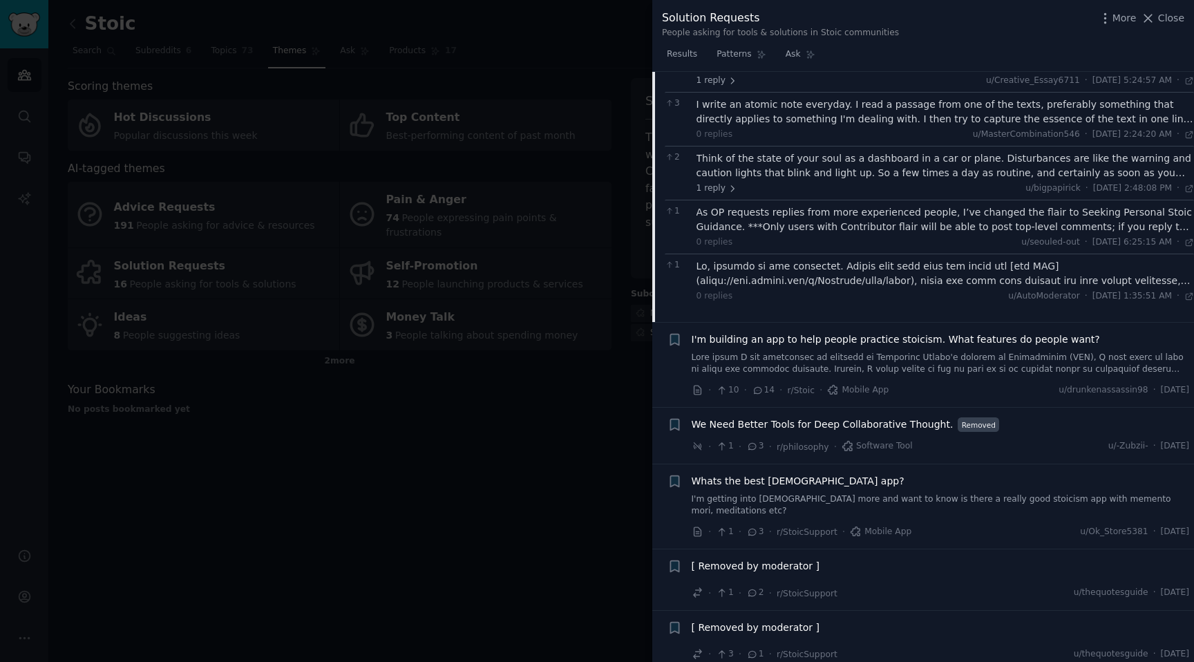
scroll to position [330, 0]
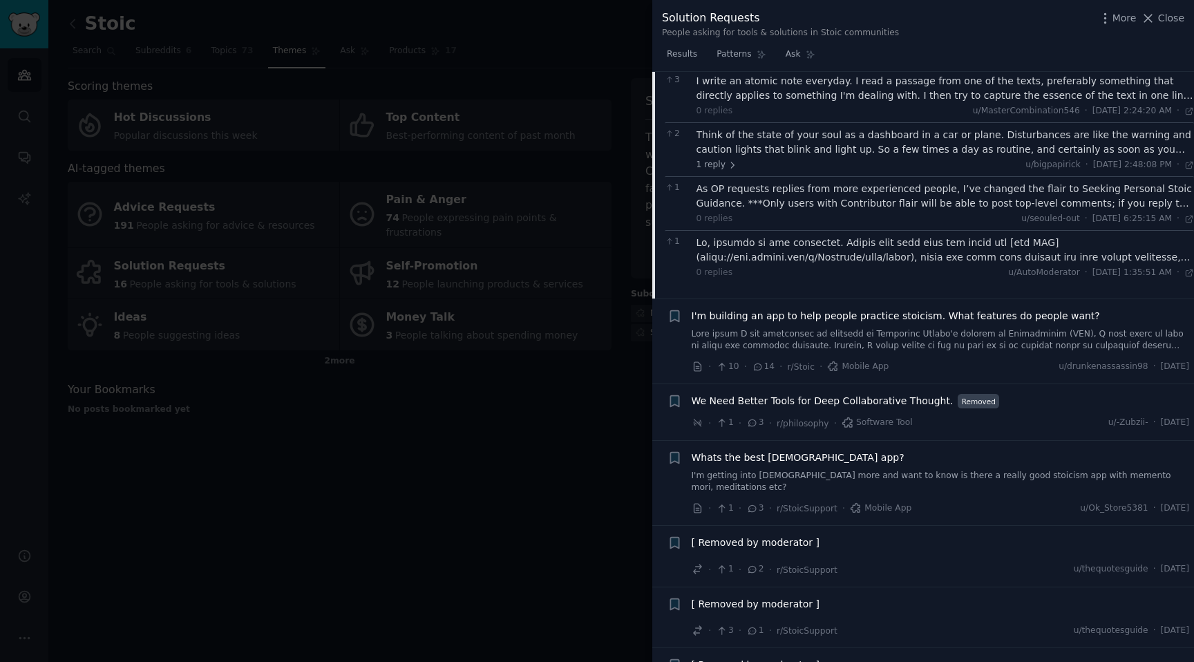
click at [806, 339] on link at bounding box center [941, 340] width 498 height 24
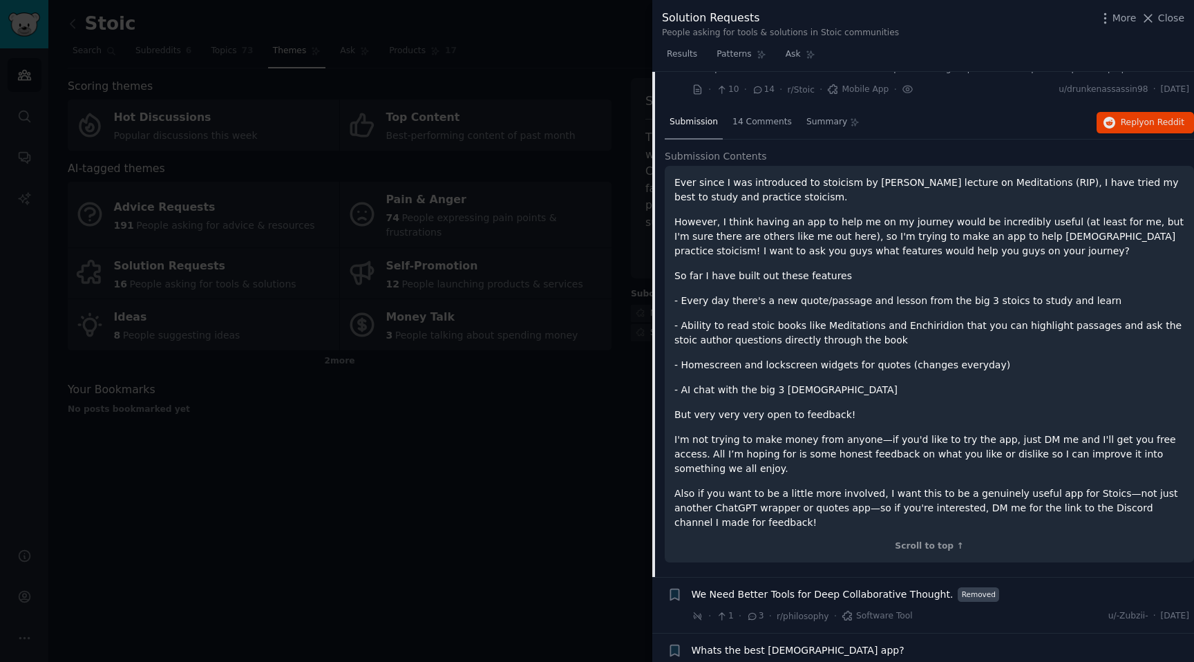
scroll to position [158, 0]
click at [1121, 124] on span "Reply on Reddit" at bounding box center [1153, 121] width 64 height 12
